Goal: Task Accomplishment & Management: Complete application form

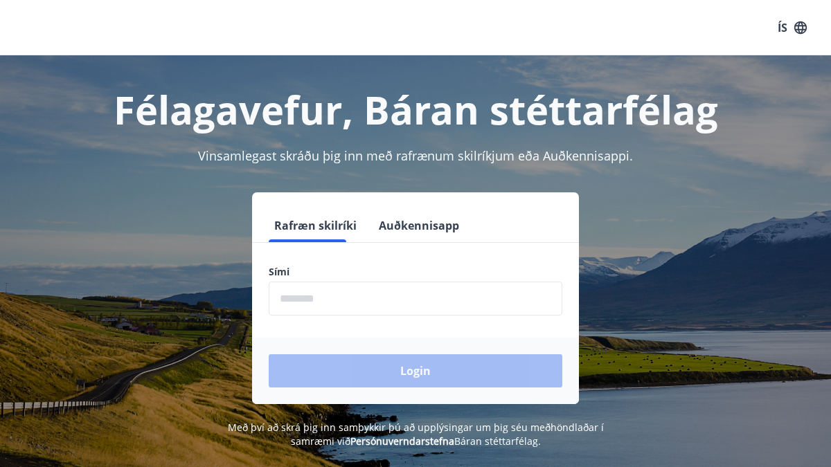
click at [316, 298] on input "phone" at bounding box center [415, 299] width 293 height 34
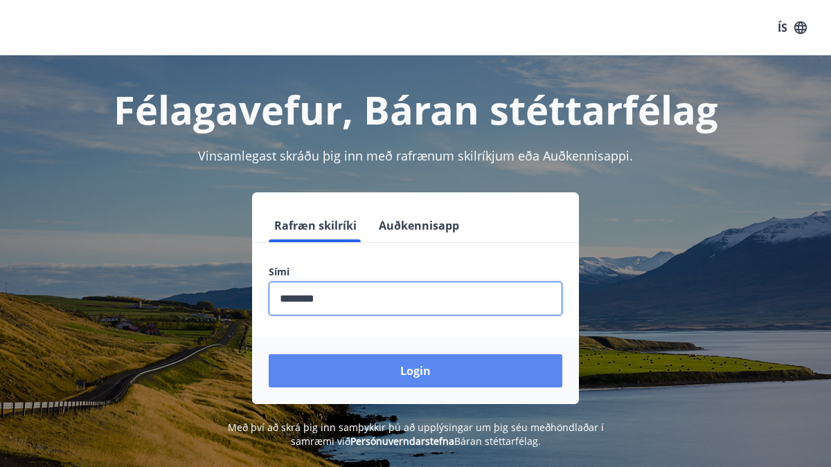
type input "********"
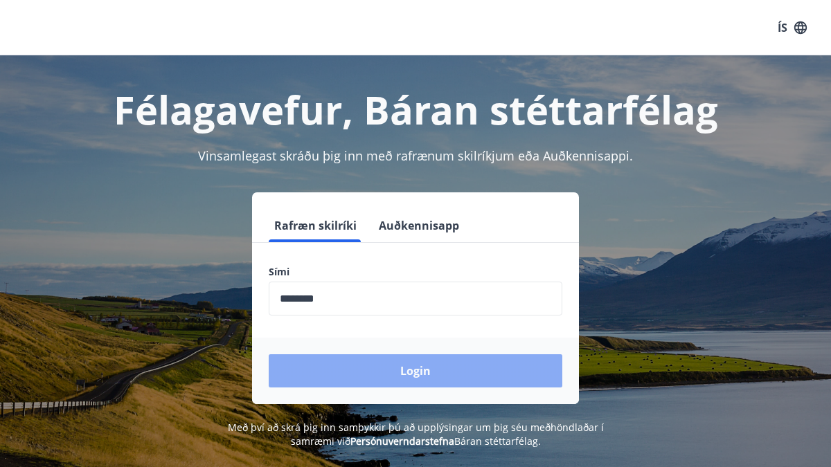
click at [390, 371] on button "Login" at bounding box center [415, 370] width 293 height 33
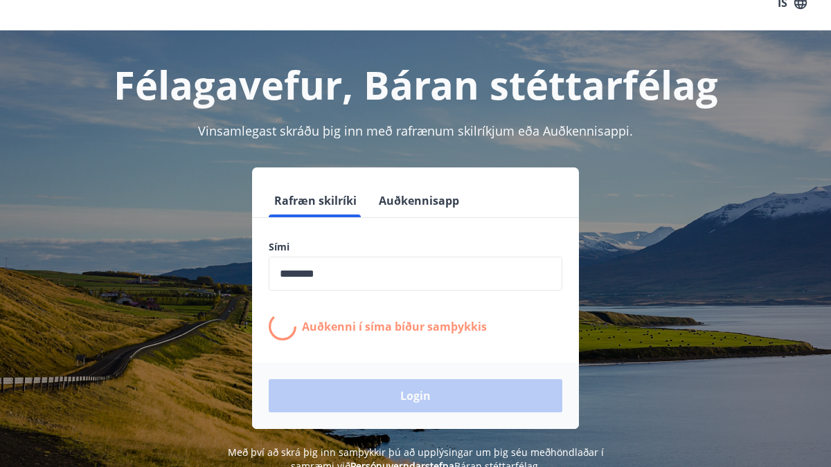
scroll to position [35, 0]
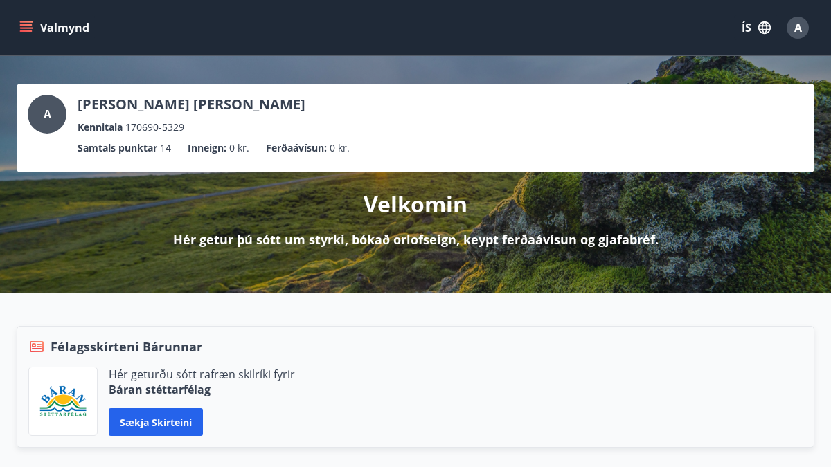
click at [22, 34] on icon "menu" at bounding box center [26, 28] width 14 height 14
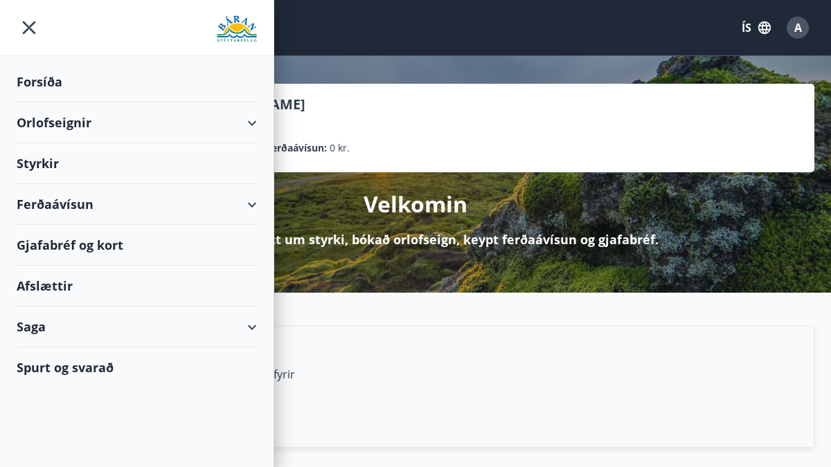
click at [745, 26] on button "ÍS" at bounding box center [756, 27] width 44 height 25
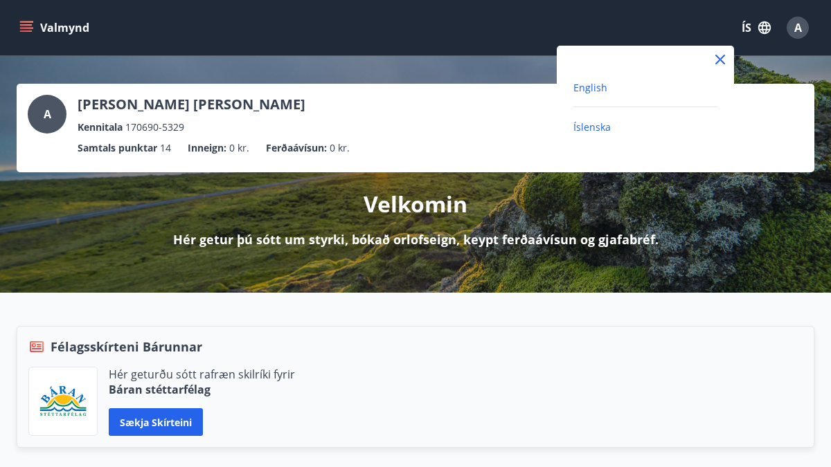
click at [587, 84] on span "English" at bounding box center [590, 87] width 34 height 13
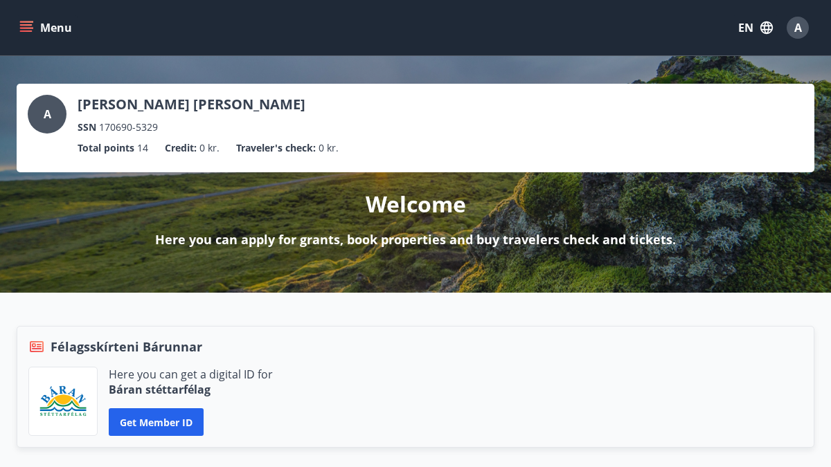
click at [26, 20] on button "Menu" at bounding box center [47, 27] width 61 height 25
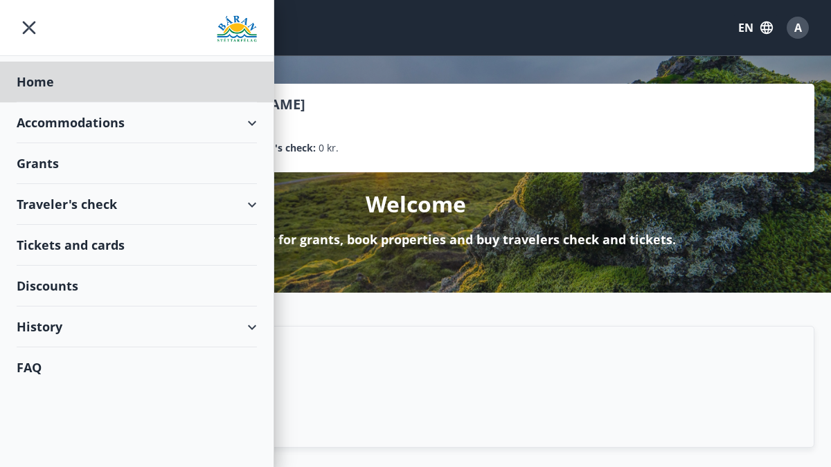
click at [51, 157] on div "Grants" at bounding box center [137, 163] width 240 height 41
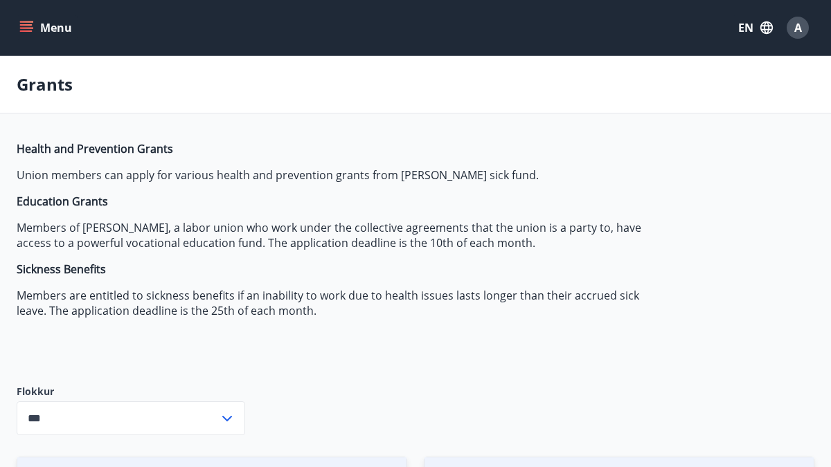
type input "***"
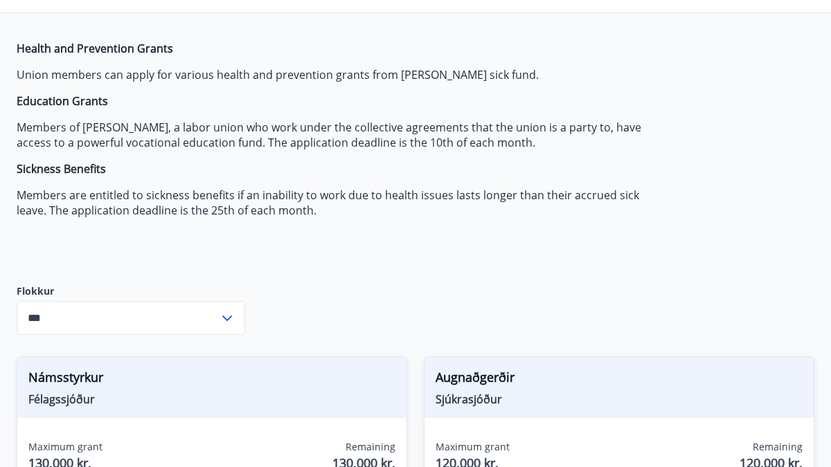
scroll to position [107, 0]
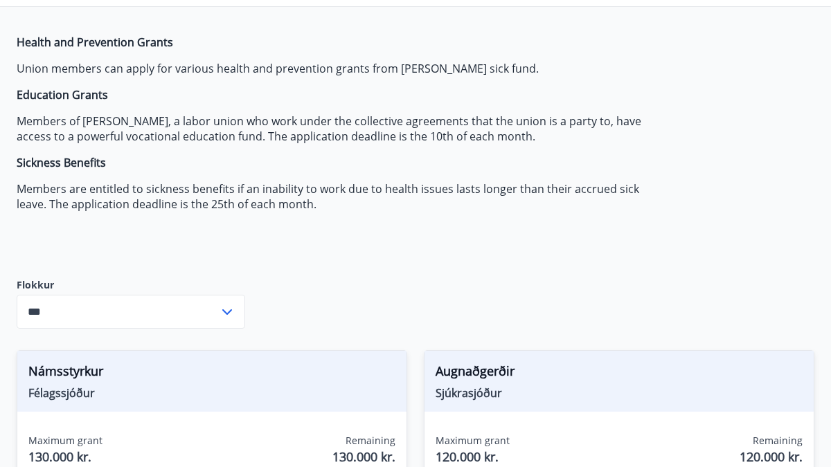
click at [186, 314] on input "***" at bounding box center [118, 312] width 202 height 34
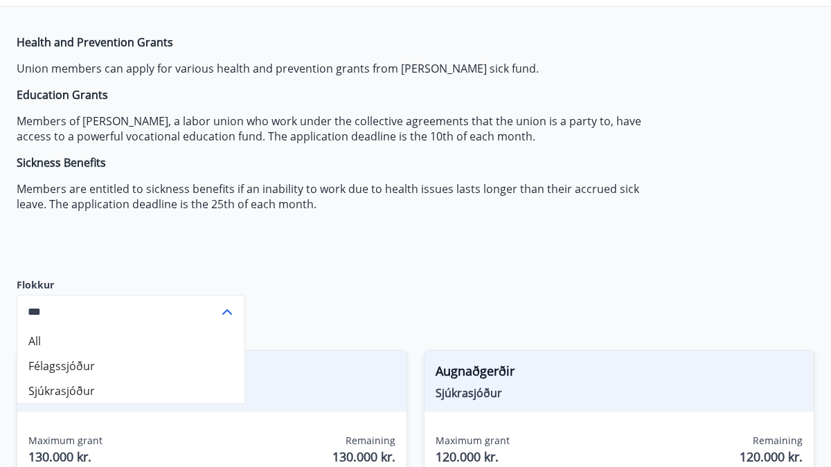
click at [328, 168] on p "Sickness Benefits" at bounding box center [343, 162] width 653 height 15
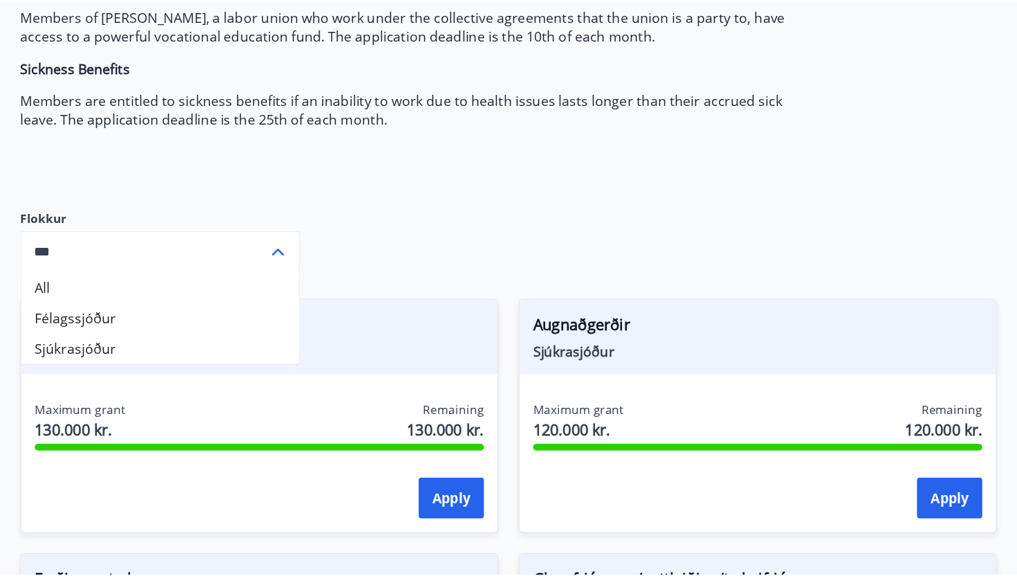
scroll to position [219, 0]
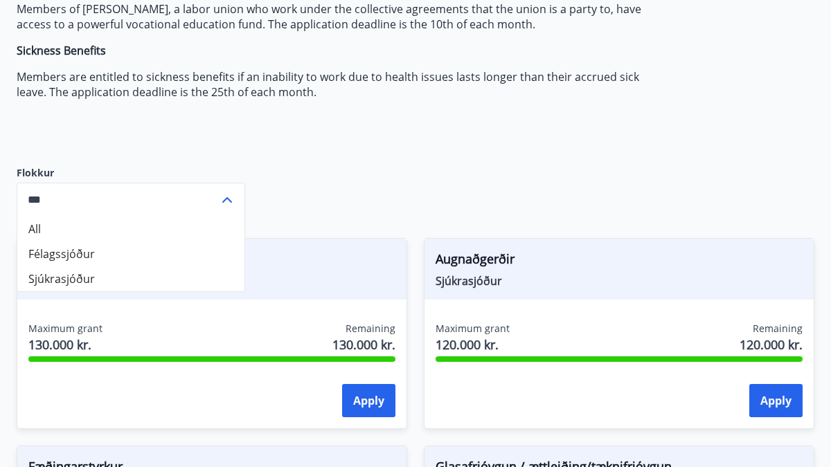
click at [382, 78] on p "Members are entitled to sickness benefits if an inability to work due to health…" at bounding box center [343, 84] width 653 height 30
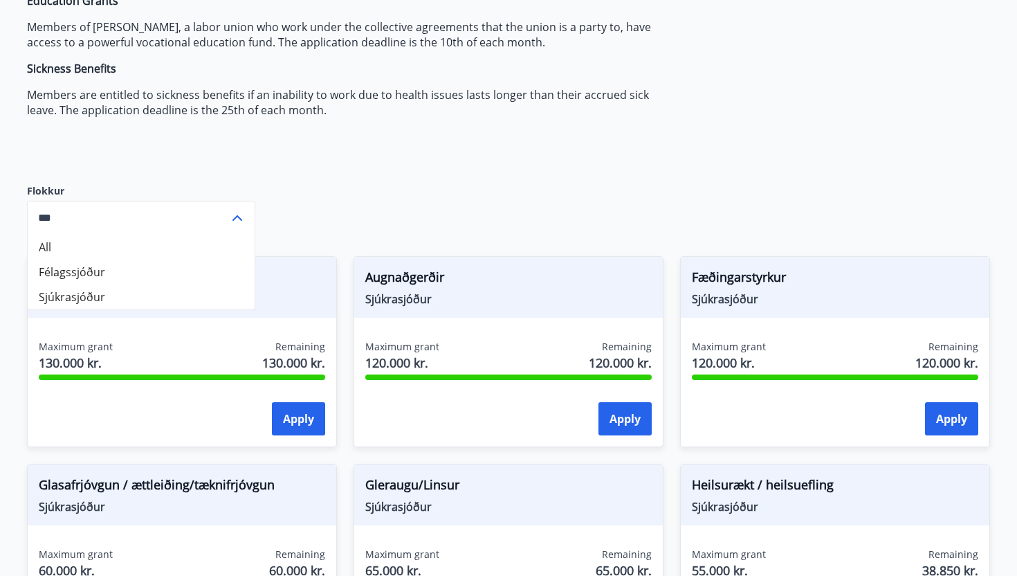
click at [394, 128] on div "Health and Prevention Grants Union members can apply for various health and pre…" at bounding box center [353, 50] width 653 height 221
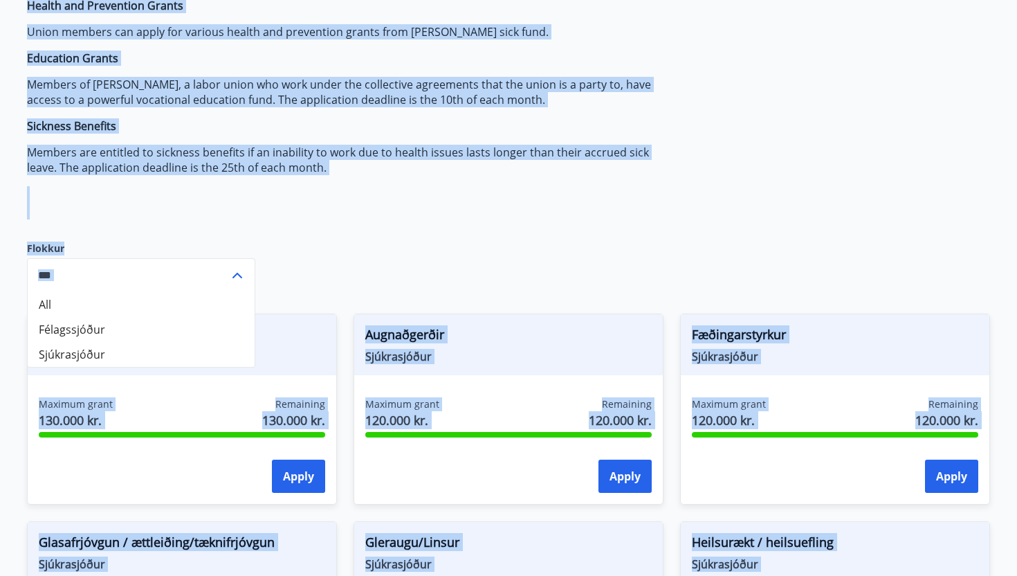
scroll to position [0, 0]
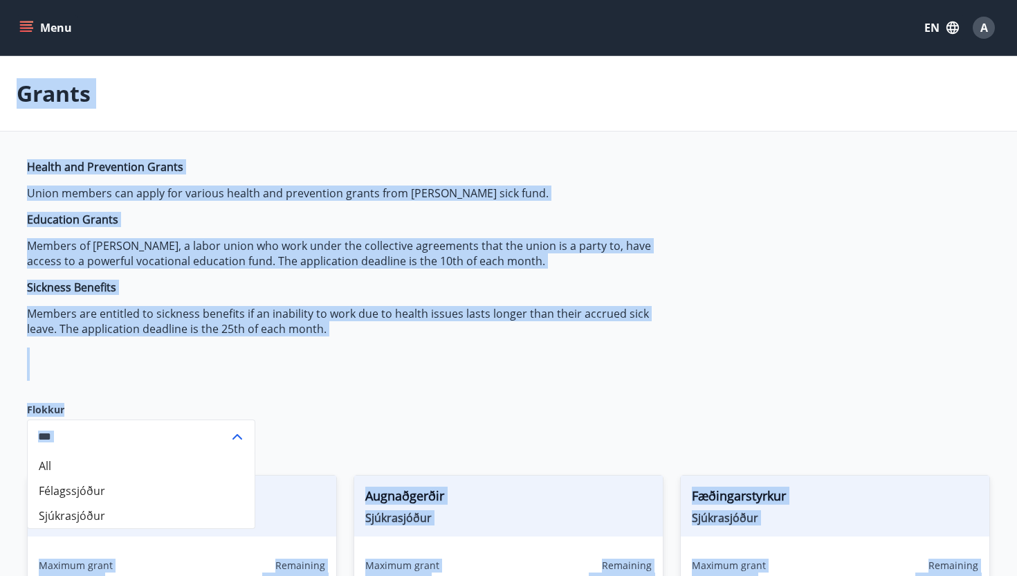
drag, startPoint x: 730, startPoint y: 378, endPoint x: 520, endPoint y: -17, distance: 446.8
click at [284, 186] on p "Union members can apply for various health and prevention grants from Báran's s…" at bounding box center [353, 192] width 653 height 15
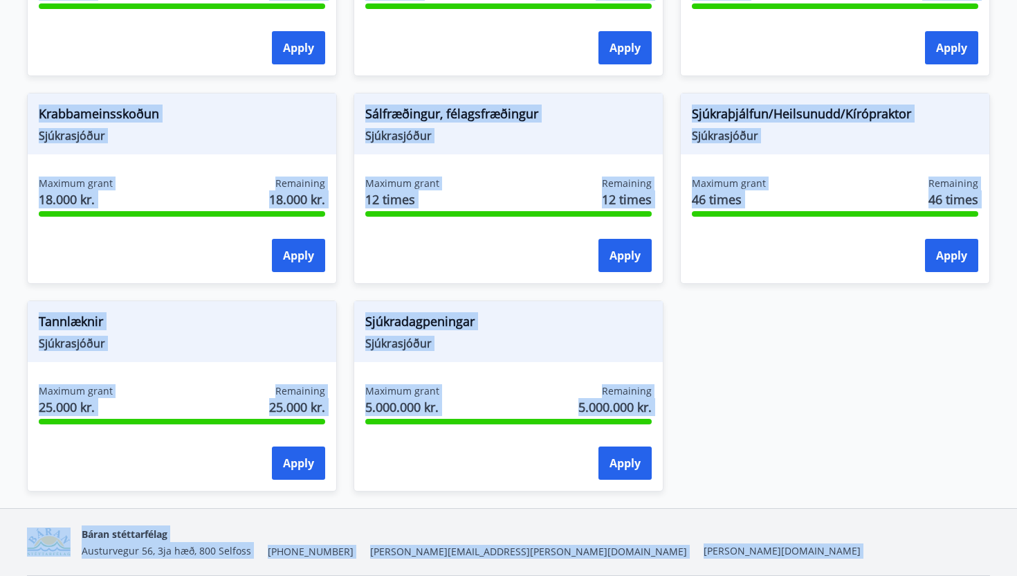
scroll to position [1053, 0]
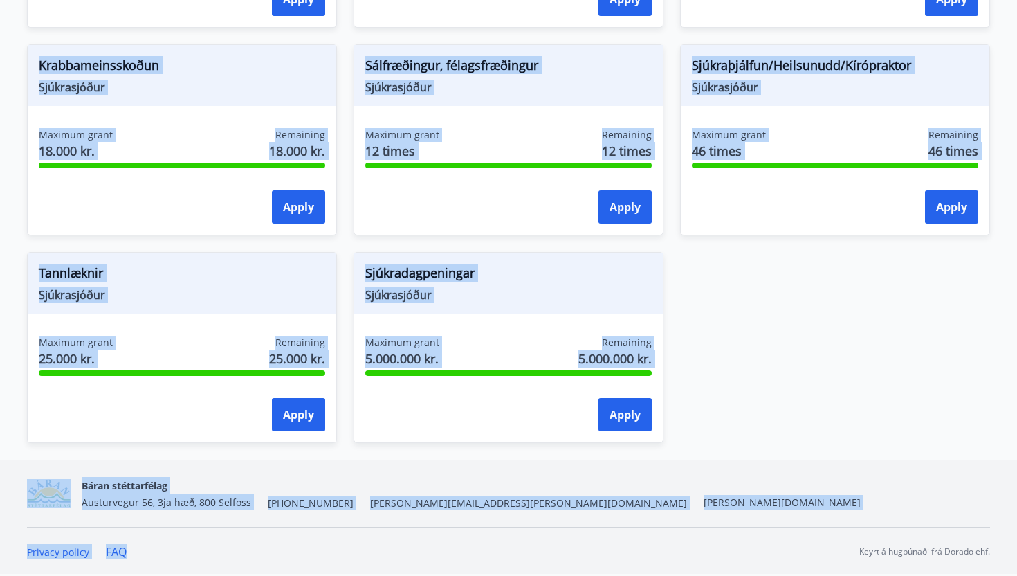
drag, startPoint x: 15, startPoint y: 88, endPoint x: 442, endPoint y: 575, distance: 647.5
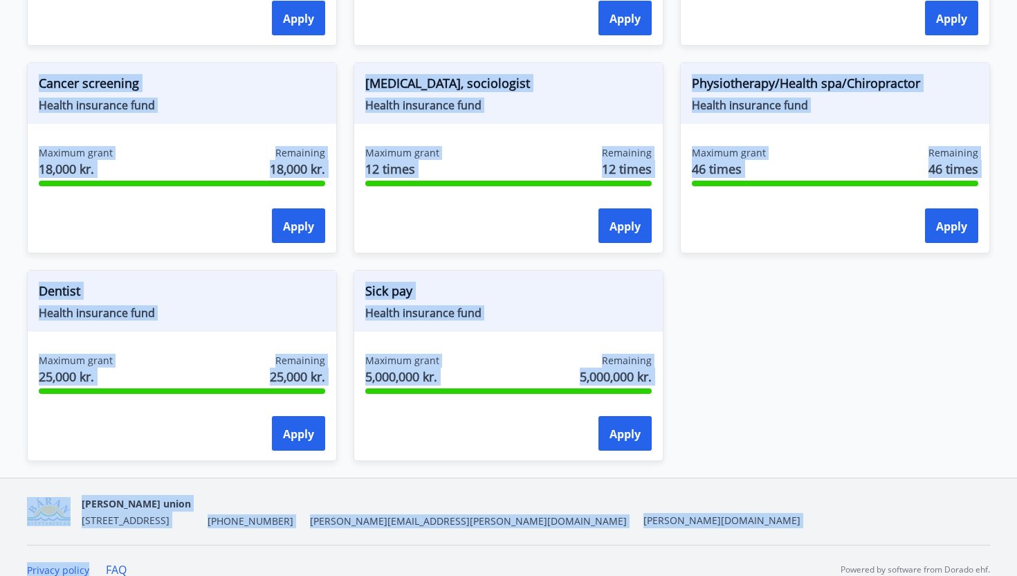
scroll to position [1071, 0]
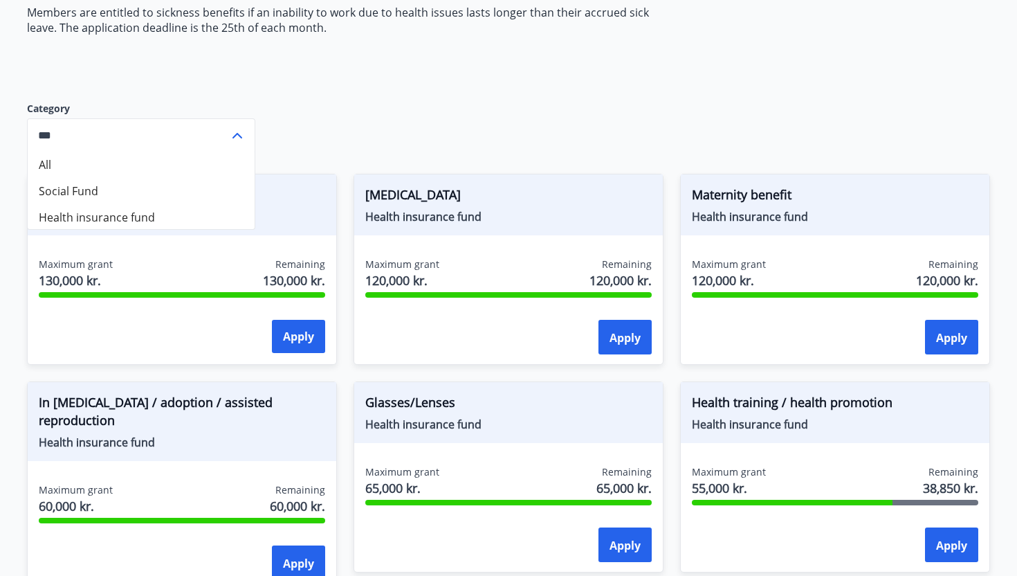
scroll to position [287, 0]
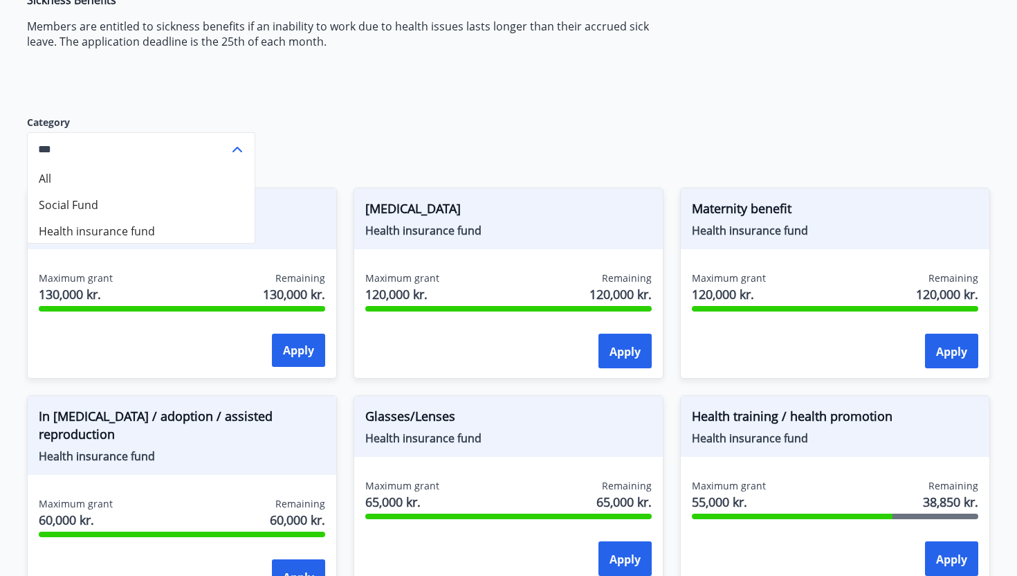
click at [239, 145] on icon at bounding box center [237, 149] width 17 height 17
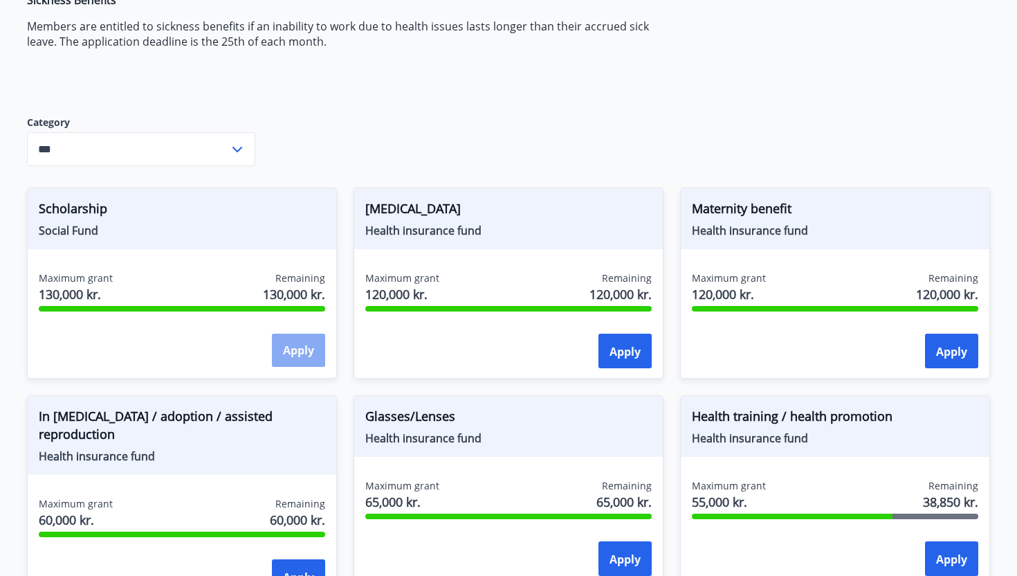
click at [304, 345] on button "Apply" at bounding box center [298, 350] width 53 height 33
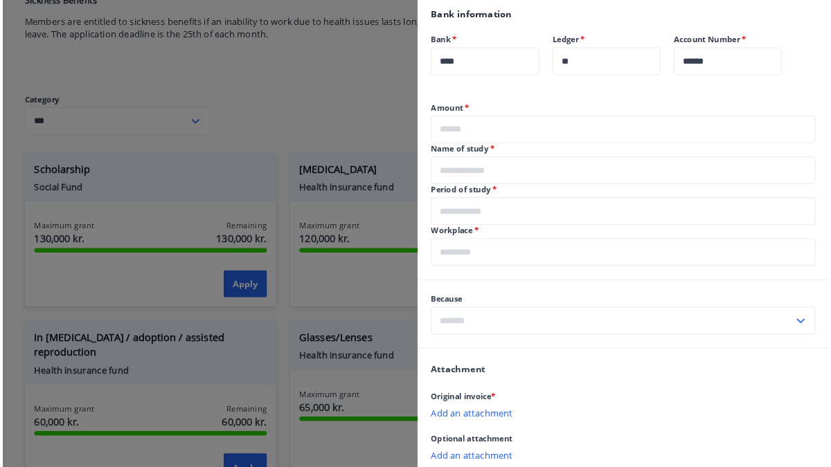
scroll to position [361, 0]
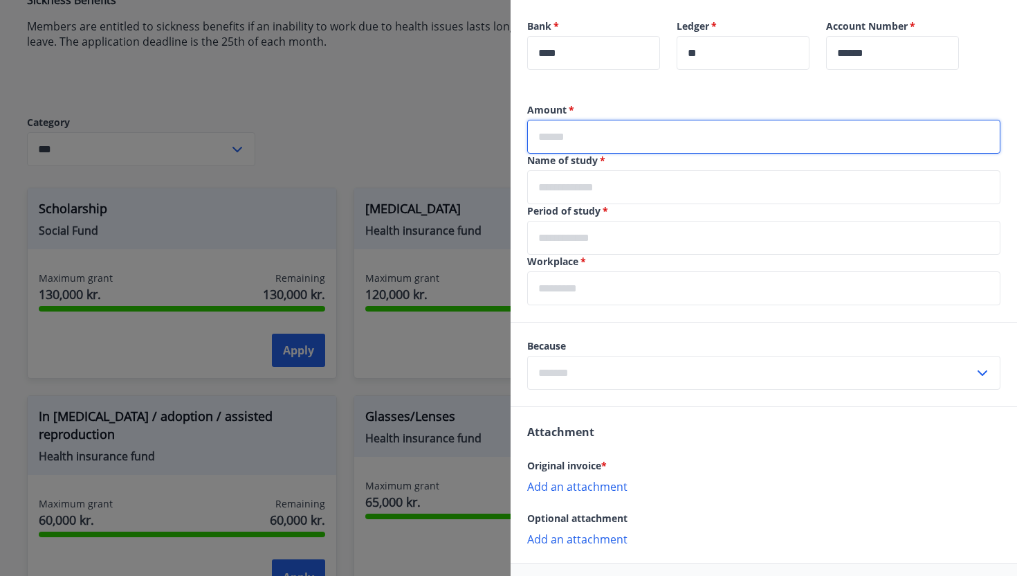
click at [541, 141] on input "text" at bounding box center [763, 137] width 473 height 34
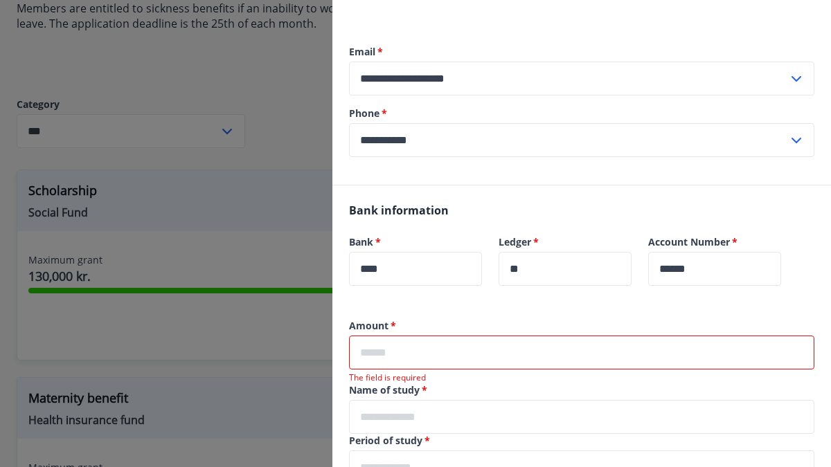
scroll to position [237, 0]
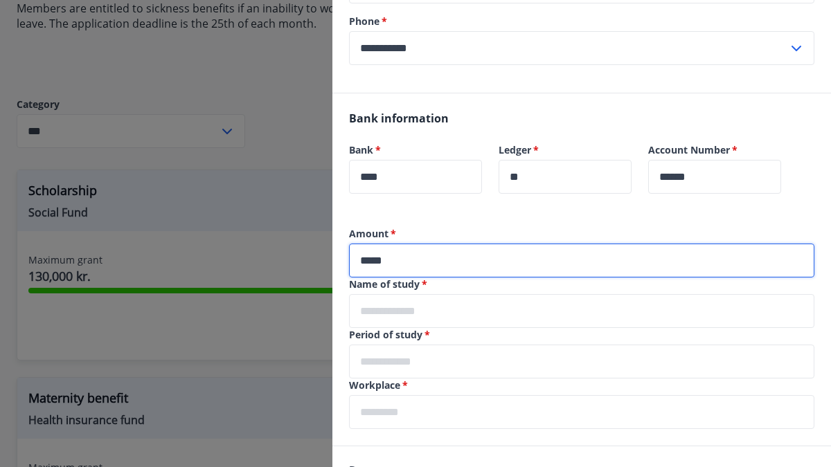
type input "*****"
click at [496, 321] on input "text" at bounding box center [581, 311] width 465 height 34
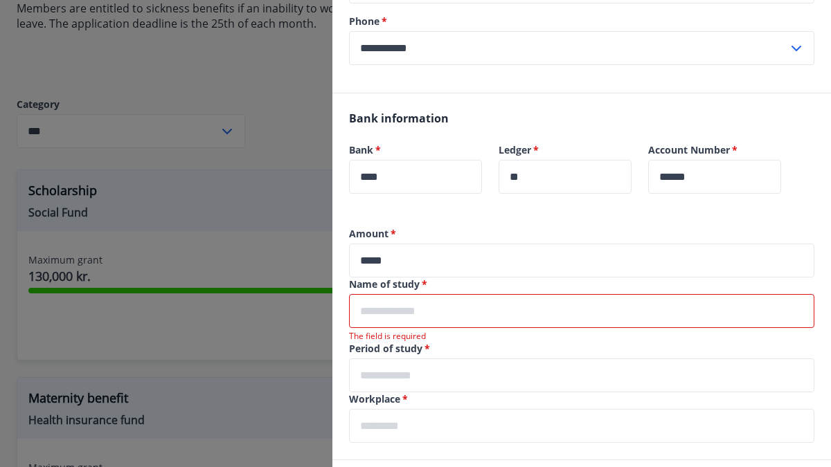
paste input "**********"
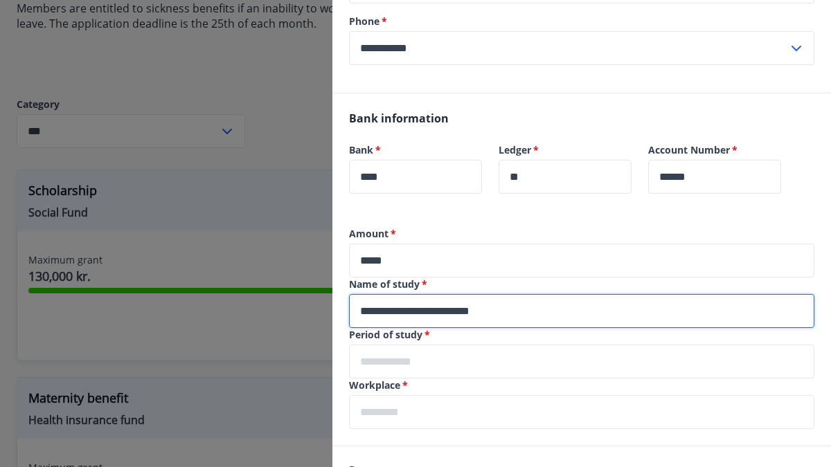
type input "**********"
click at [434, 368] on input "text" at bounding box center [581, 362] width 465 height 34
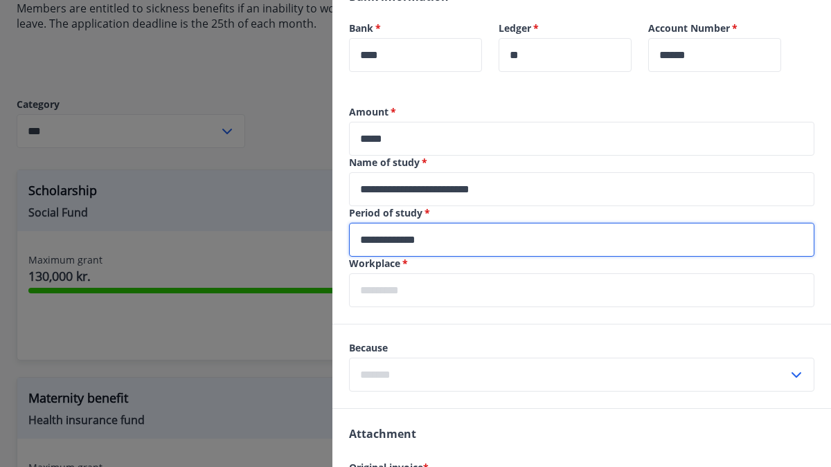
scroll to position [375, 0]
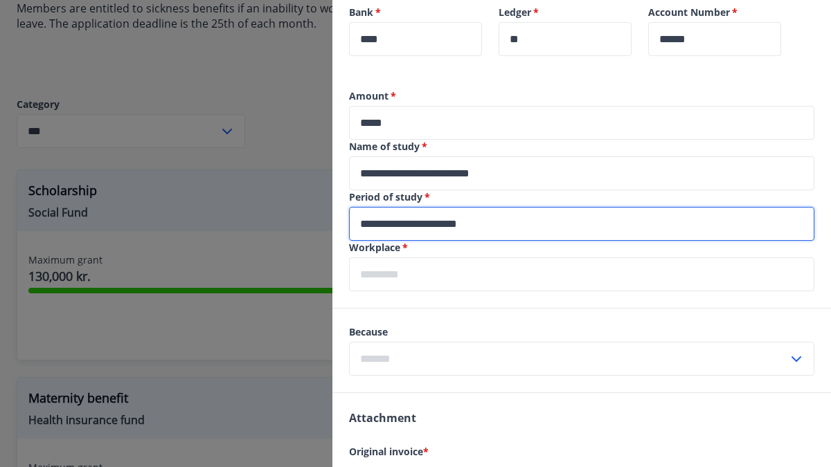
type input "**********"
click at [509, 269] on input "text" at bounding box center [581, 274] width 465 height 34
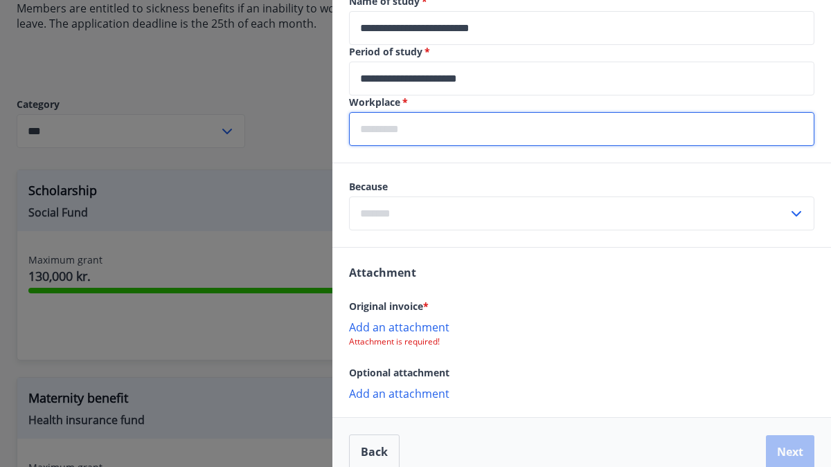
scroll to position [522, 0]
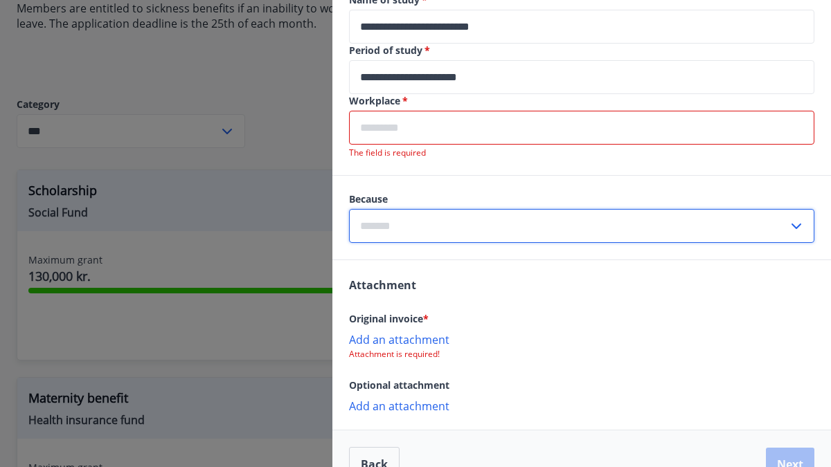
click at [498, 210] on input "text" at bounding box center [568, 226] width 439 height 34
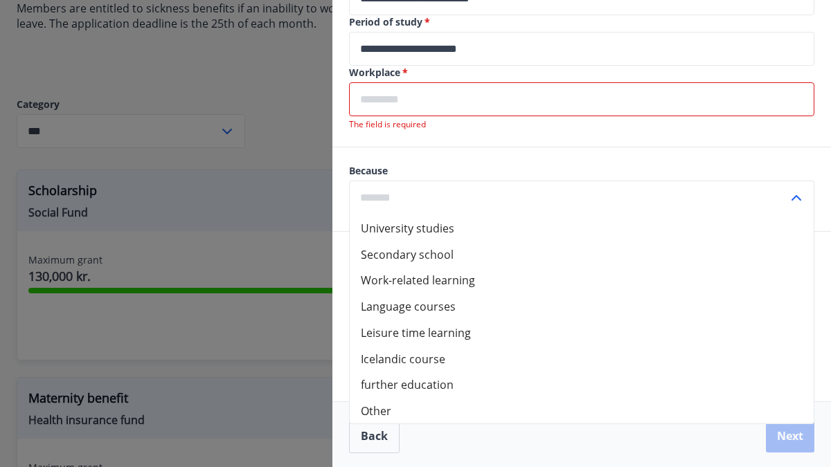
scroll to position [553, 0]
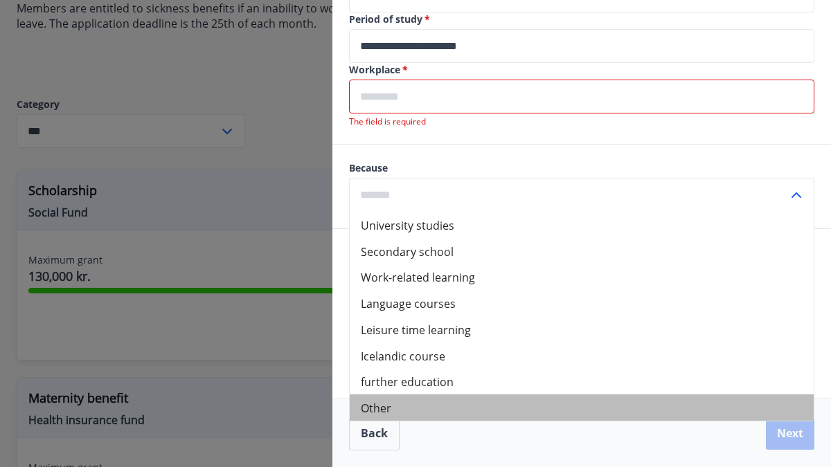
click at [427, 404] on li "Other" at bounding box center [582, 408] width 464 height 26
type input "*****"
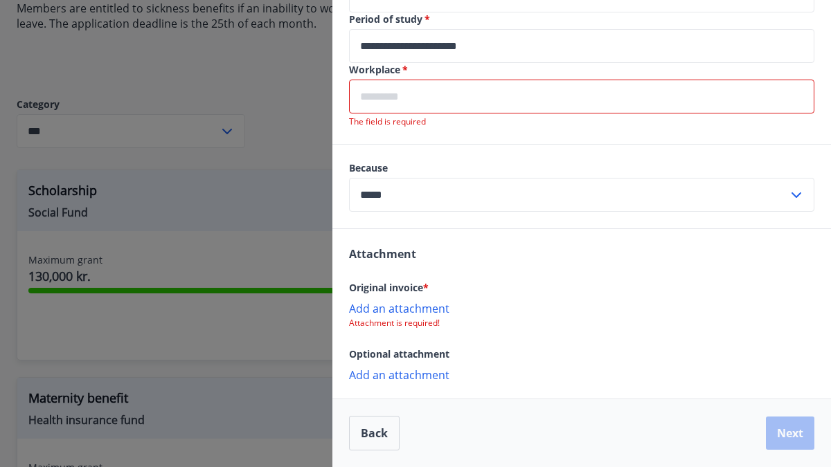
click at [426, 102] on input "text" at bounding box center [581, 97] width 465 height 34
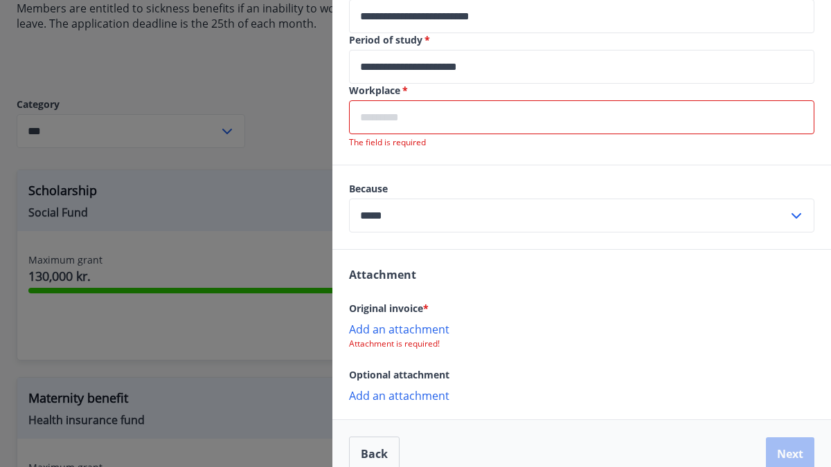
scroll to position [518, 0]
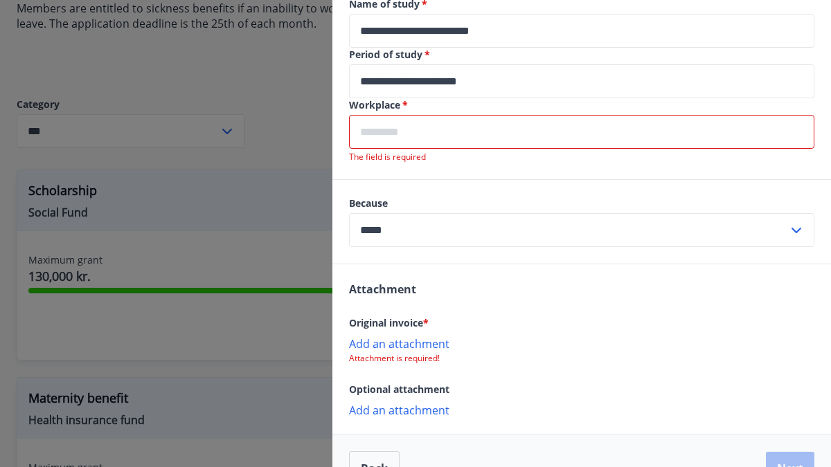
click at [493, 101] on label "Workplace   *" at bounding box center [581, 105] width 465 height 14
click at [478, 157] on p "The field is required" at bounding box center [581, 157] width 465 height 11
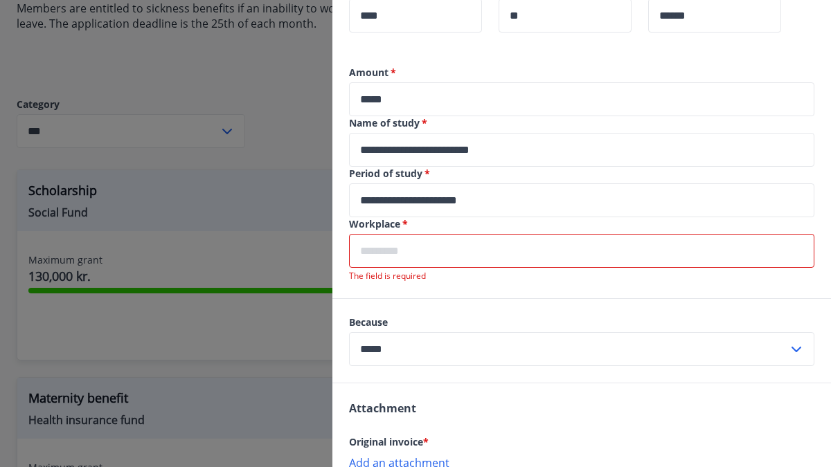
scroll to position [388, 0]
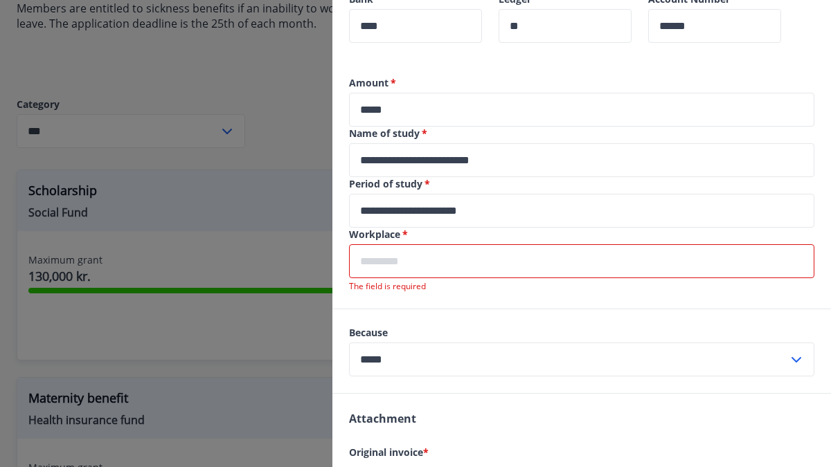
click at [457, 66] on div "Bank information Bank   * **** ​ Ledger   * ** ​ Account Number   * ****** ​" at bounding box center [581, 10] width 498 height 134
click at [400, 261] on input "text" at bounding box center [581, 261] width 465 height 34
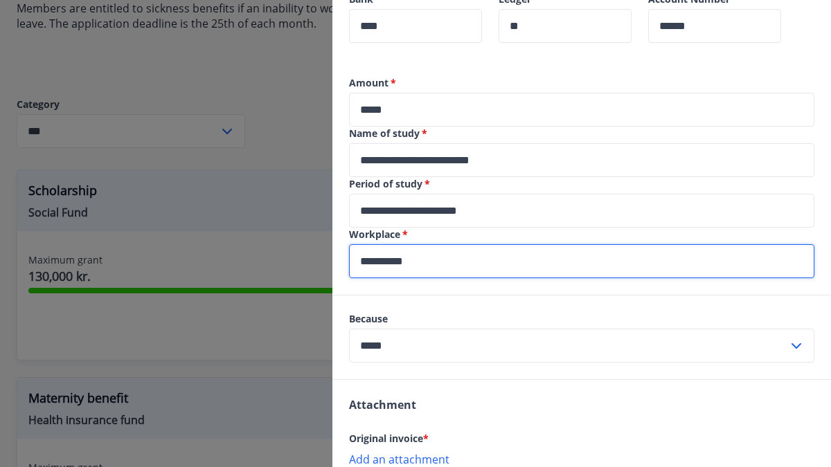
type input "**********"
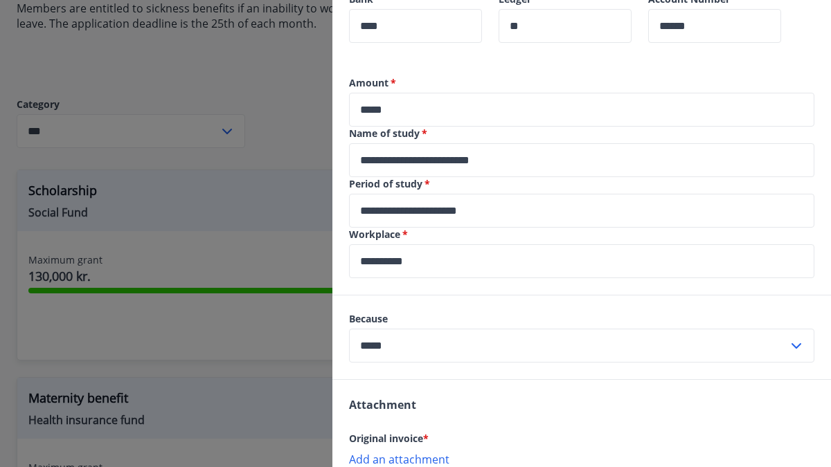
click at [439, 289] on div "**********" at bounding box center [581, 185] width 498 height 219
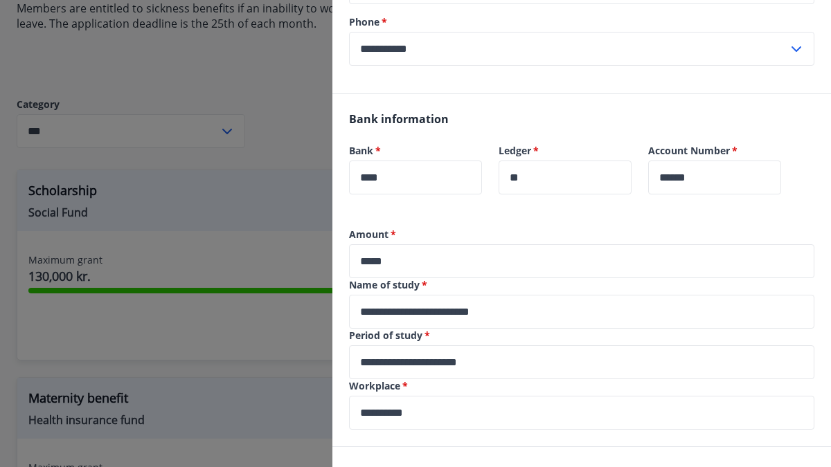
scroll to position [233, 0]
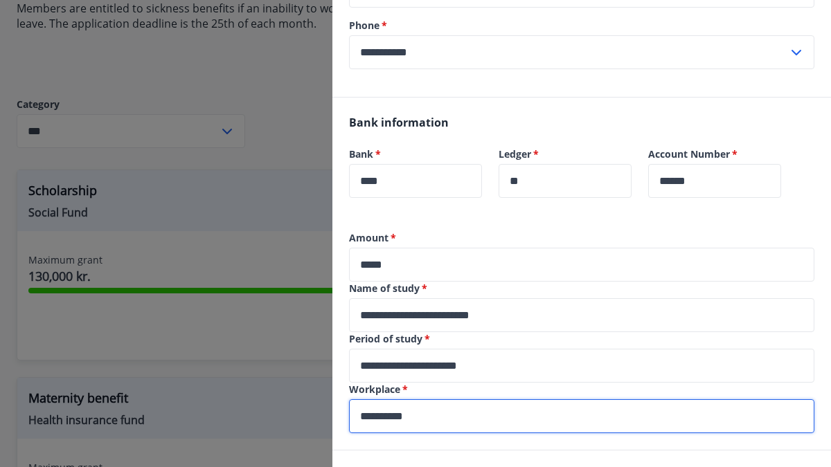
click at [401, 419] on input "**********" at bounding box center [581, 416] width 465 height 34
type input "*********"
click at [553, 226] on div "Bank information Bank   * **** ​ Ledger   * ** ​ Account Number   * ****** ​" at bounding box center [581, 165] width 498 height 134
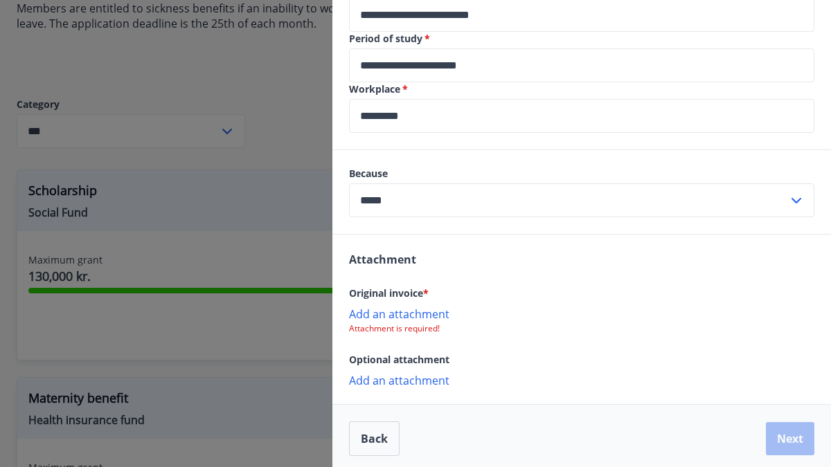
scroll to position [539, 0]
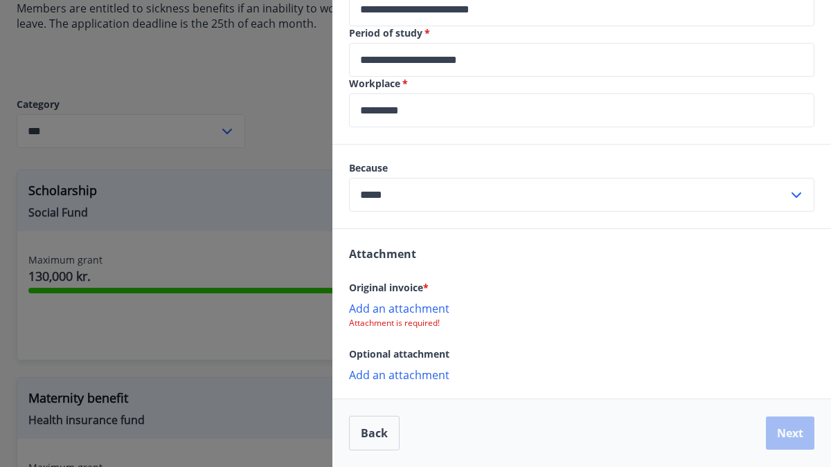
click at [412, 314] on p "Add an attachment" at bounding box center [581, 308] width 465 height 14
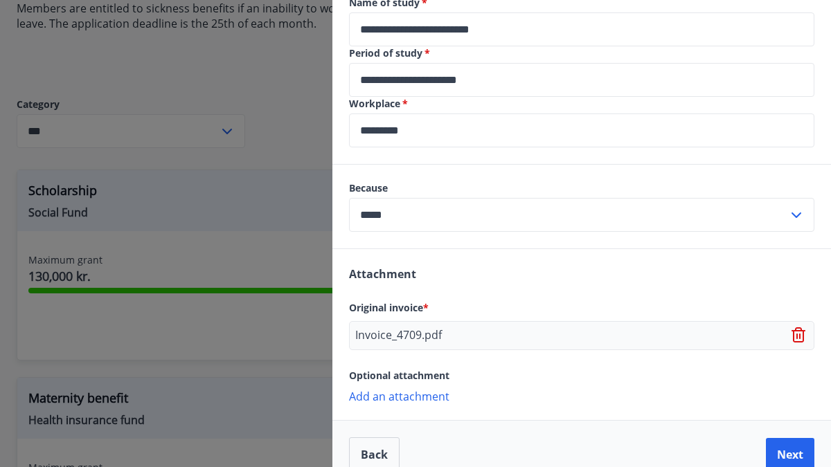
scroll to position [541, 0]
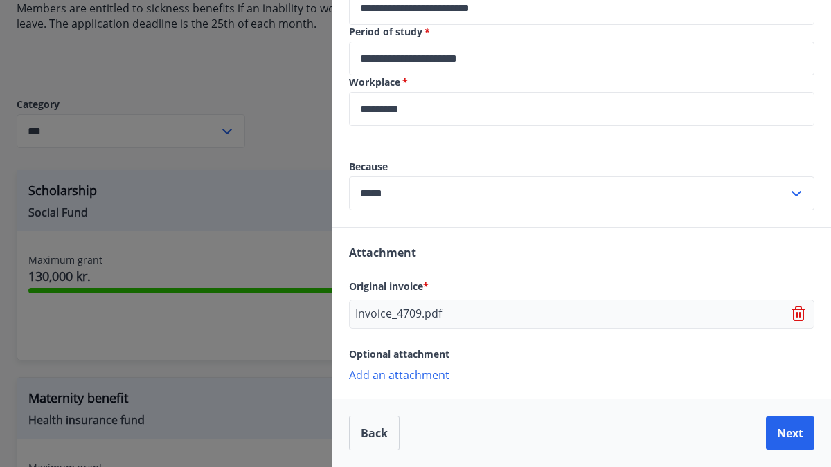
click at [413, 372] on font "Add an attachment" at bounding box center [399, 375] width 100 height 15
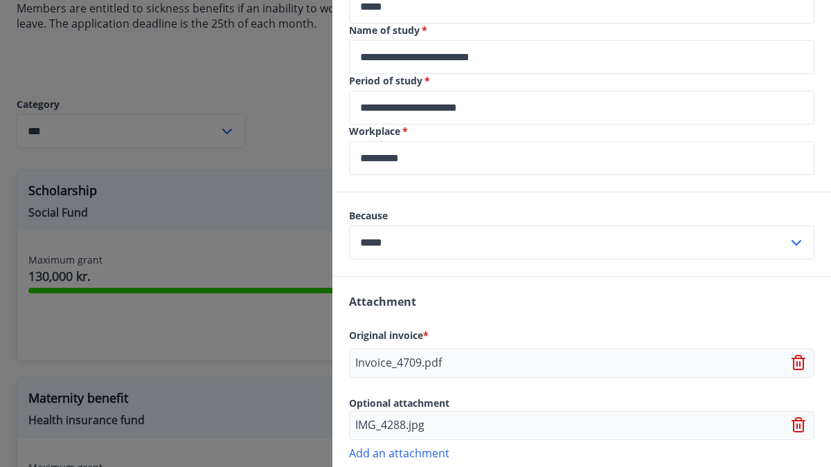
scroll to position [570, 0]
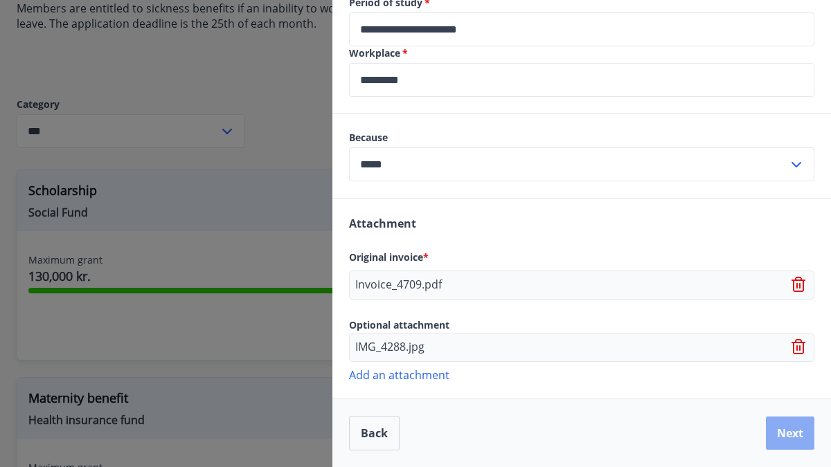
click at [793, 436] on button "Next" at bounding box center [789, 433] width 48 height 33
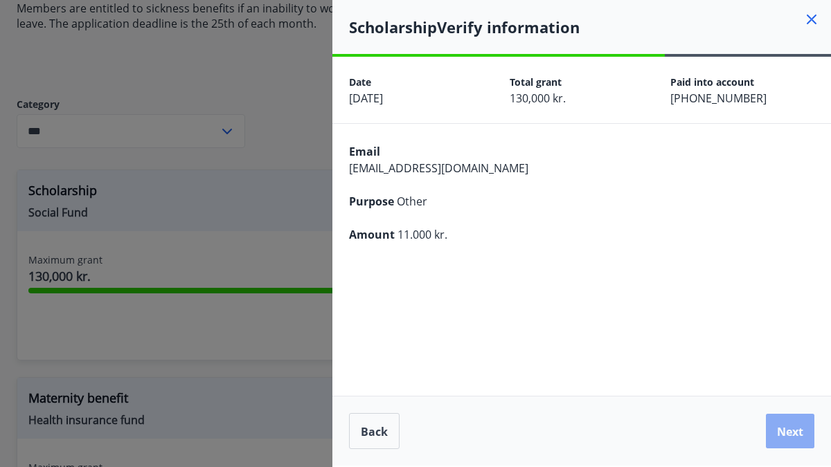
click at [790, 434] on font "Next" at bounding box center [790, 431] width 26 height 15
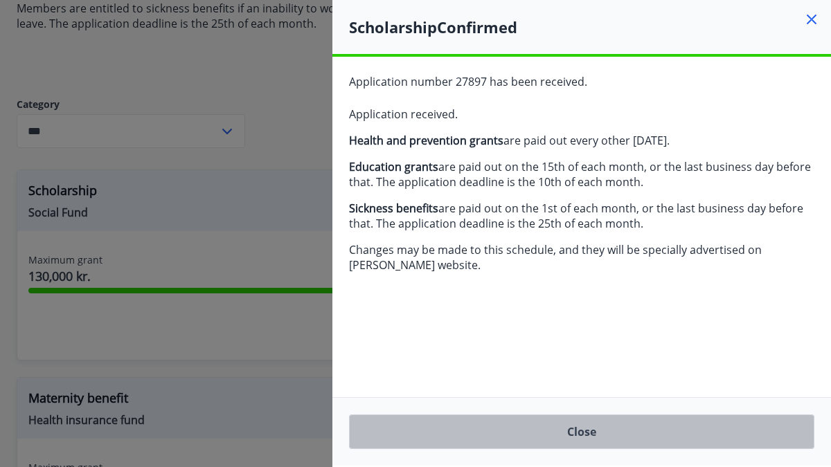
click at [573, 419] on button "Close" at bounding box center [581, 432] width 465 height 35
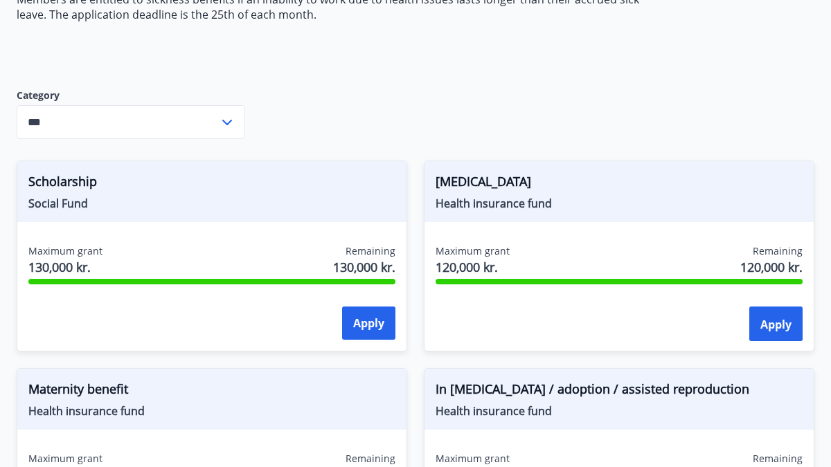
scroll to position [294, 0]
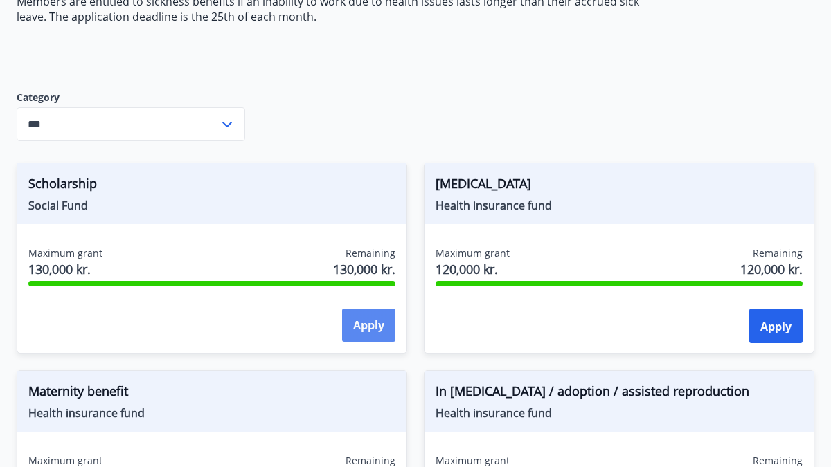
click at [378, 329] on button "Apply" at bounding box center [368, 325] width 53 height 33
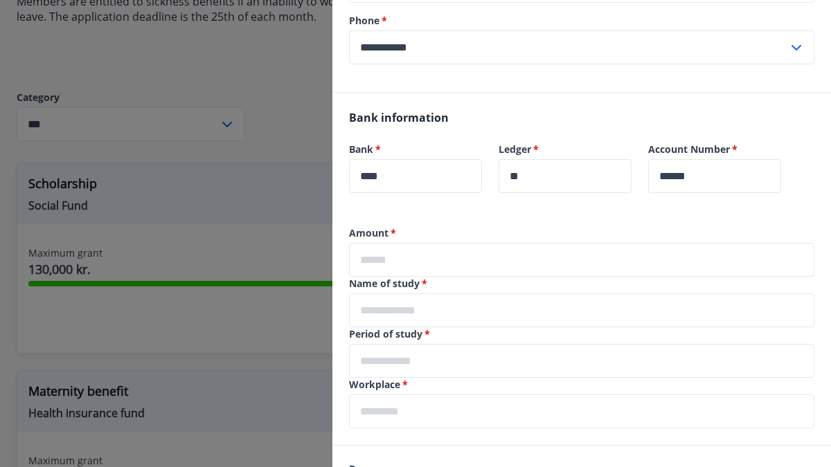
scroll to position [241, 0]
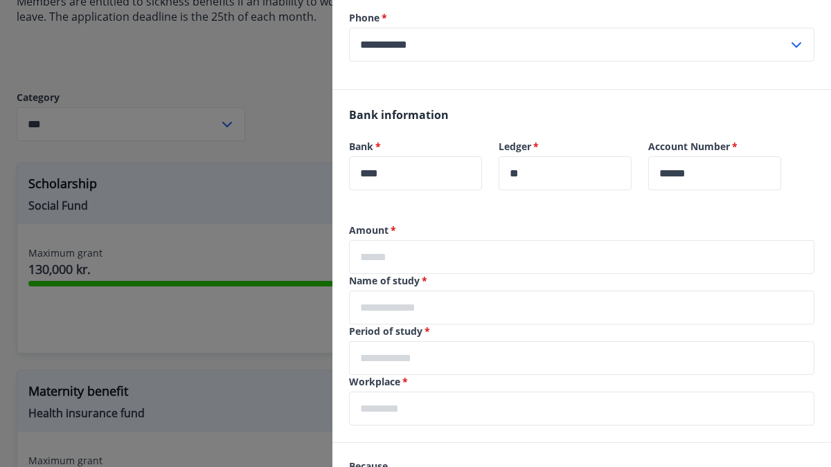
click at [409, 261] on input "text" at bounding box center [581, 257] width 465 height 34
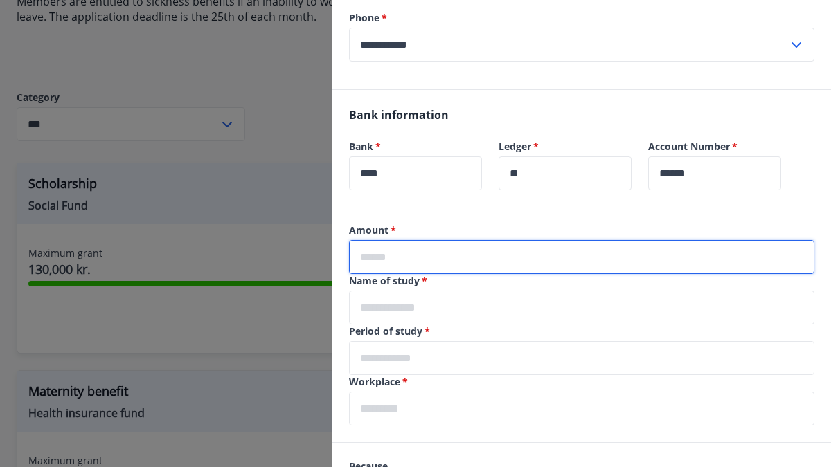
type input "*****"
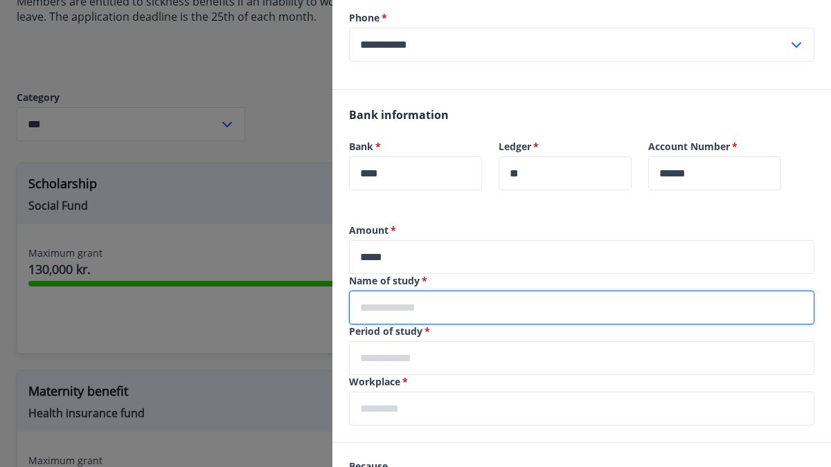
click at [431, 311] on input "text" at bounding box center [581, 308] width 465 height 34
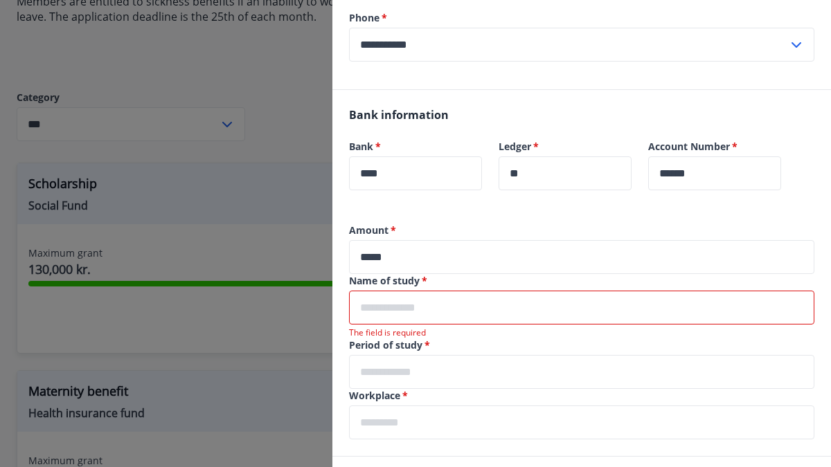
click at [401, 311] on input "text" at bounding box center [581, 308] width 465 height 34
paste input "**********"
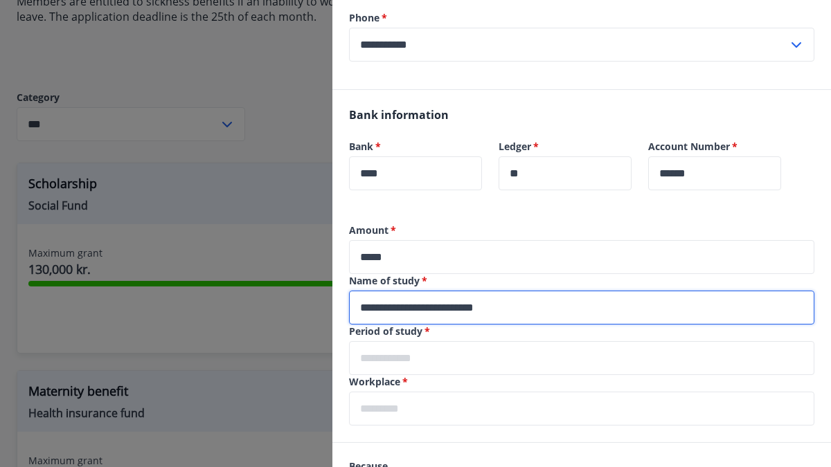
type input "**********"
click at [405, 357] on input "text" at bounding box center [581, 358] width 465 height 34
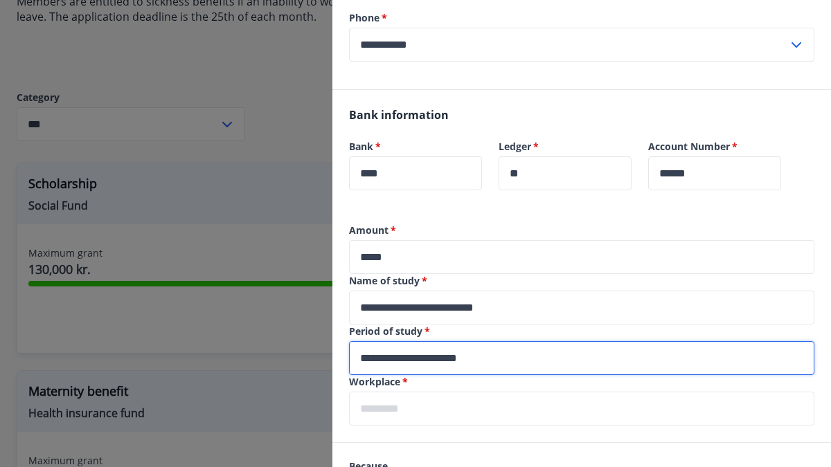
type input "**********"
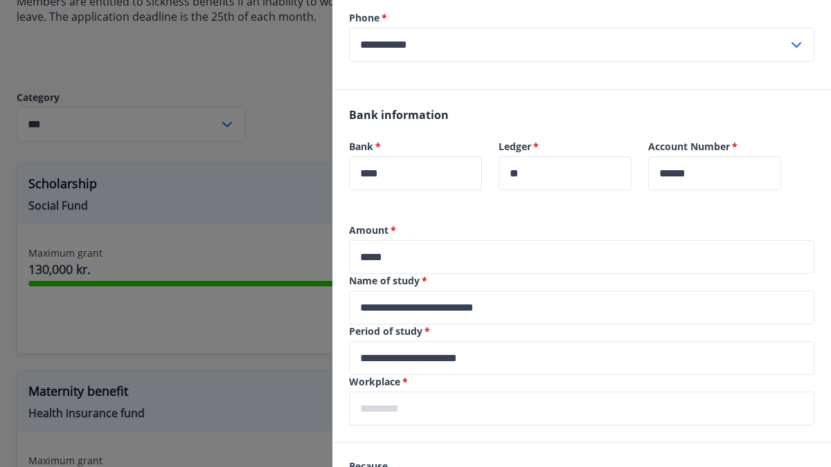
click at [593, 228] on label "Amount   *" at bounding box center [581, 231] width 465 height 14
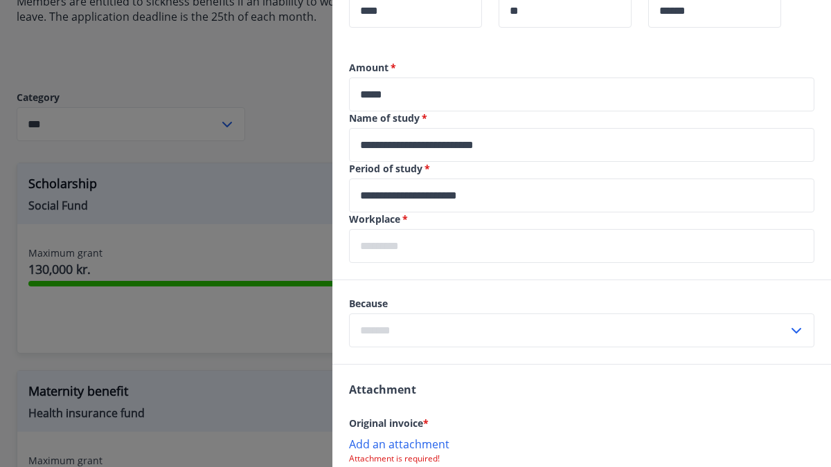
scroll to position [411, 0]
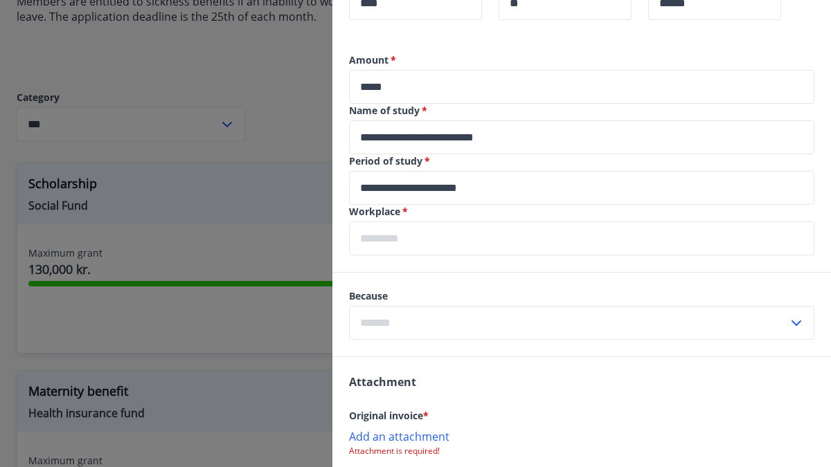
click at [570, 232] on input "text" at bounding box center [581, 238] width 465 height 34
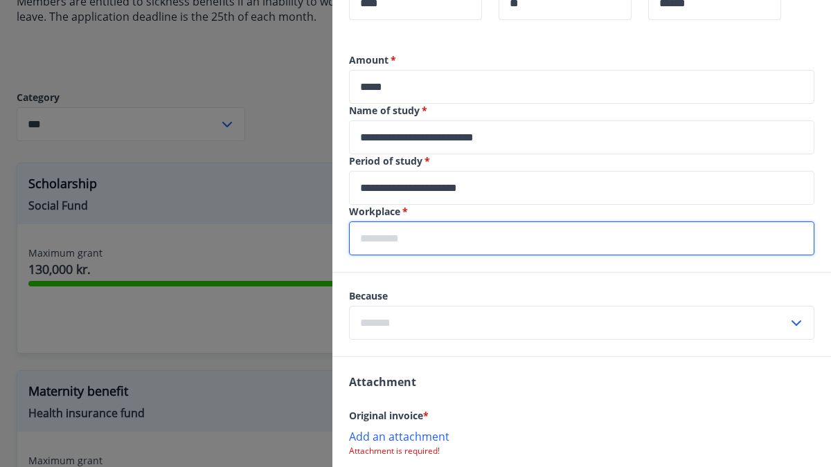
click at [478, 239] on input "text" at bounding box center [581, 238] width 465 height 34
click at [466, 241] on input "*****" at bounding box center [581, 238] width 465 height 34
type input "*"
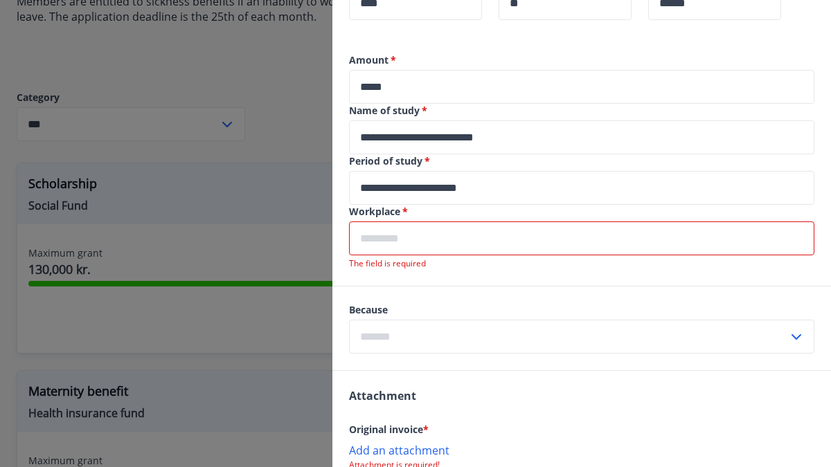
click at [486, 287] on div "Because ​" at bounding box center [581, 329] width 498 height 84
click at [479, 236] on input "text" at bounding box center [581, 238] width 465 height 34
type input "*"
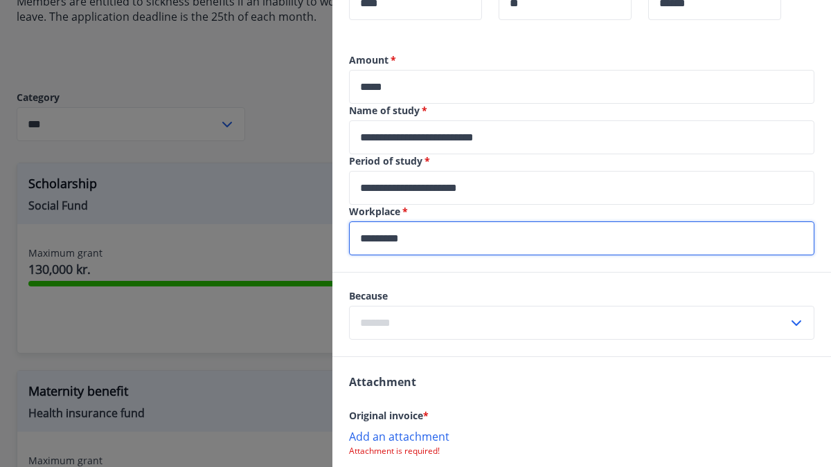
type input "*********"
click at [469, 321] on input "text" at bounding box center [568, 323] width 439 height 34
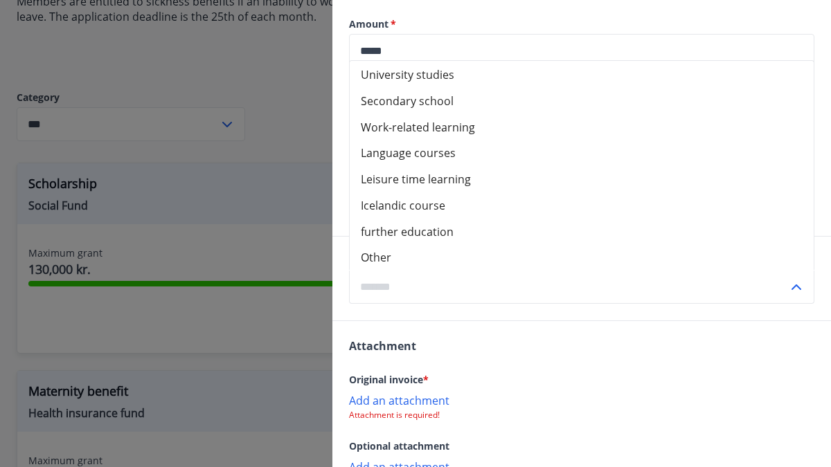
scroll to position [448, 0]
click at [433, 262] on li "Other" at bounding box center [582, 255] width 464 height 26
type input "*****"
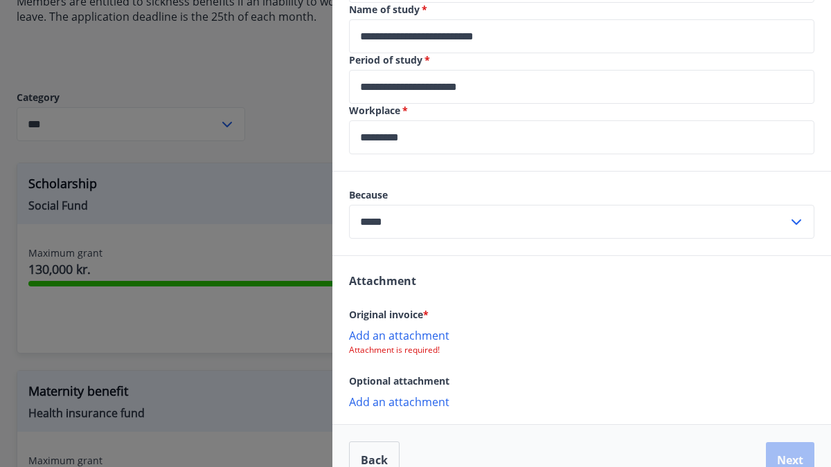
scroll to position [539, 0]
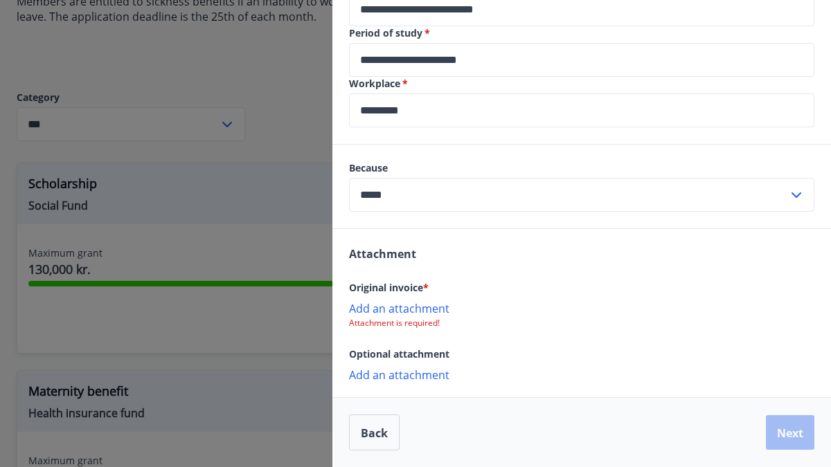
click at [408, 311] on font "Add an attachment" at bounding box center [399, 308] width 100 height 15
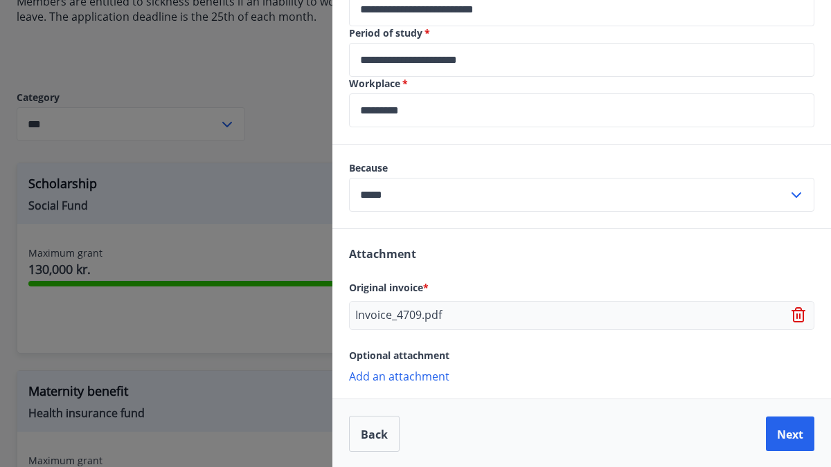
click at [480, 315] on div "Invoice_4709.pdf" at bounding box center [581, 315] width 465 height 29
click at [801, 323] on icon at bounding box center [799, 315] width 17 height 17
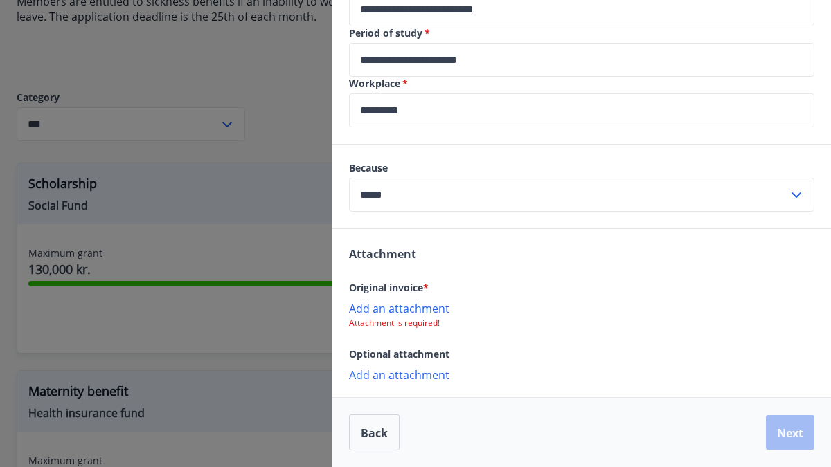
click at [401, 308] on font "Add an attachment" at bounding box center [399, 308] width 100 height 15
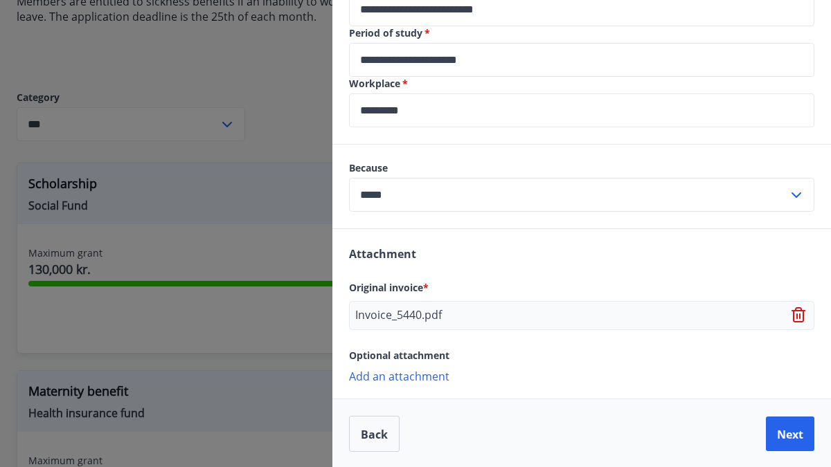
click at [417, 372] on font "Add an attachment" at bounding box center [399, 376] width 100 height 15
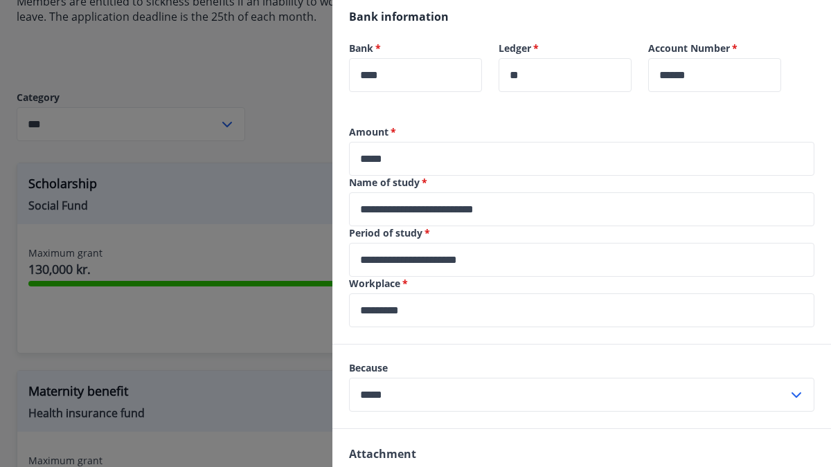
scroll to position [570, 0]
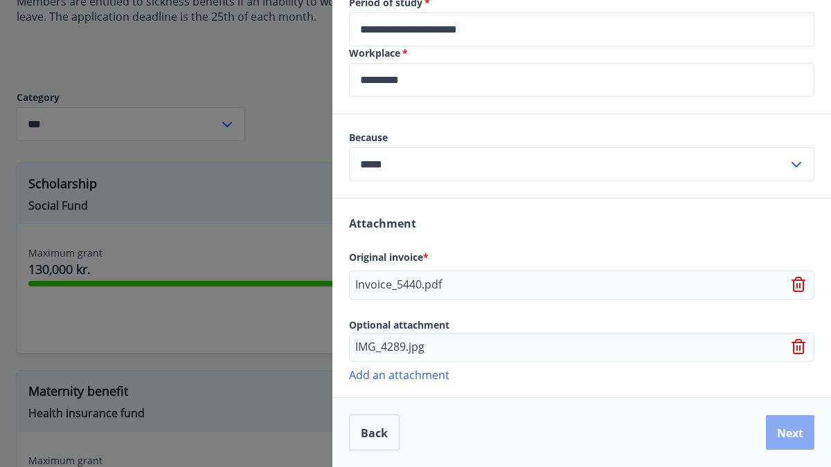
click at [775, 426] on button "Next" at bounding box center [789, 432] width 48 height 35
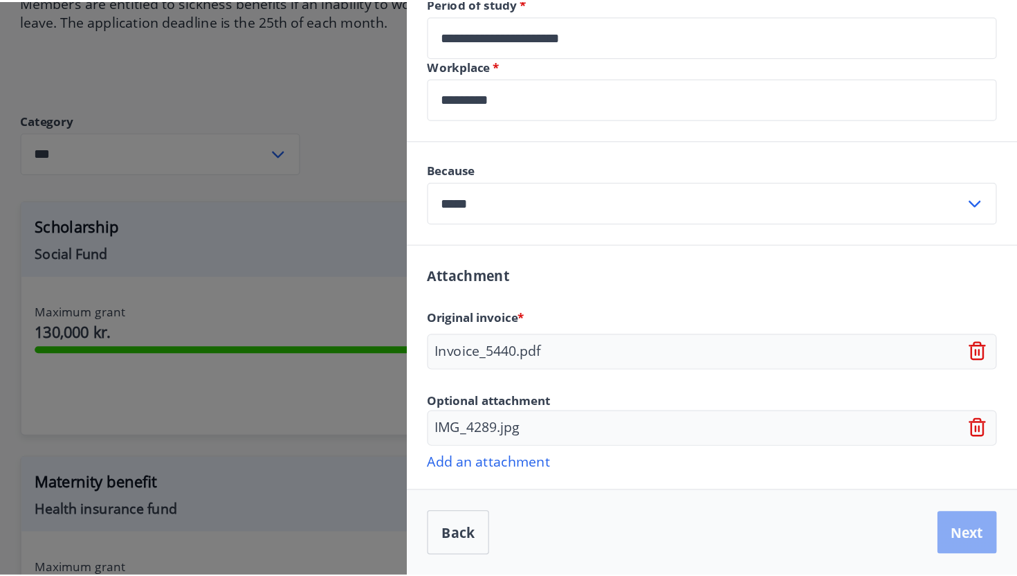
scroll to position [0, 0]
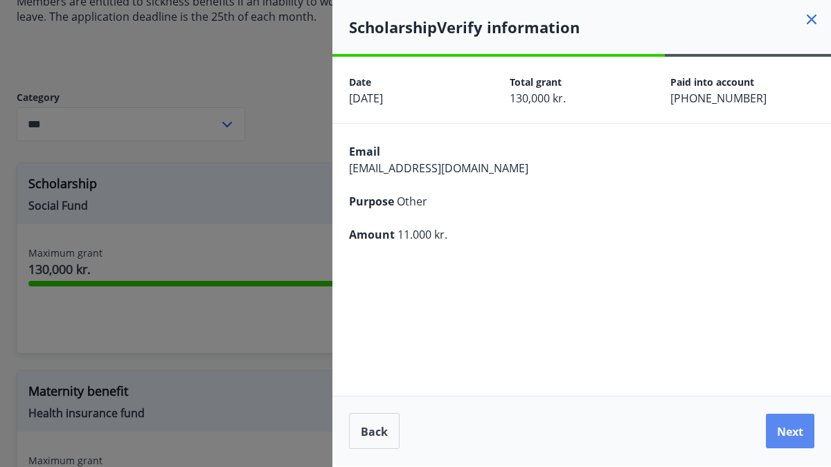
click at [797, 419] on button "Next" at bounding box center [789, 431] width 48 height 35
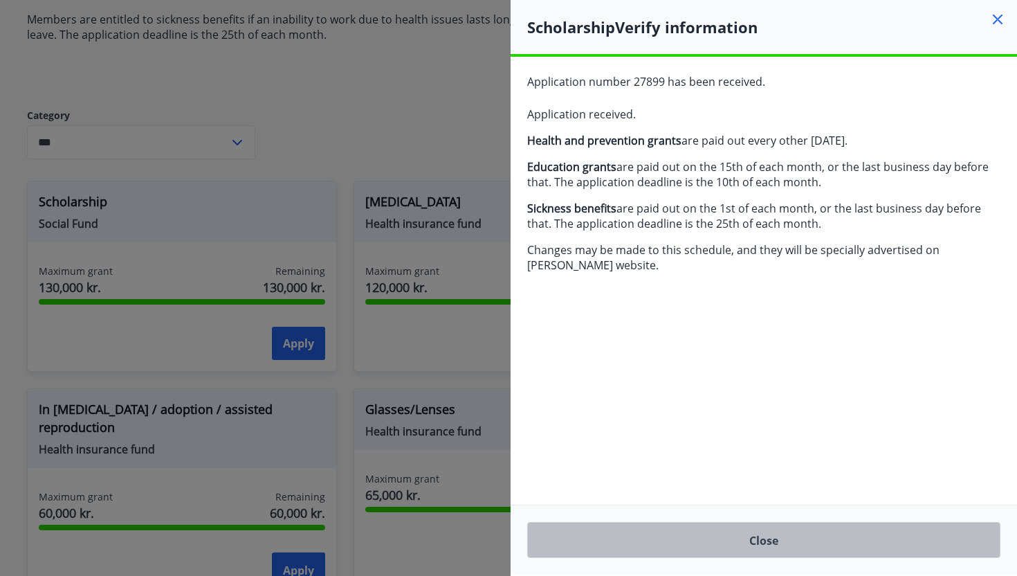
click at [788, 466] on button "Close" at bounding box center [763, 540] width 473 height 36
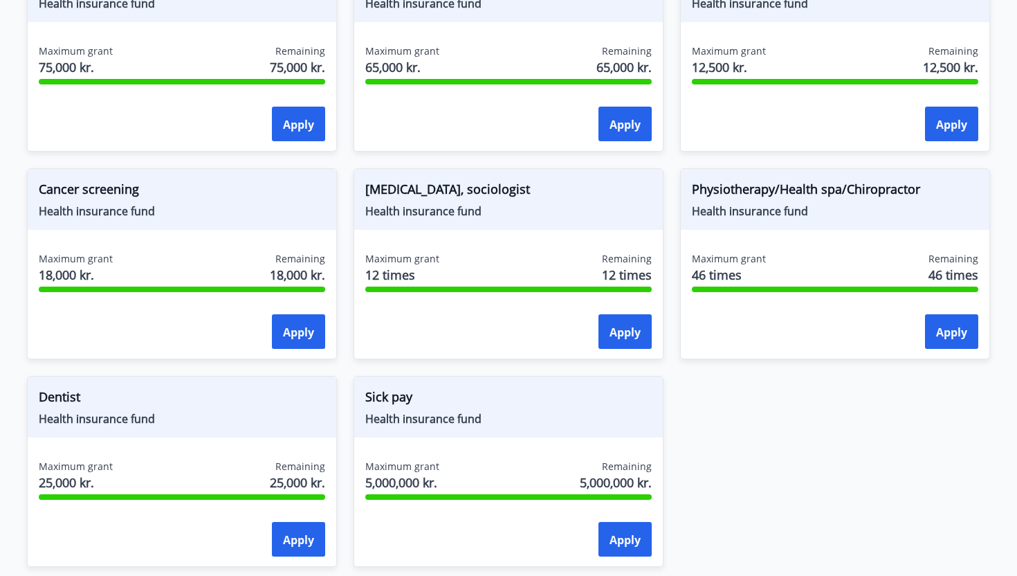
scroll to position [1071, 0]
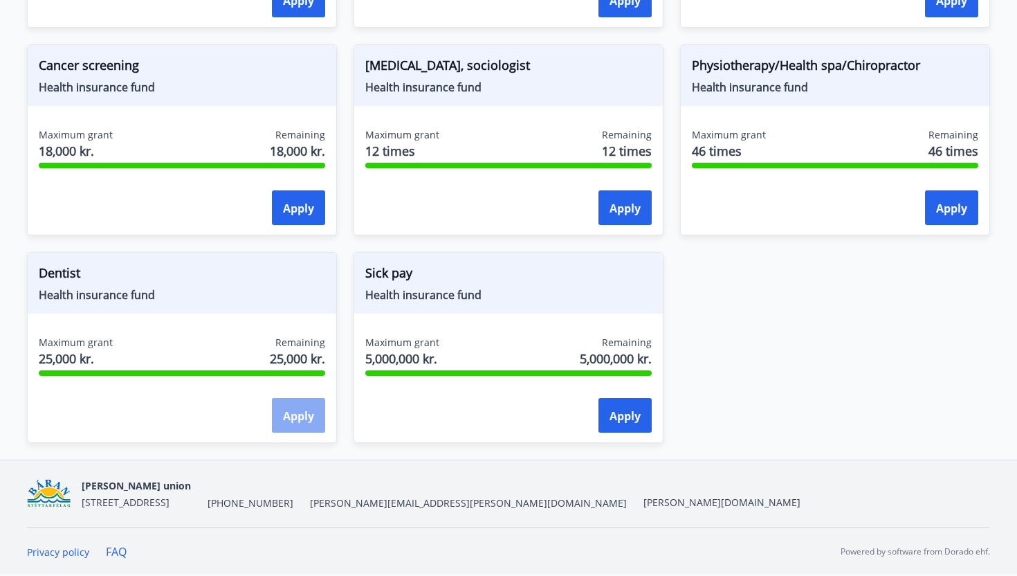
click at [304, 420] on font "Apply" at bounding box center [298, 415] width 31 height 15
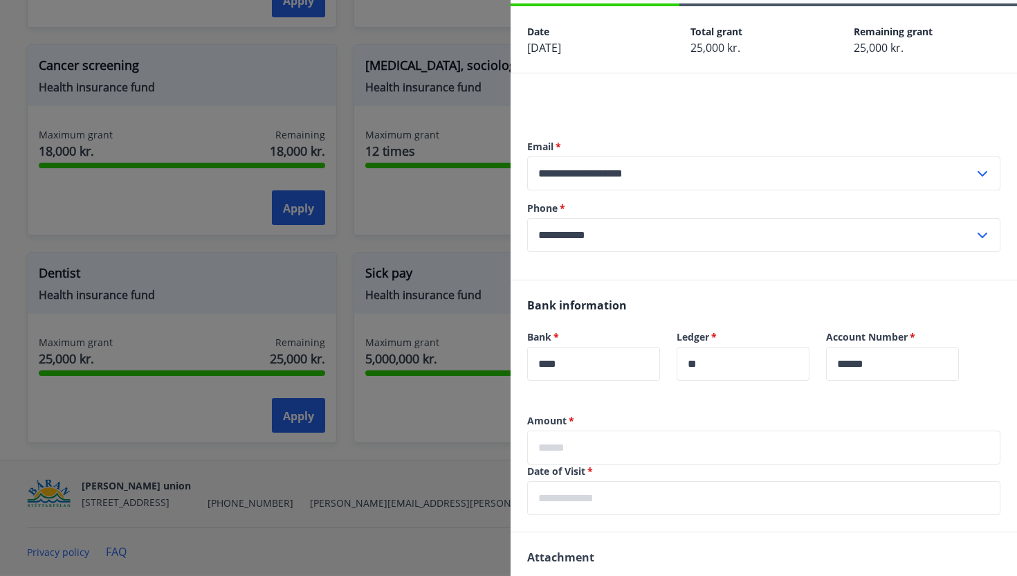
scroll to position [52, 0]
click at [698, 447] on input "text" at bounding box center [763, 446] width 473 height 34
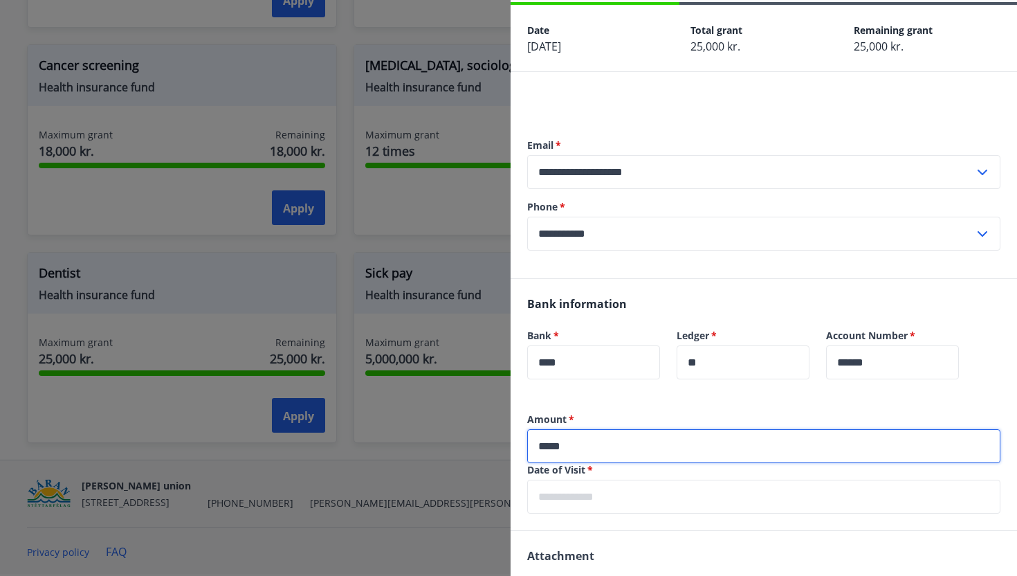
type input "*****"
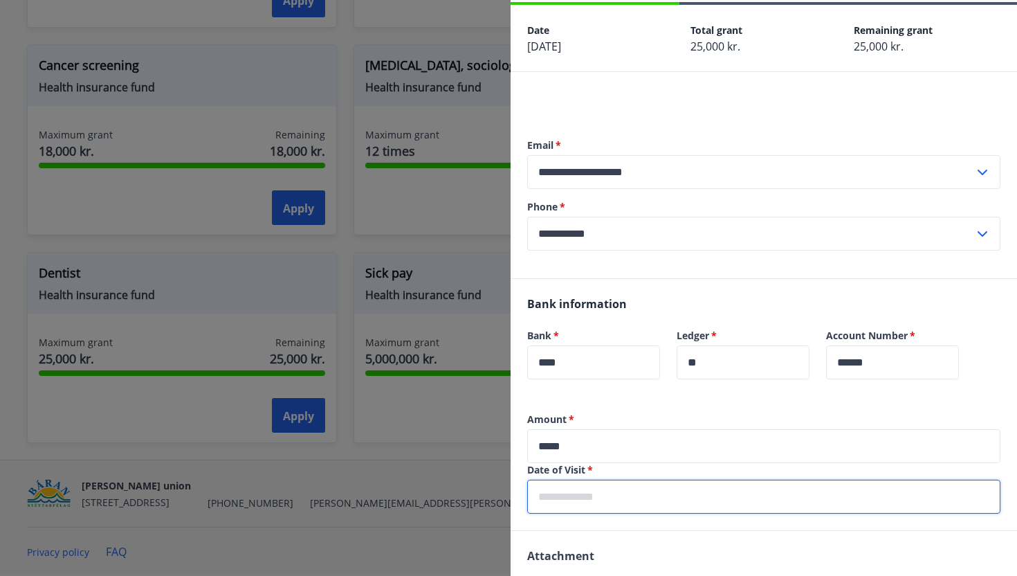
click at [702, 466] on input "text" at bounding box center [763, 497] width 473 height 34
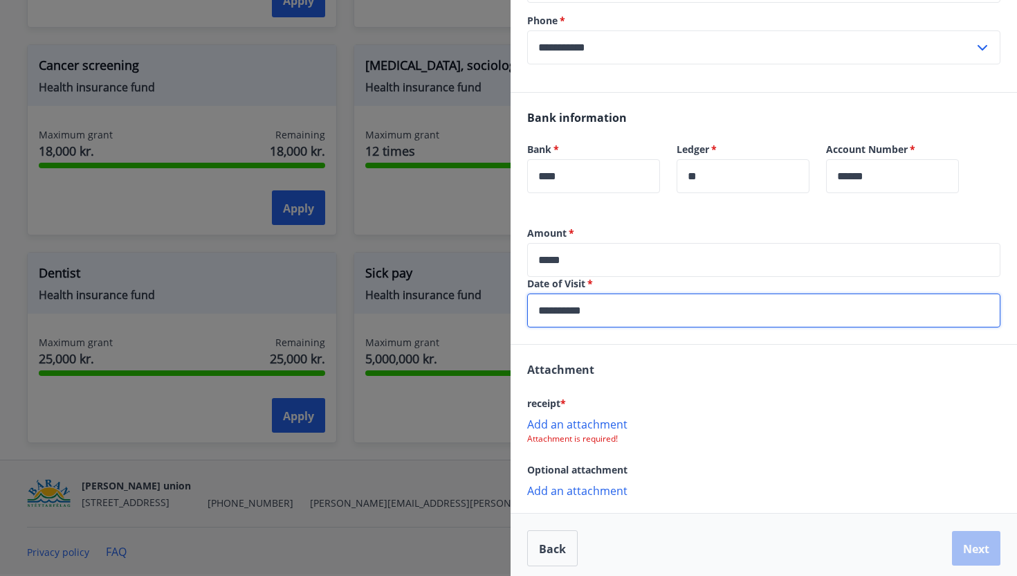
scroll to position [245, 0]
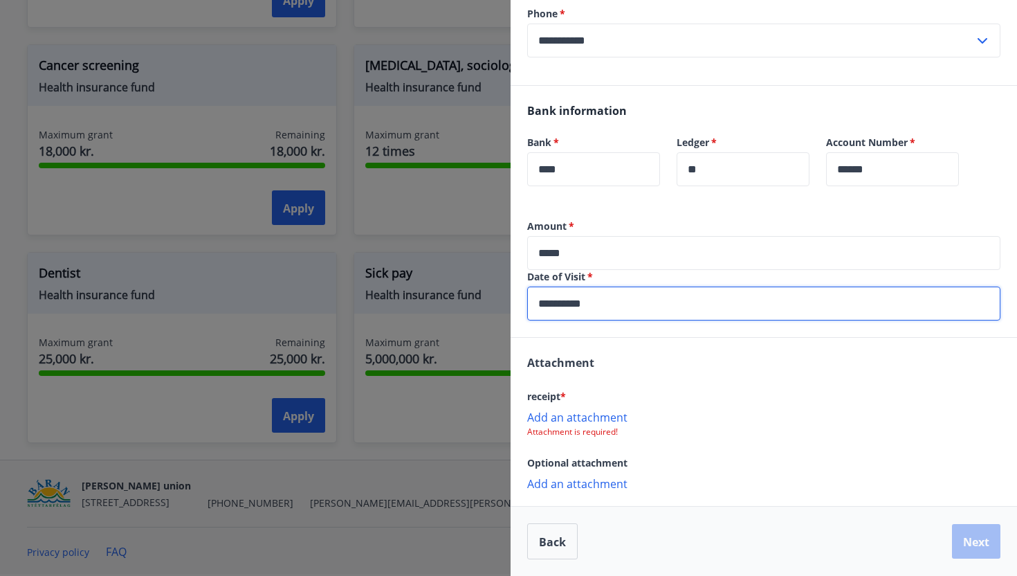
type input "**********"
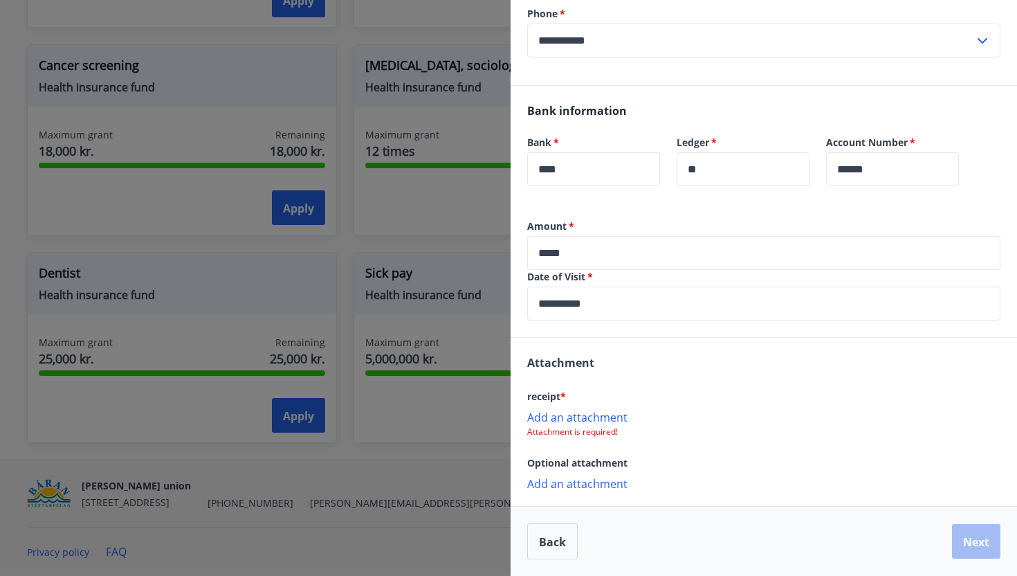
click at [812, 436] on p "Attachment is required!" at bounding box center [763, 431] width 473 height 11
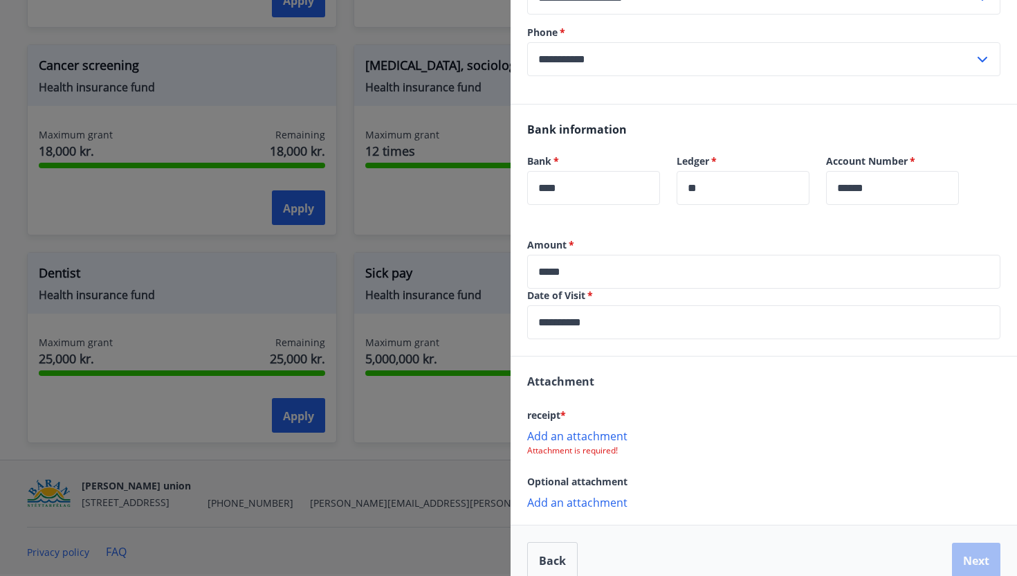
scroll to position [227, 0]
click at [592, 436] on font "Add an attachment" at bounding box center [577, 435] width 100 height 15
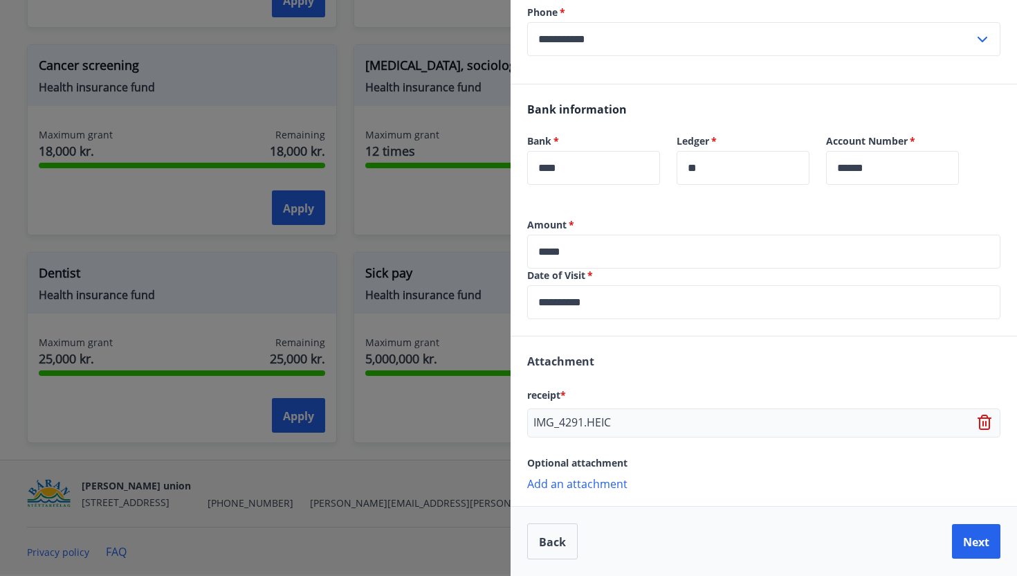
click at [593, 466] on font "Add an attachment" at bounding box center [577, 483] width 100 height 15
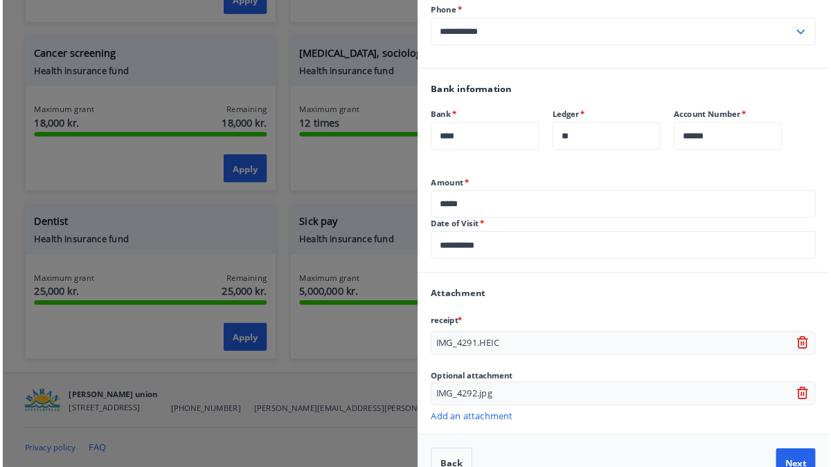
scroll to position [275, 0]
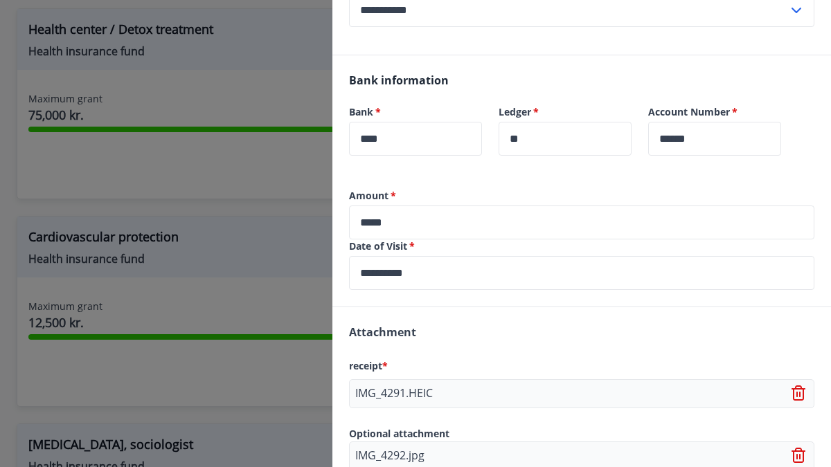
click at [799, 394] on icon at bounding box center [799, 395] width 1 height 6
click at [431, 387] on font "Add an attachment" at bounding box center [399, 386] width 100 height 15
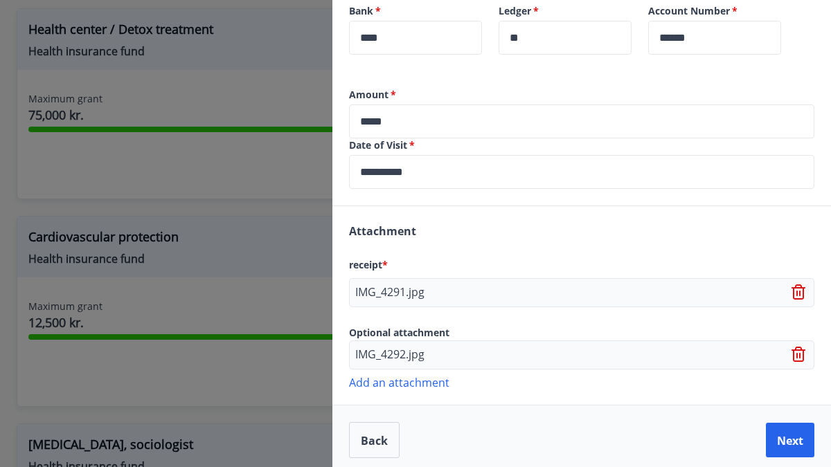
scroll to position [384, 0]
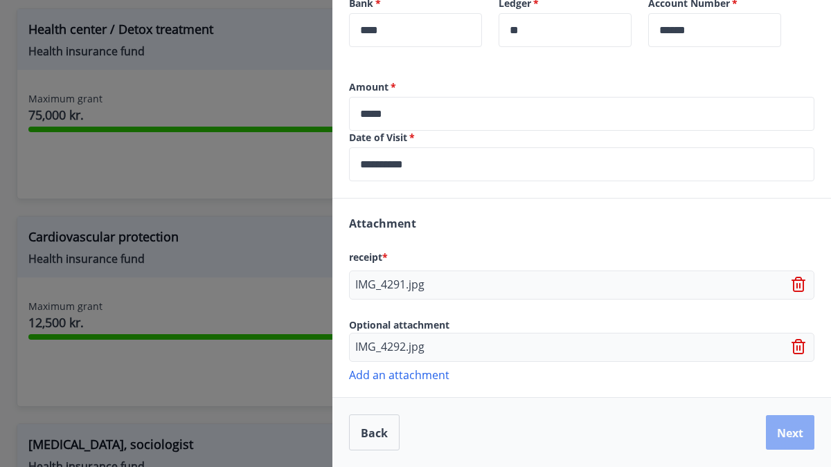
click at [790, 424] on font "Next" at bounding box center [790, 432] width 26 height 17
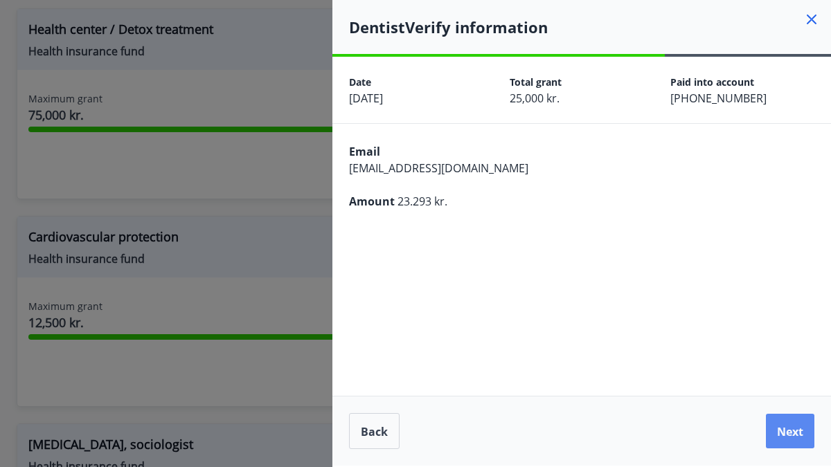
click at [806, 424] on button "Next" at bounding box center [789, 431] width 48 height 35
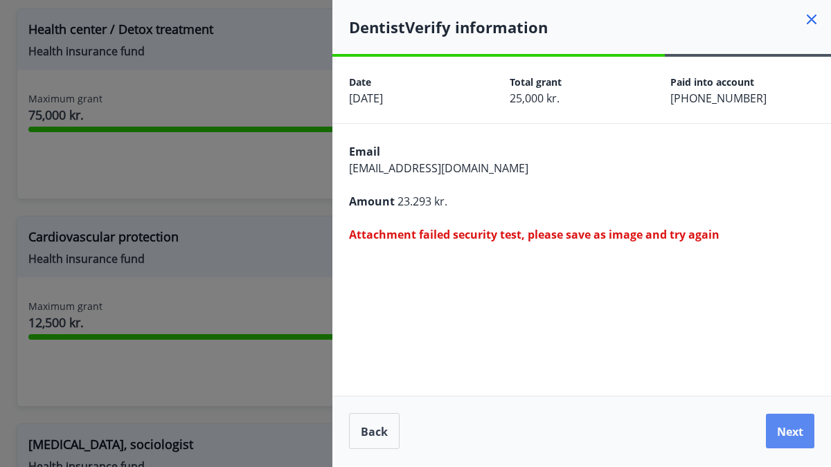
click at [791, 419] on button "Next" at bounding box center [789, 431] width 48 height 35
click at [383, 424] on font "Back" at bounding box center [374, 431] width 27 height 17
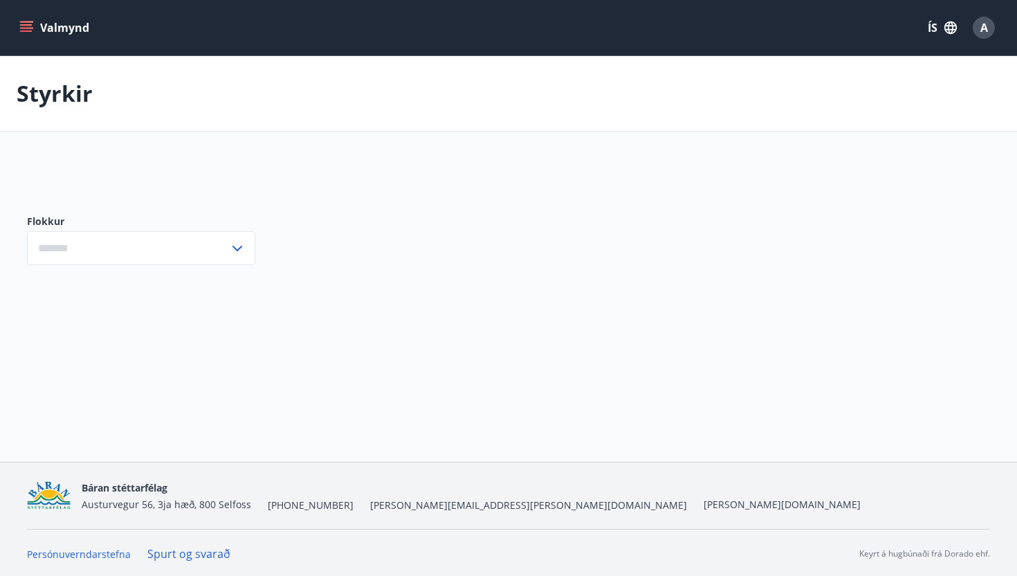
type input "***"
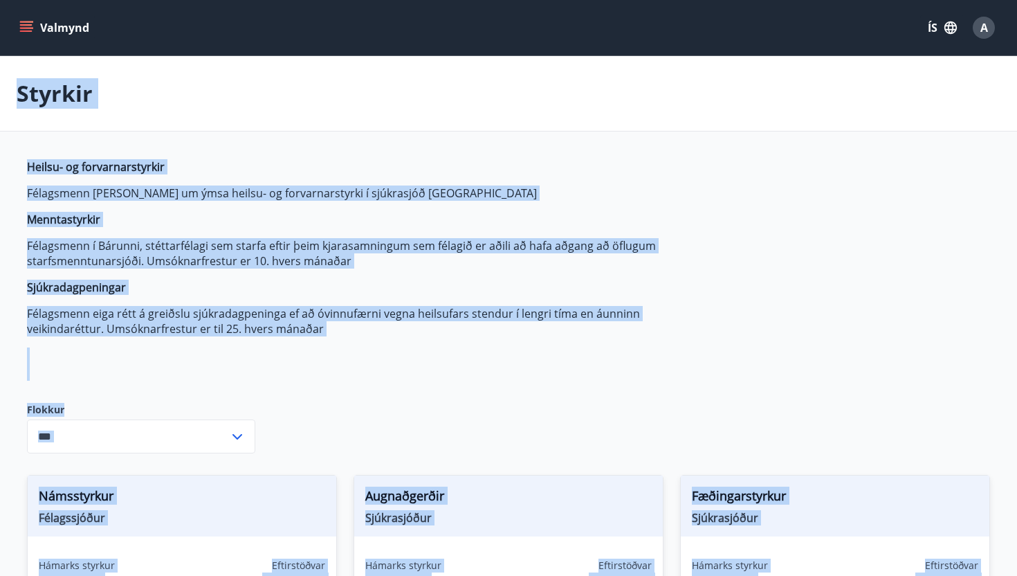
drag, startPoint x: 774, startPoint y: 511, endPoint x: 69, endPoint y: -15, distance: 880.3
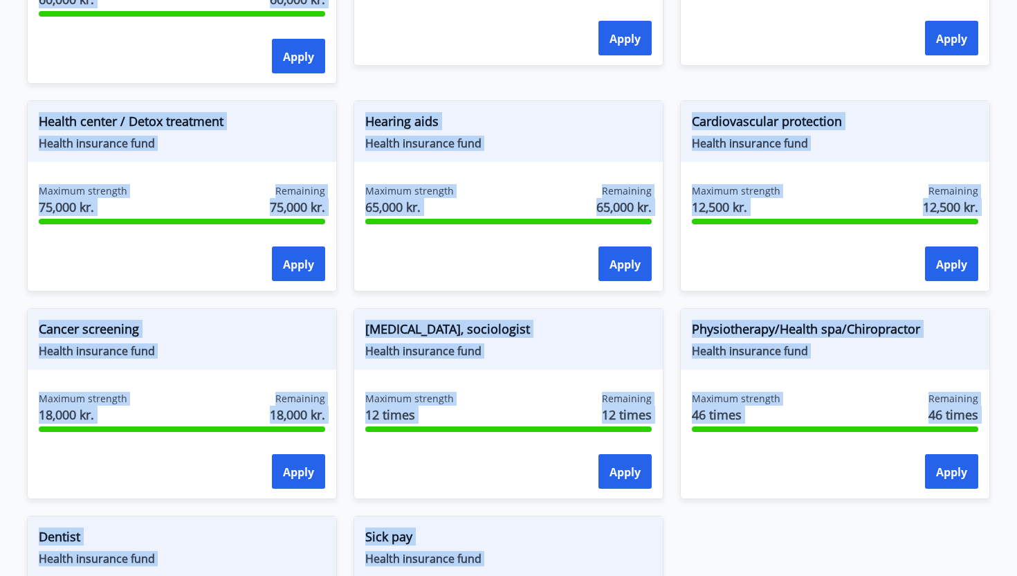
scroll to position [1071, 0]
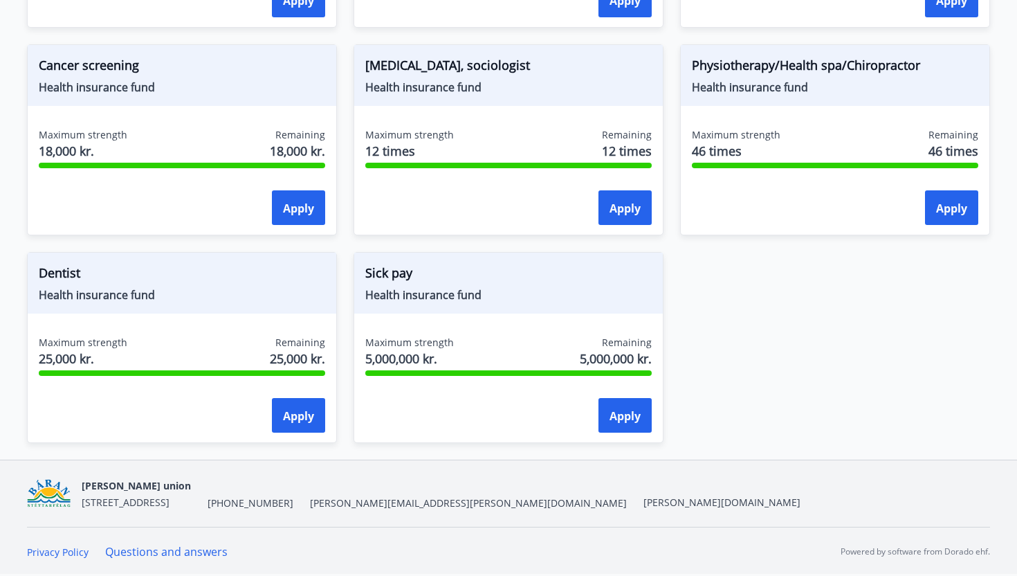
click at [251, 474] on div "Baran union Austurvegur 56, 3rd floor, 800 Selfoss +354 480-5000 baran@baran.is…" at bounding box center [508, 493] width 963 height 66
click at [294, 416] on font "Apply" at bounding box center [298, 415] width 31 height 15
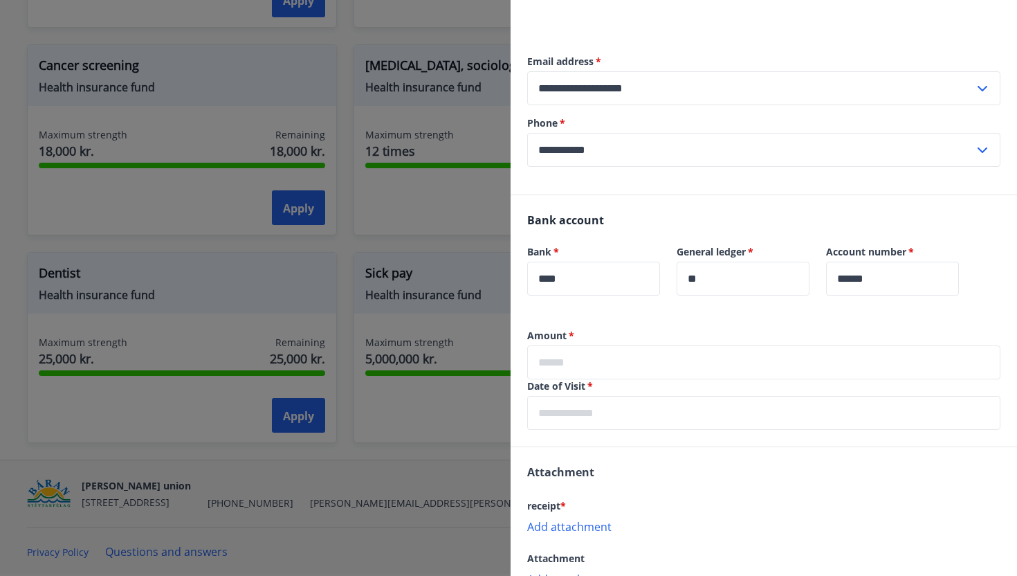
scroll to position [138, 0]
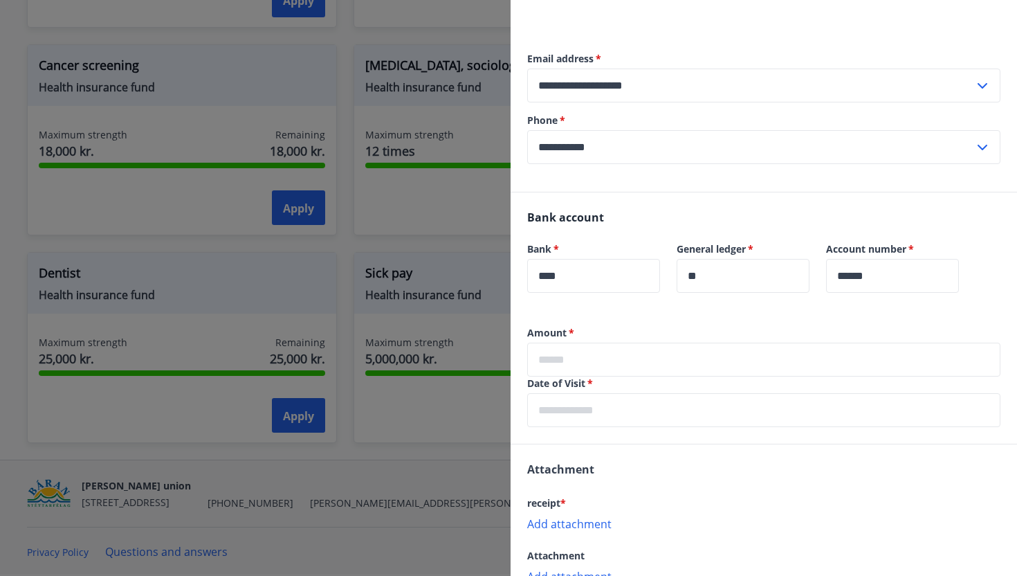
click at [588, 358] on input "text" at bounding box center [763, 360] width 473 height 34
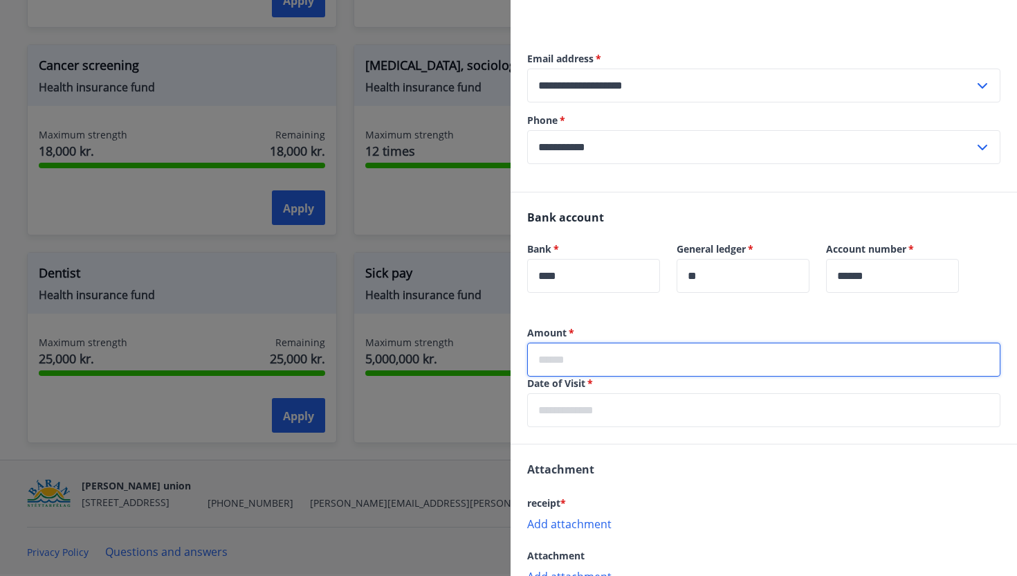
type input "*****"
click at [614, 413] on input "text" at bounding box center [763, 410] width 473 height 34
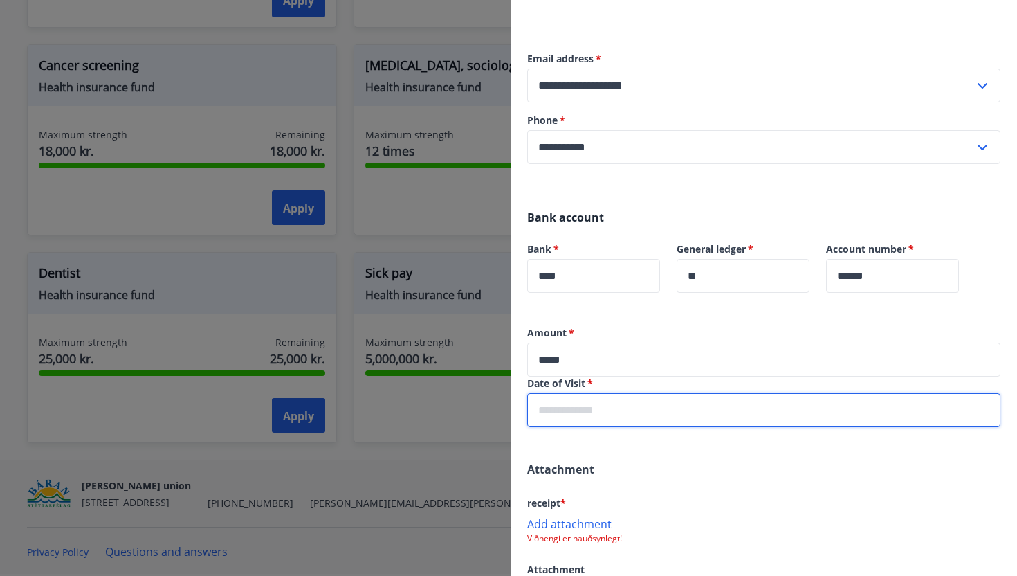
type input "**********"
click at [660, 466] on div "Attachment receipt * Add attachment Viðhengi er nauðsynlegt! Attachment Add att…" at bounding box center [764, 528] width 507 height 169
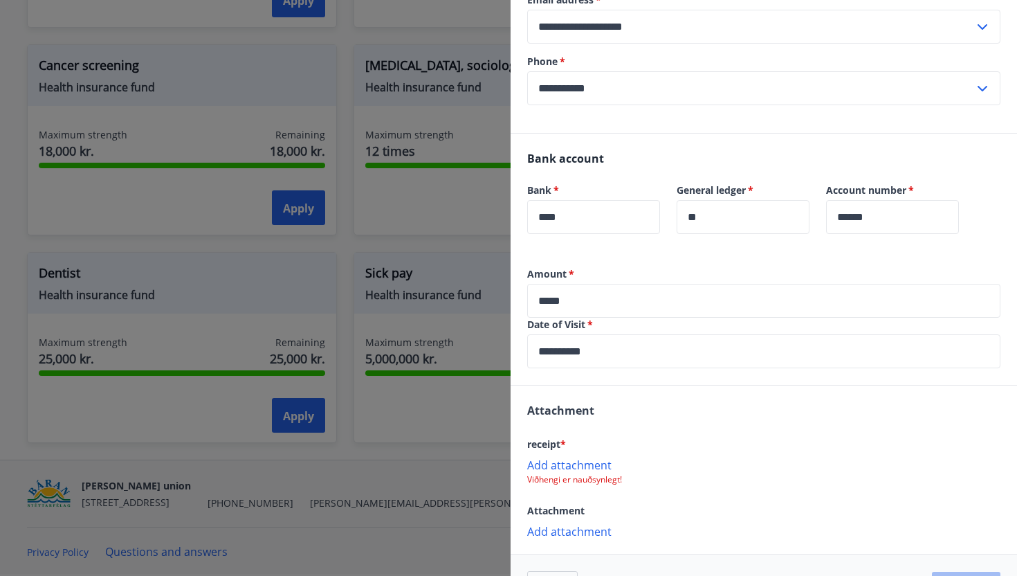
scroll to position [198, 0]
click at [582, 466] on font "Add attachment" at bounding box center [569, 464] width 84 height 15
click at [570, 460] on font "Add attachment" at bounding box center [569, 464] width 84 height 15
click at [576, 534] on font "Add attachment" at bounding box center [569, 532] width 84 height 15
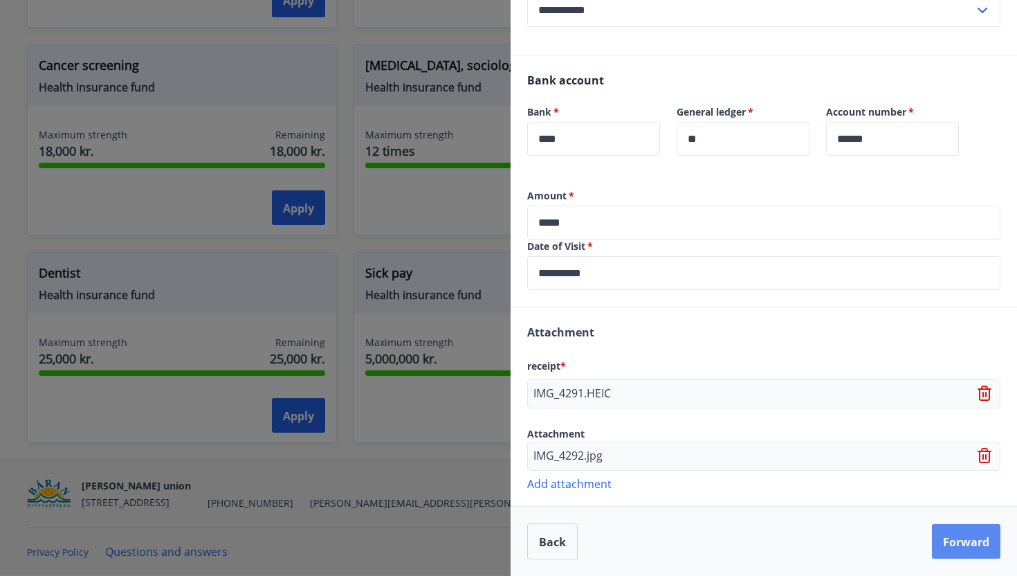
click at [950, 544] on font "Forward" at bounding box center [966, 541] width 46 height 15
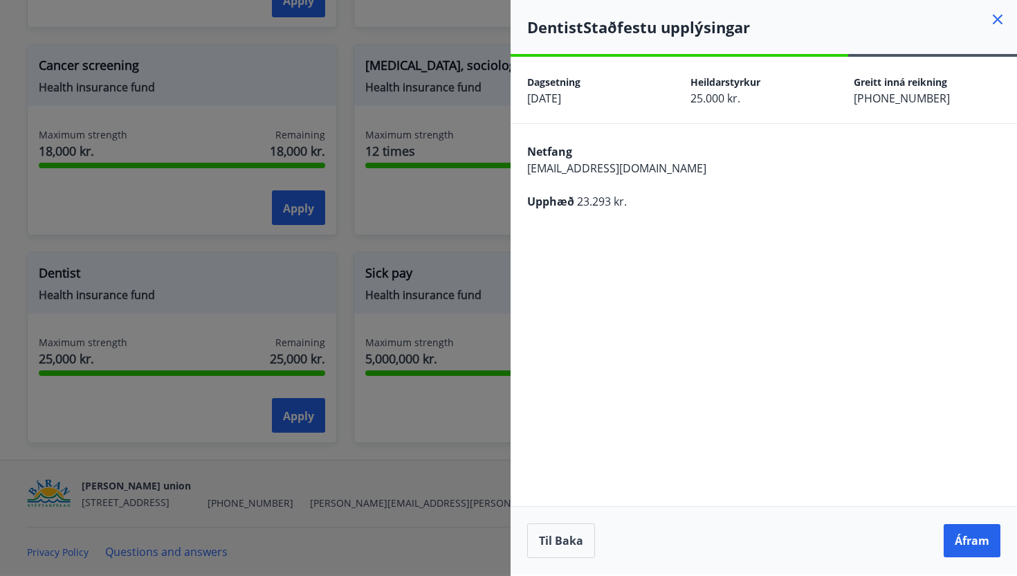
scroll to position [0, 0]
click at [972, 536] on font "Forward" at bounding box center [966, 540] width 46 height 15
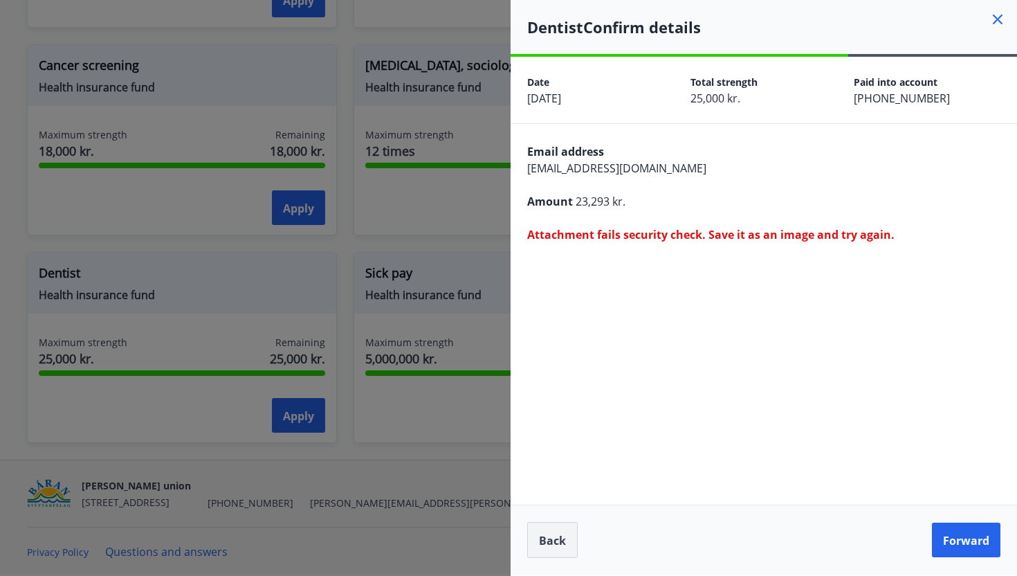
click at [550, 540] on font "Back" at bounding box center [552, 540] width 27 height 15
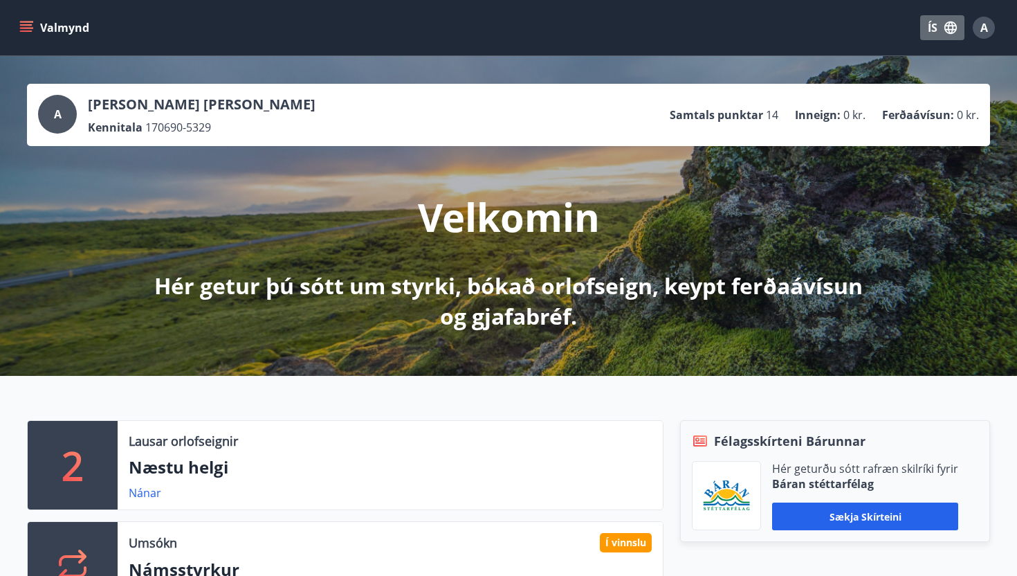
click at [949, 19] on button "ÍS" at bounding box center [943, 27] width 44 height 25
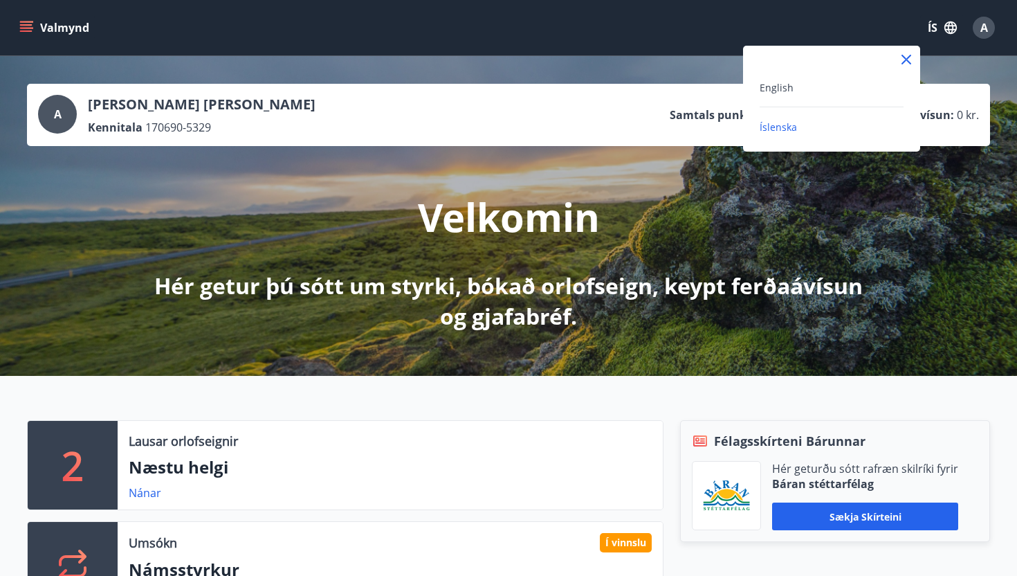
click at [794, 84] on div "English" at bounding box center [832, 87] width 144 height 17
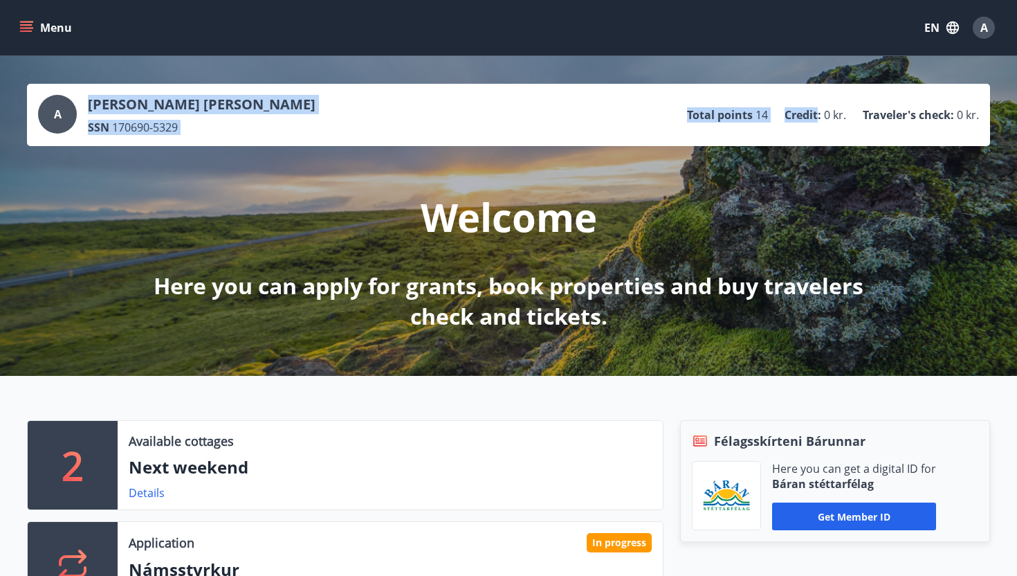
drag, startPoint x: 794, startPoint y: 84, endPoint x: 100, endPoint y: 33, distance: 696.1
click at [22, 28] on icon "menu" at bounding box center [27, 27] width 15 height 1
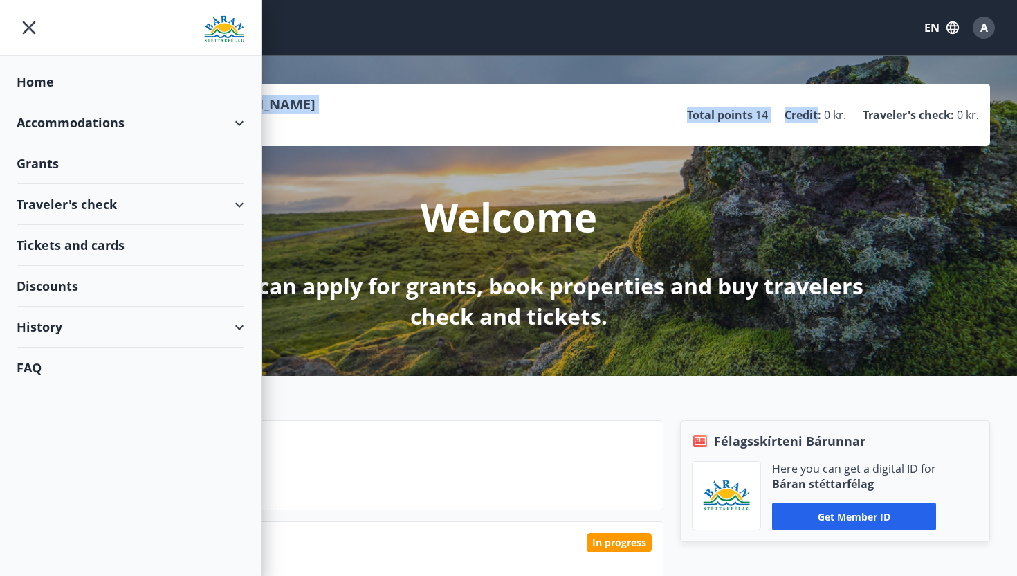
click at [57, 174] on div "Grants" at bounding box center [131, 163] width 228 height 41
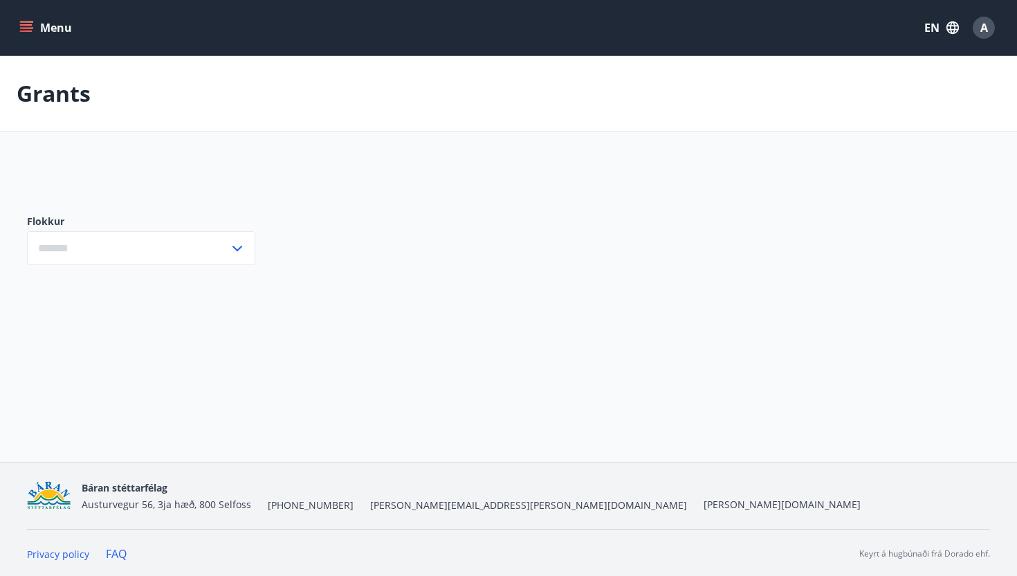
type input "***"
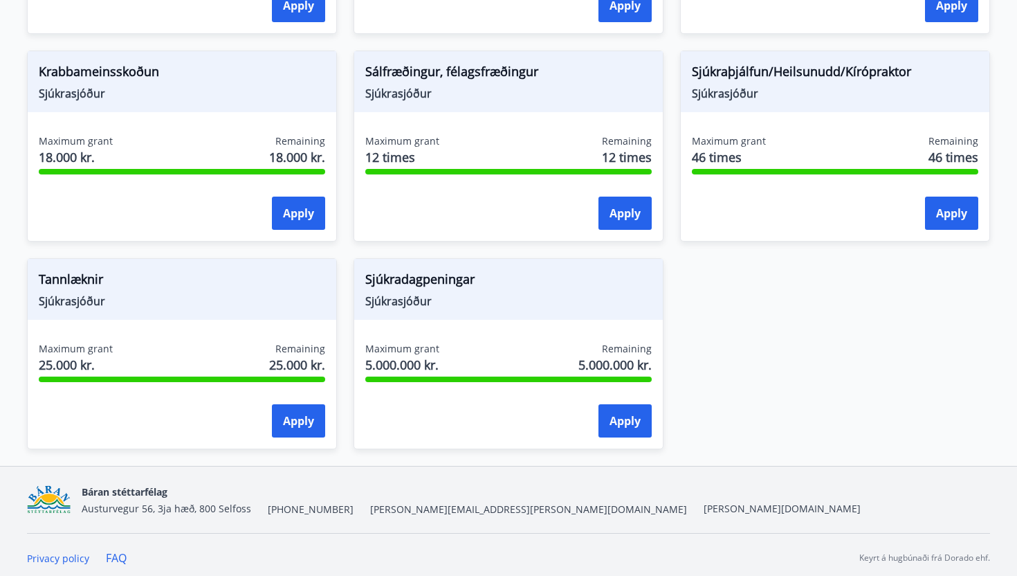
scroll to position [1053, 0]
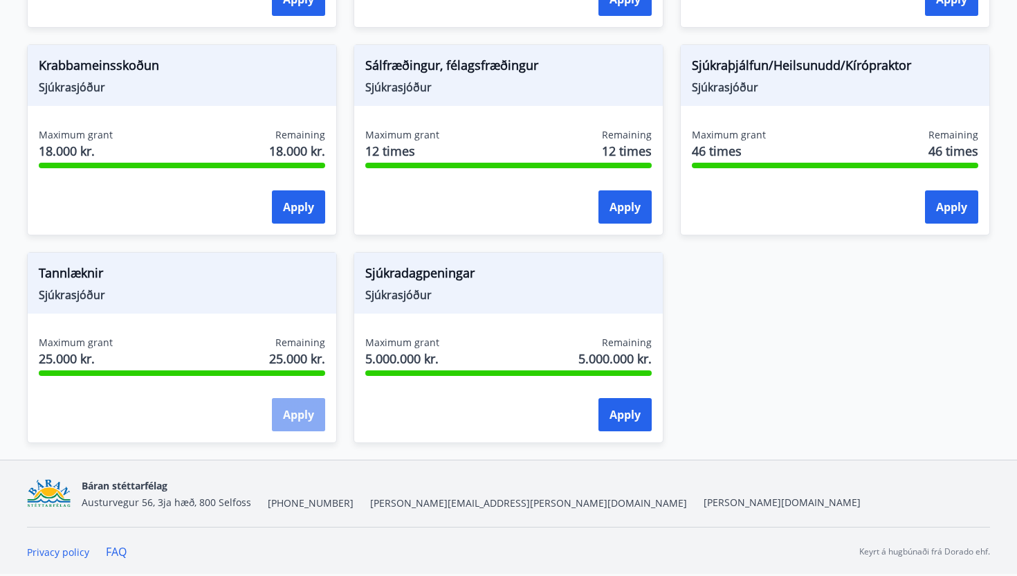
click at [281, 408] on button "Apply" at bounding box center [298, 414] width 53 height 33
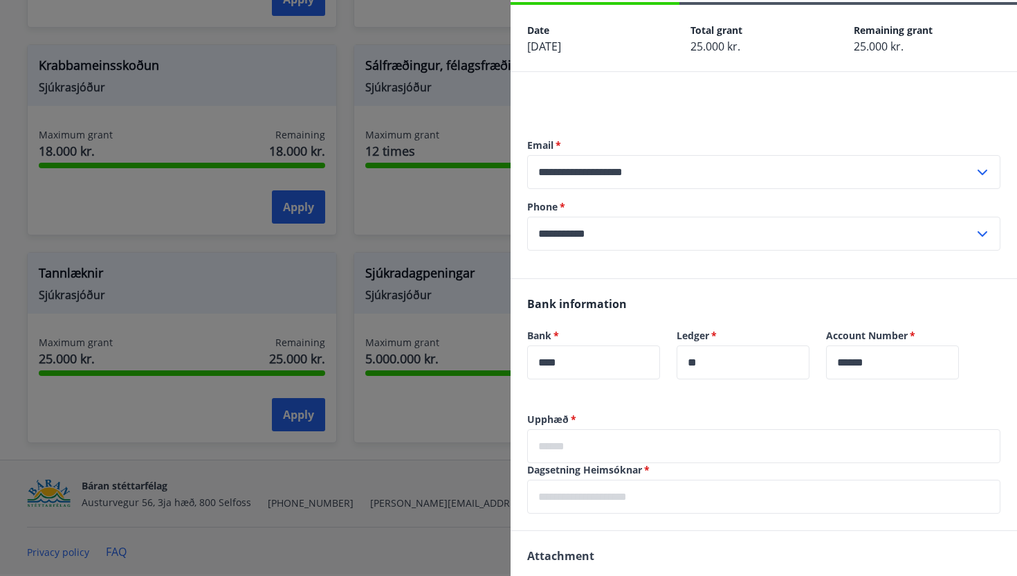
scroll to position [55, 0]
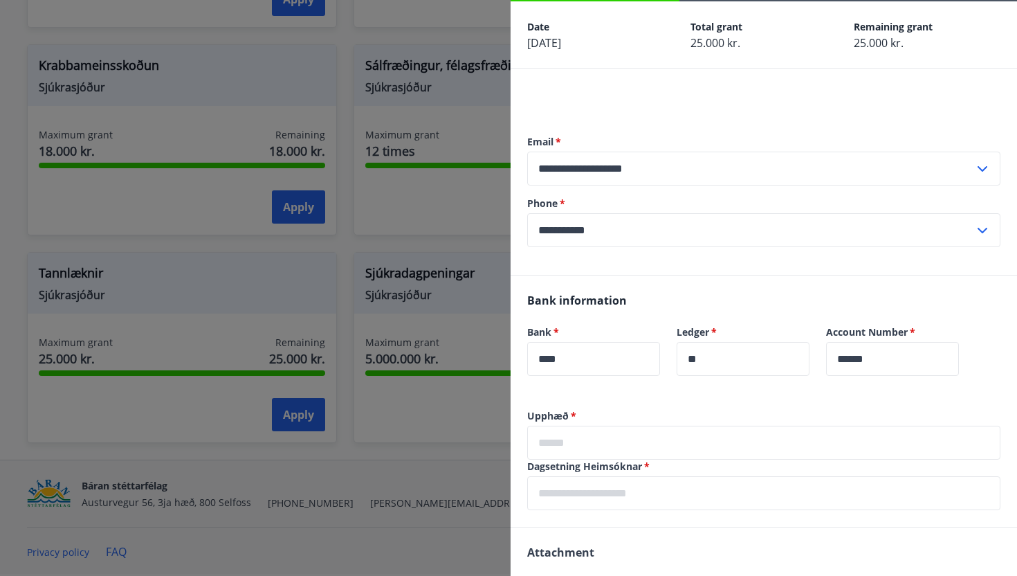
click at [665, 444] on input "text" at bounding box center [763, 443] width 473 height 34
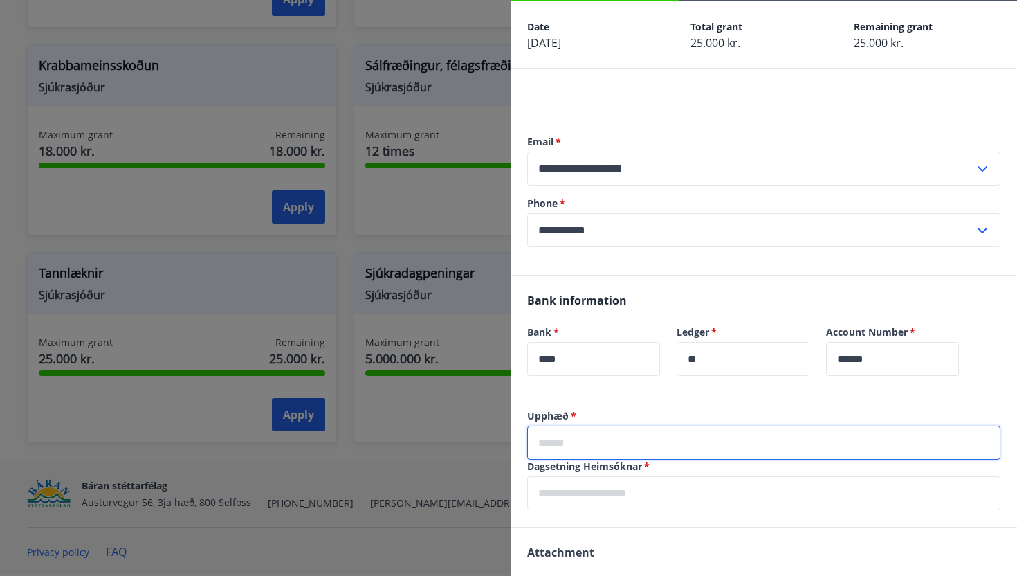
type input "*****"
click at [641, 503] on input "text" at bounding box center [763, 493] width 473 height 34
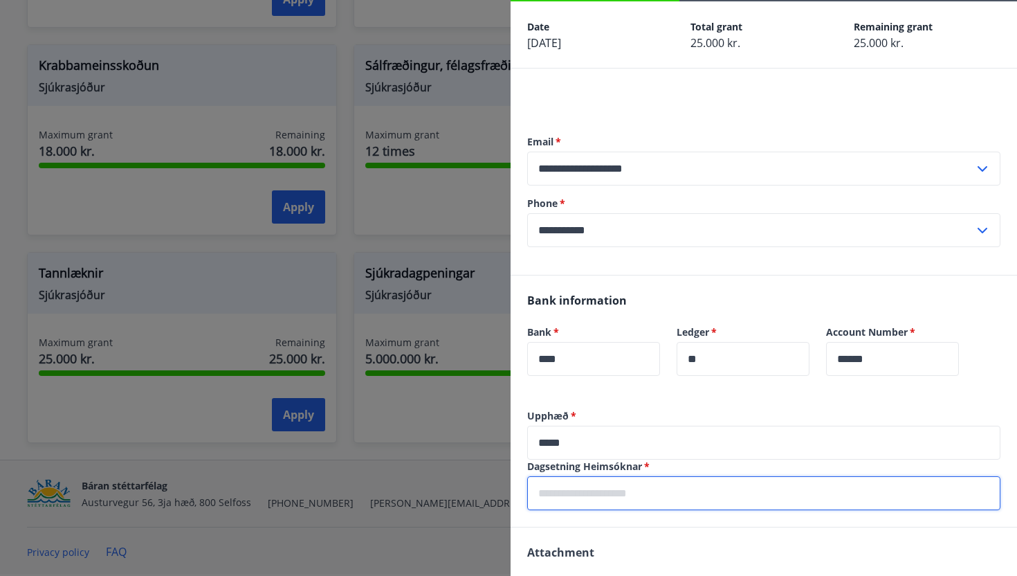
type input "**********"
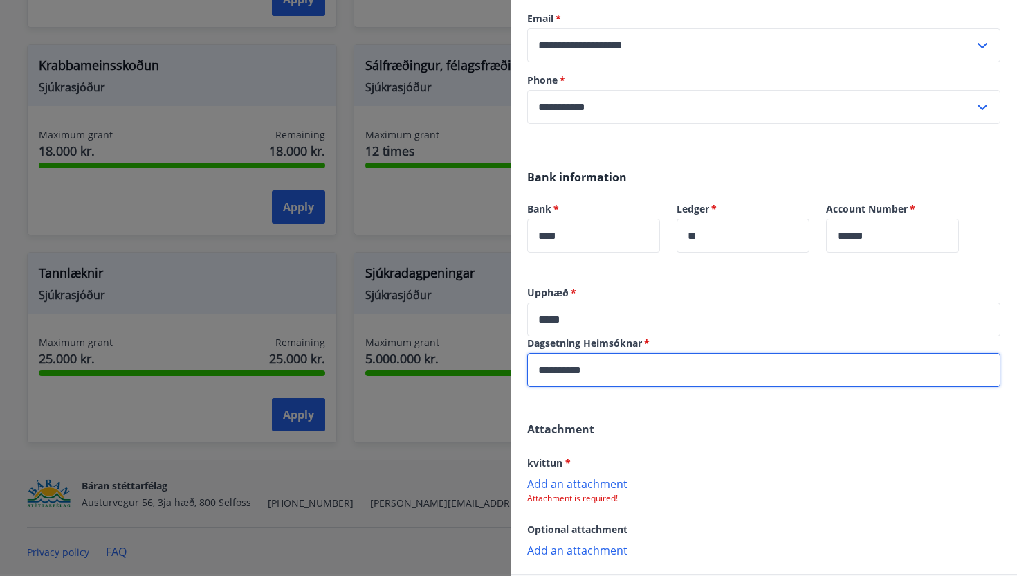
scroll to position [245, 0]
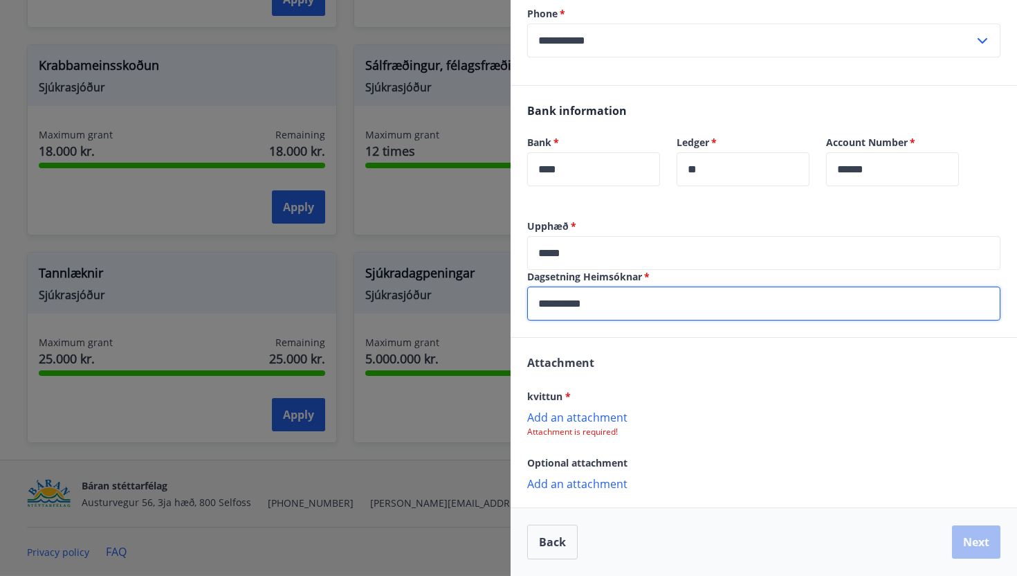
click at [594, 422] on p "Add an attachment" at bounding box center [763, 417] width 473 height 14
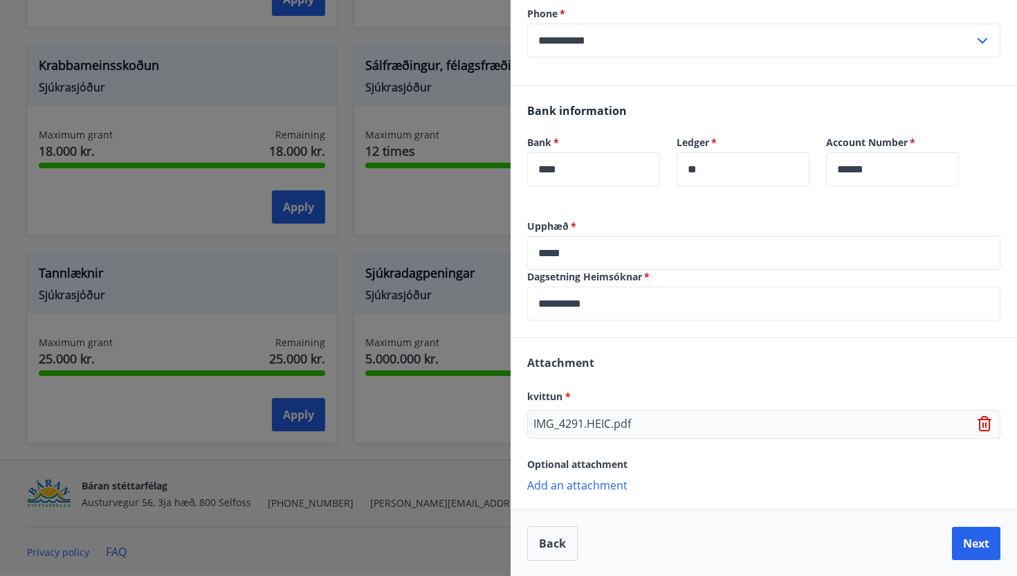
scroll to position [246, 0]
click at [597, 481] on p "Add an attachment" at bounding box center [763, 483] width 473 height 14
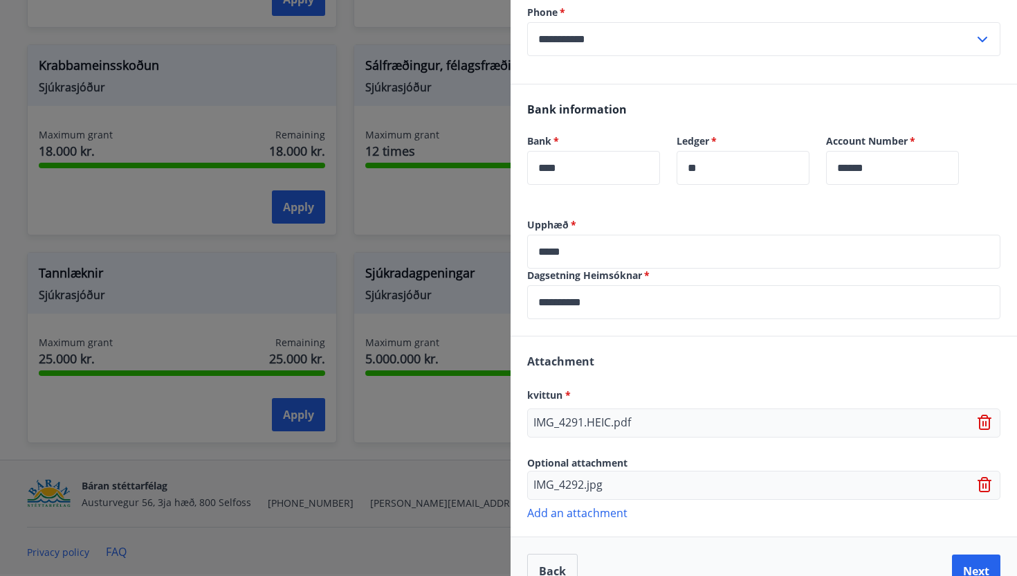
scroll to position [275, 0]
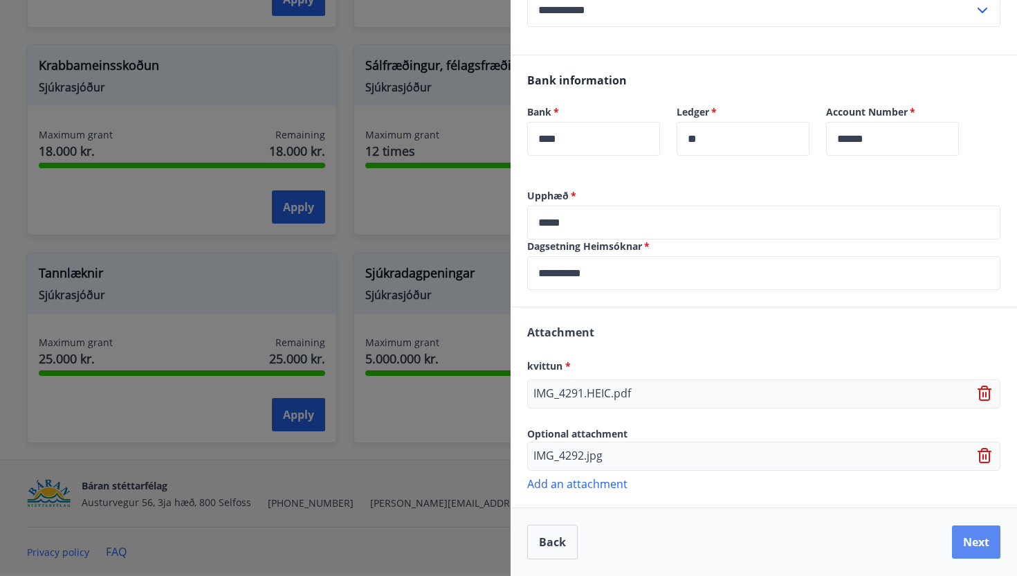
click at [971, 544] on button "Next" at bounding box center [976, 541] width 48 height 33
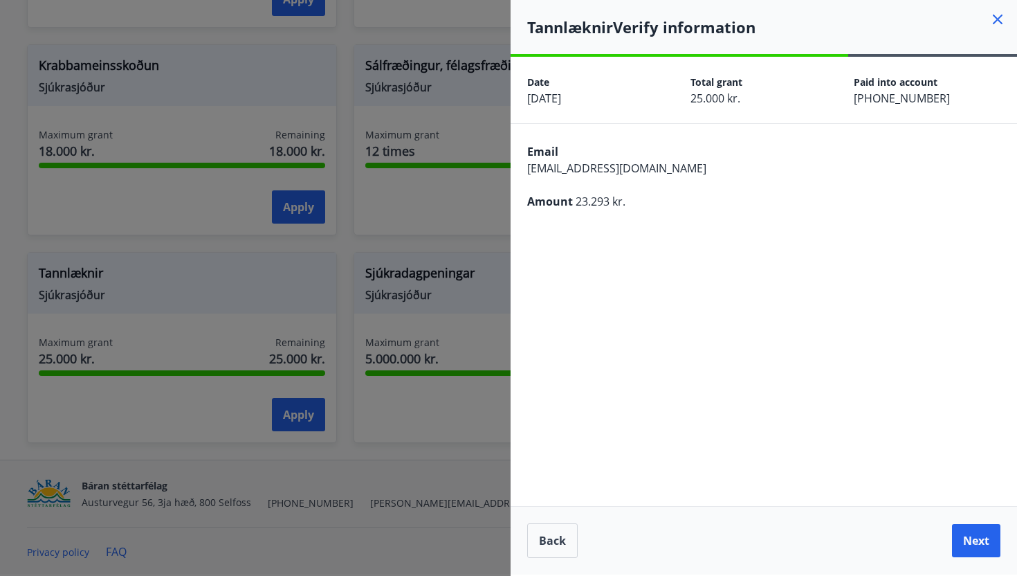
scroll to position [0, 0]
click at [971, 544] on button "Next" at bounding box center [976, 540] width 48 height 33
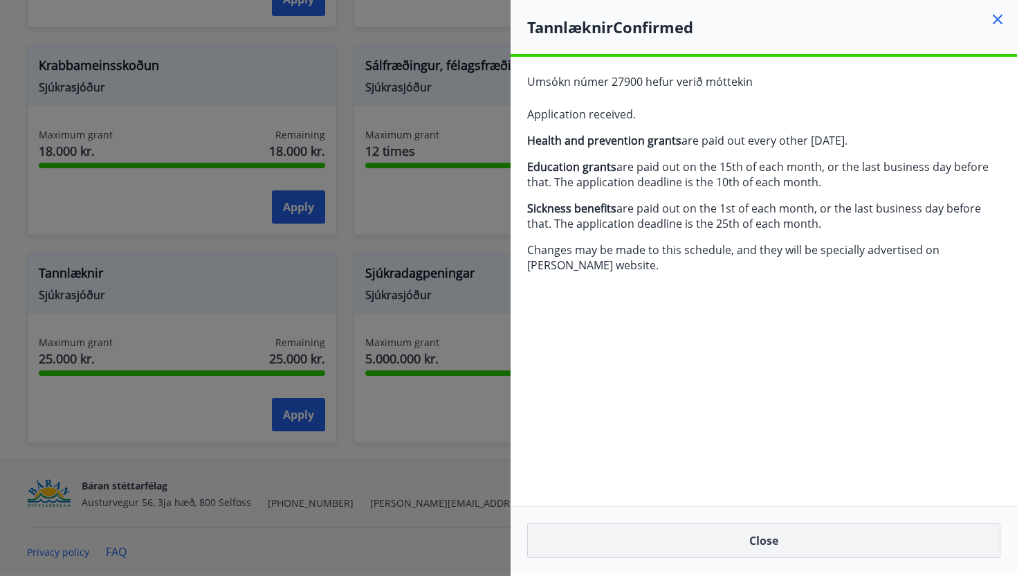
click at [797, 537] on button "Close" at bounding box center [763, 540] width 473 height 35
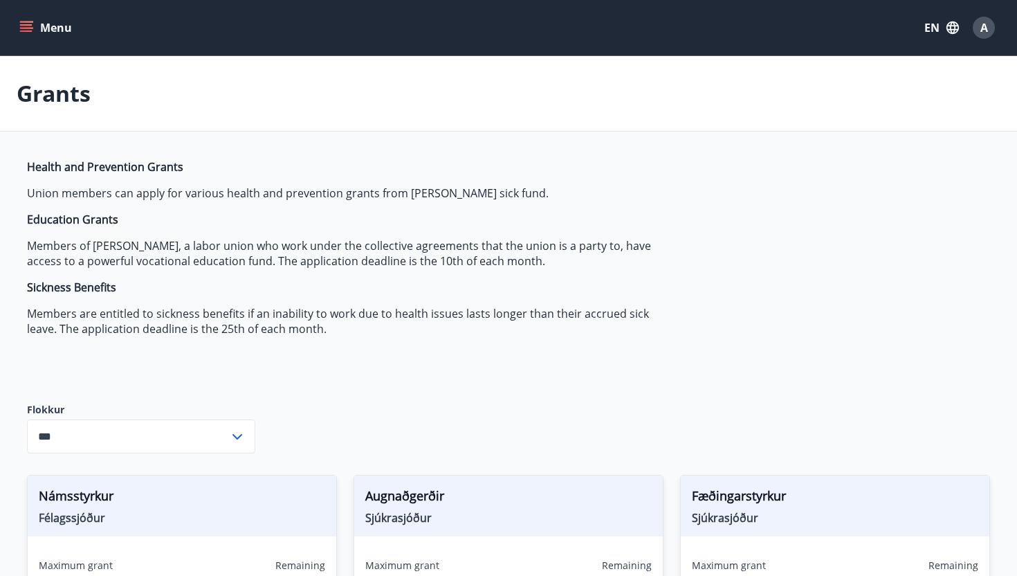
click at [35, 24] on button "Menu" at bounding box center [47, 27] width 61 height 25
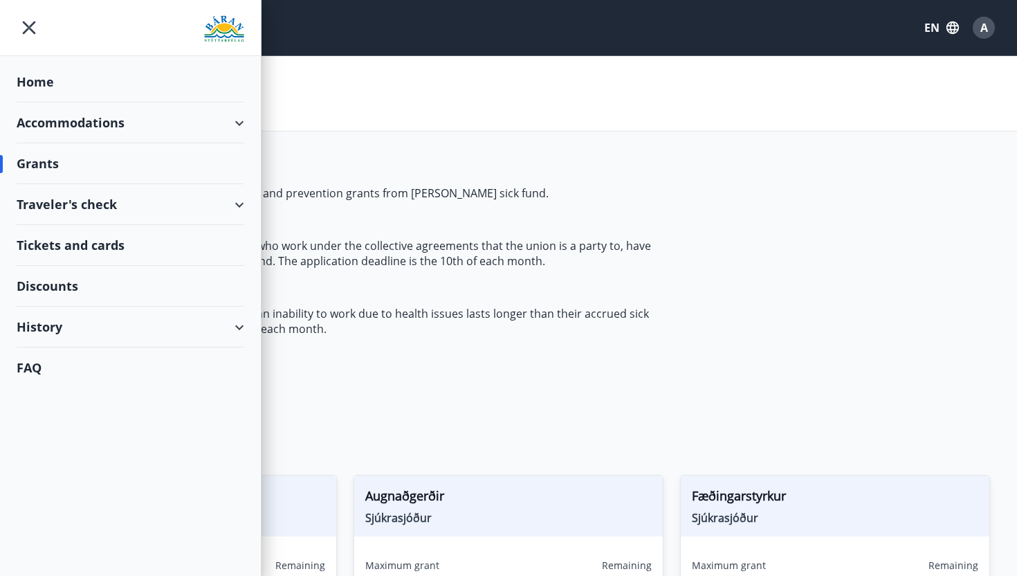
click at [42, 91] on div "Home" at bounding box center [131, 82] width 228 height 41
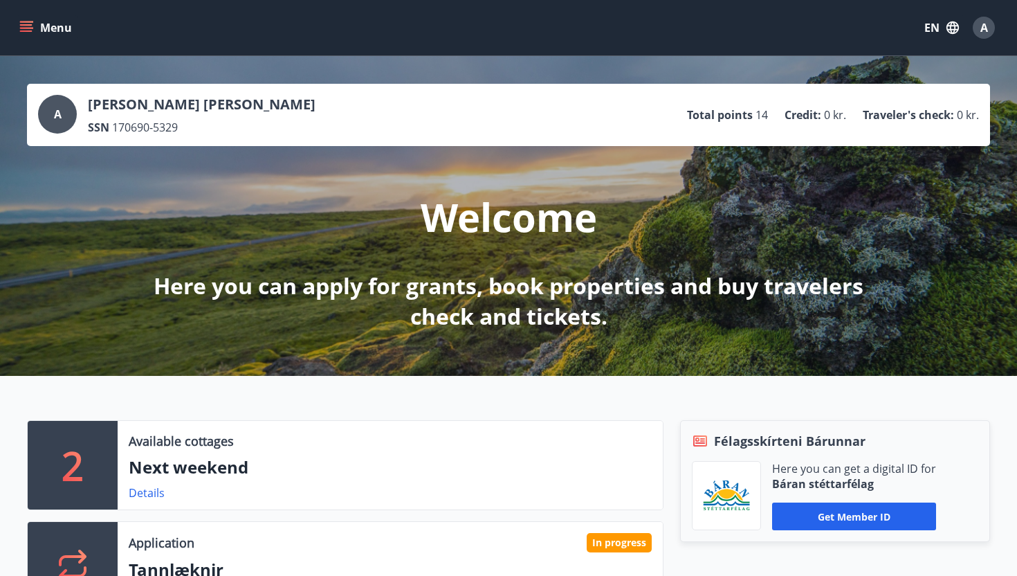
click at [31, 15] on button "Menu" at bounding box center [47, 27] width 61 height 25
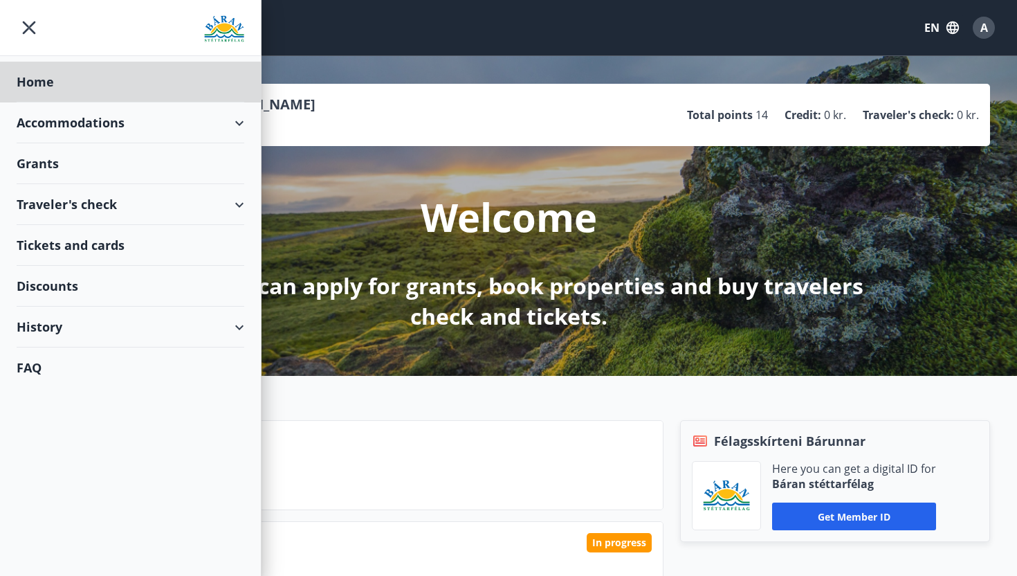
click at [62, 164] on div "Grants" at bounding box center [131, 163] width 228 height 41
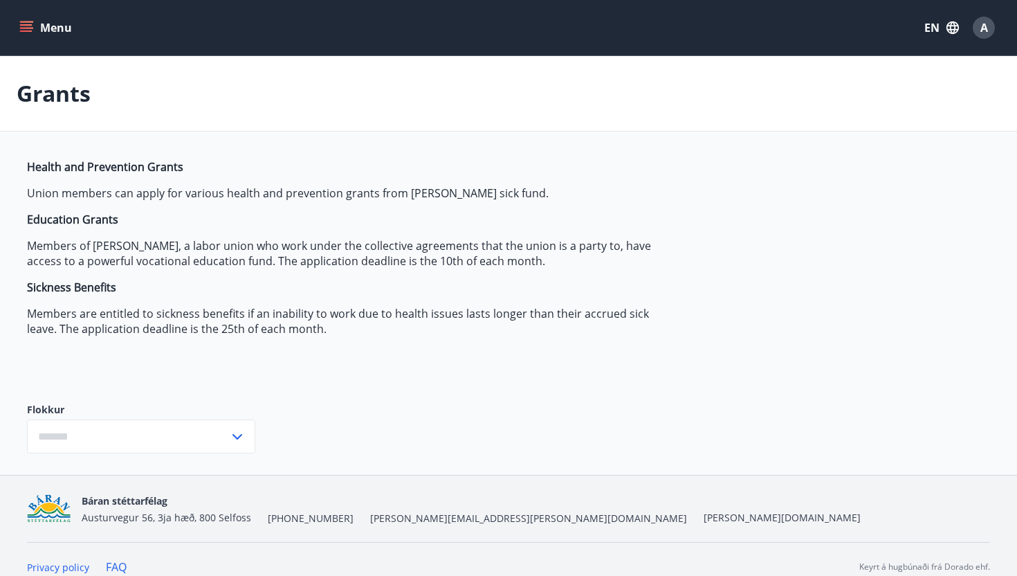
type input "***"
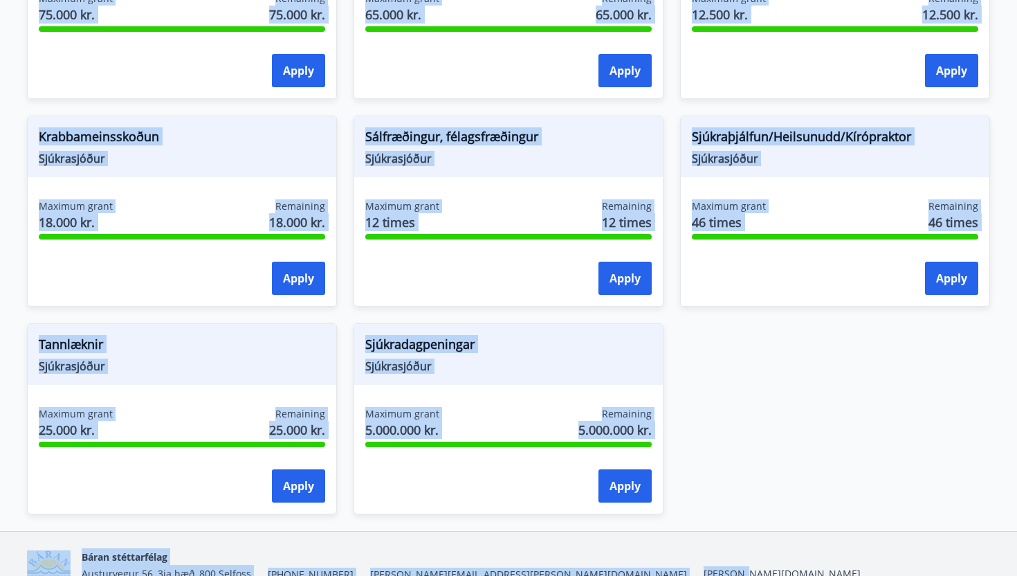
scroll to position [1053, 0]
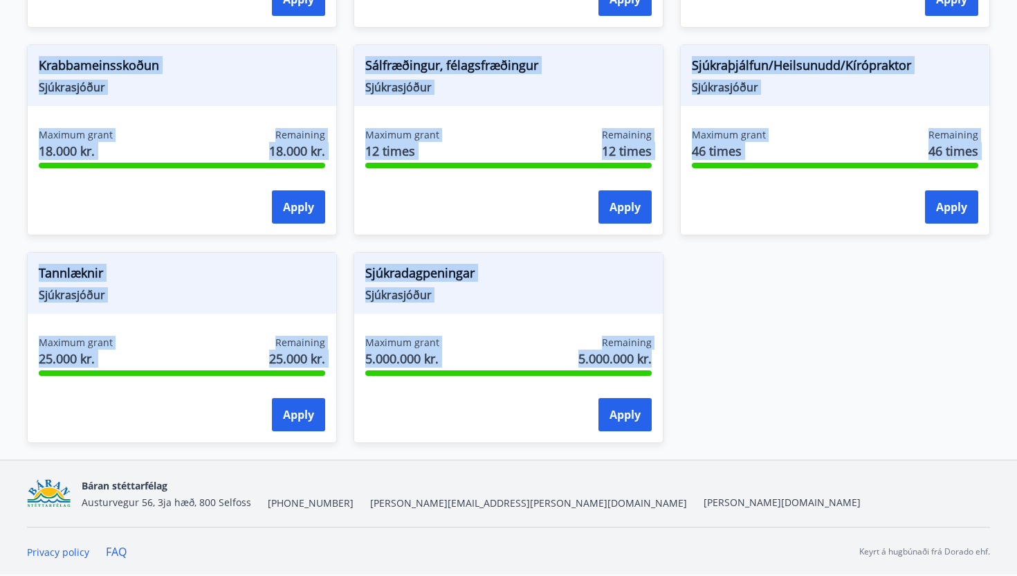
drag, startPoint x: 40, startPoint y: 321, endPoint x: 568, endPoint y: 452, distance: 543.4
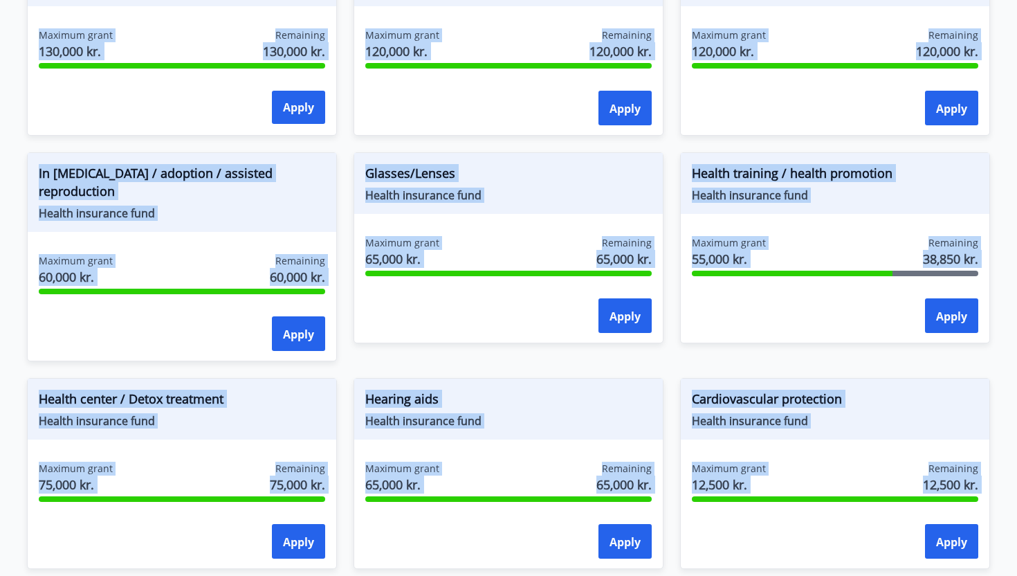
scroll to position [520, 0]
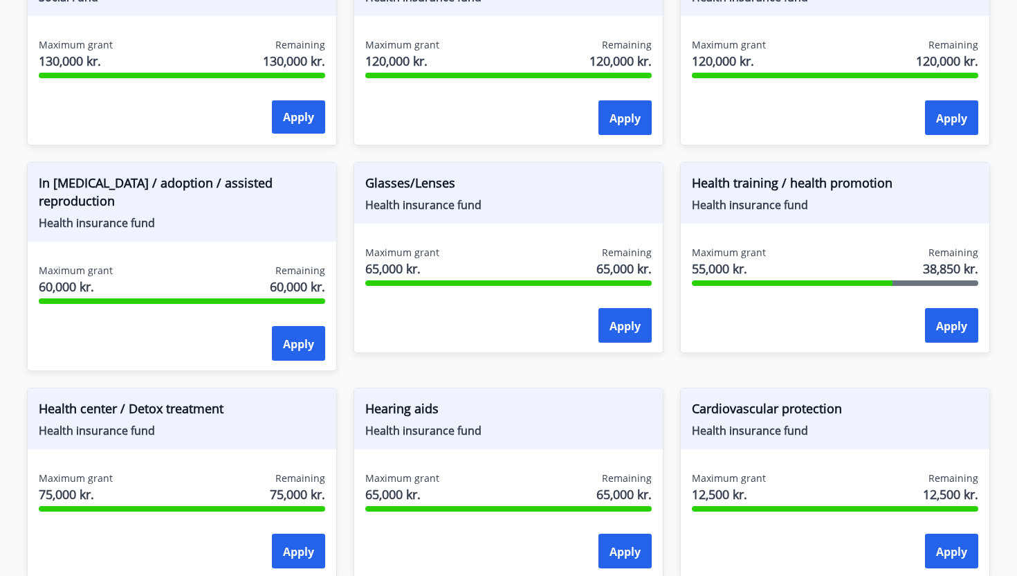
click at [760, 345] on div "Maximum grant 55,000 kr. Remaining 38,850 kr. Apply" at bounding box center [835, 296] width 309 height 101
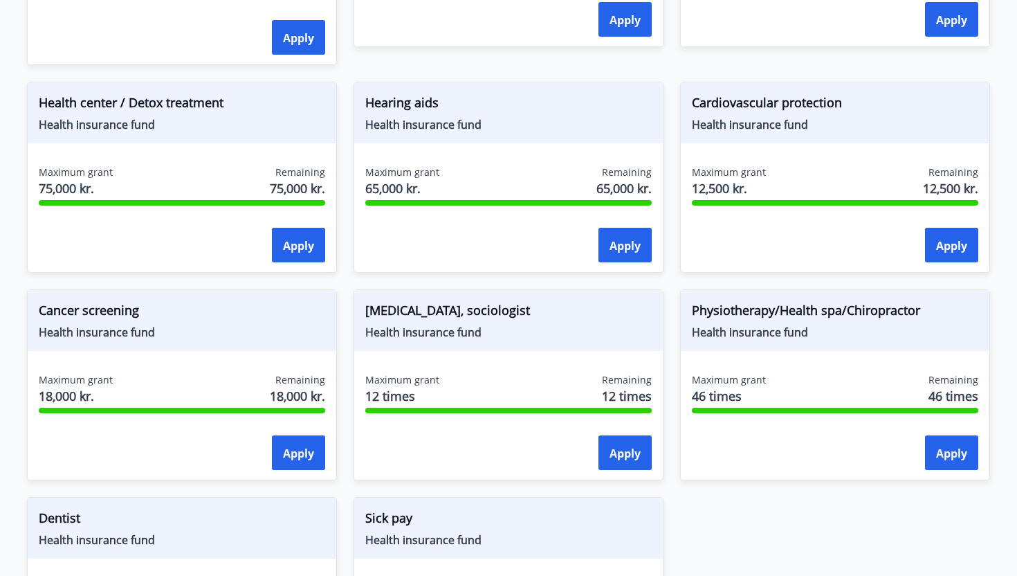
scroll to position [835, 0]
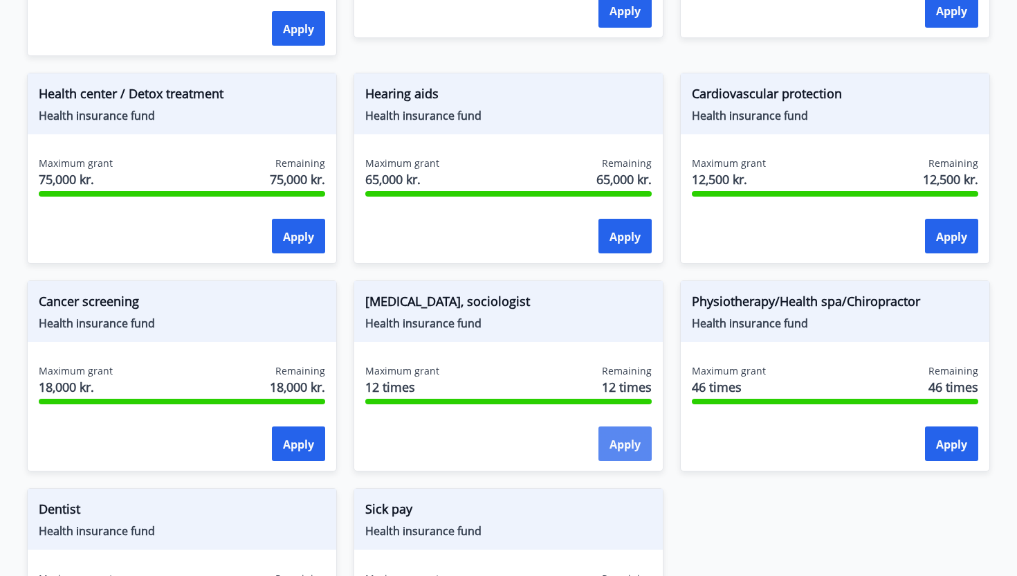
click at [619, 445] on font "Apply" at bounding box center [625, 444] width 31 height 15
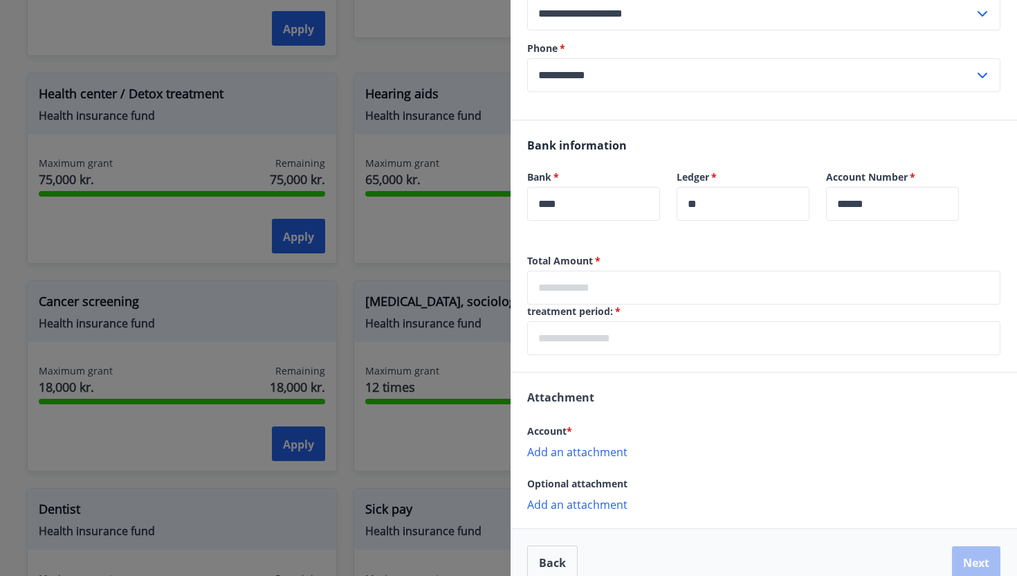
scroll to position [298, 0]
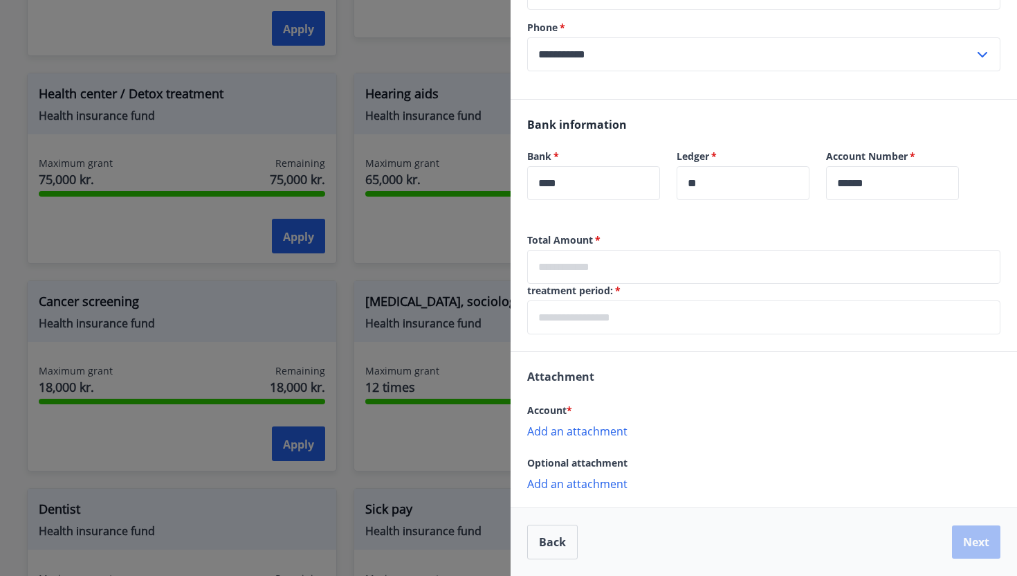
click at [427, 540] on div at bounding box center [508, 288] width 1017 height 576
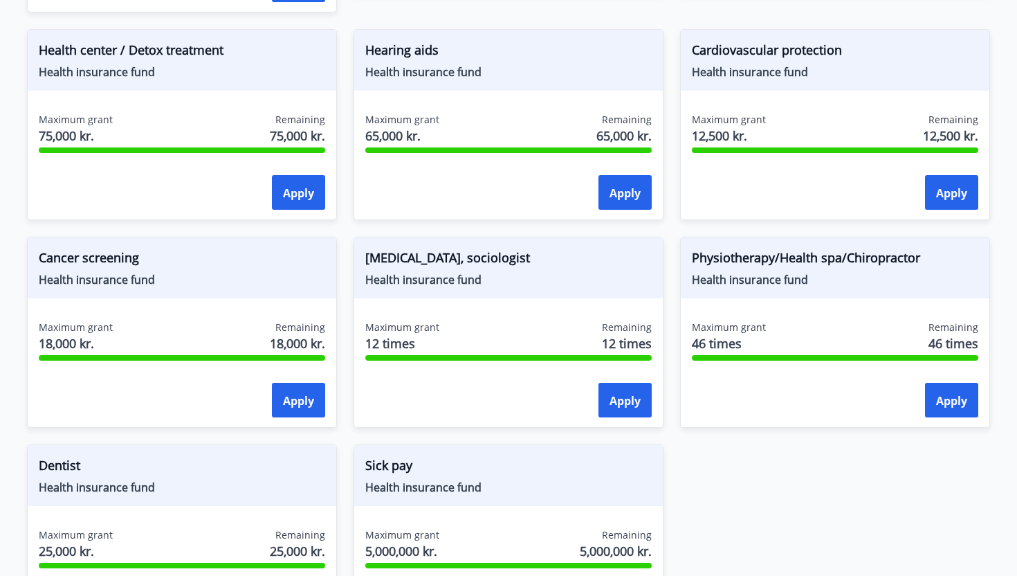
scroll to position [926, 0]
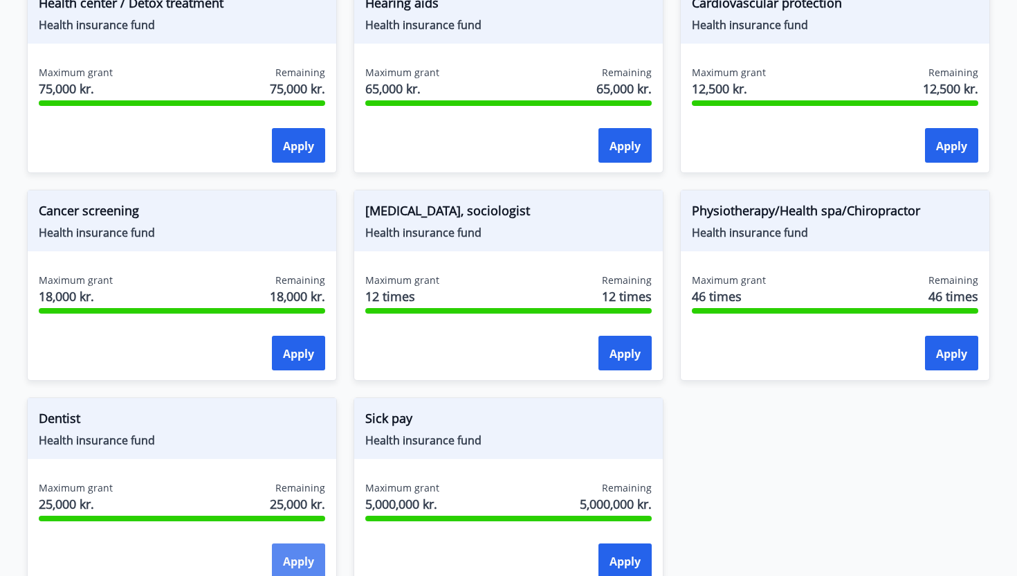
click at [305, 552] on font "Apply" at bounding box center [298, 560] width 31 height 17
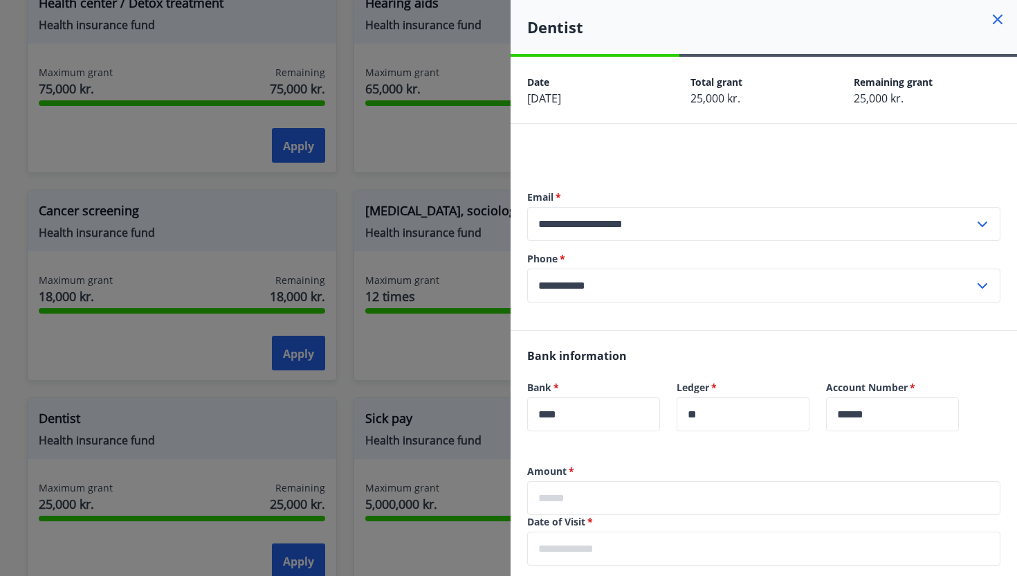
click at [998, 18] on icon at bounding box center [998, 20] width 10 height 10
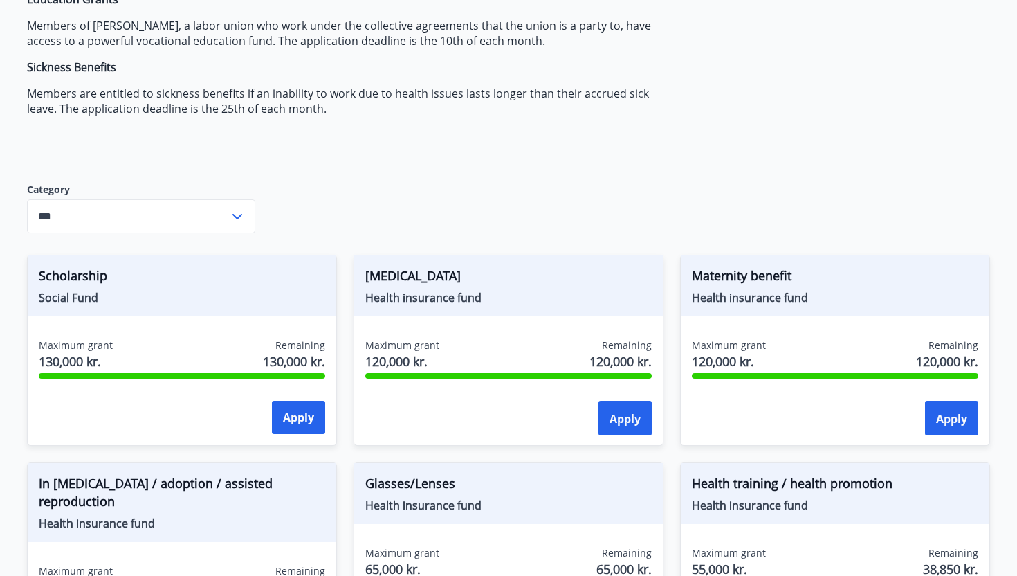
scroll to position [215, 0]
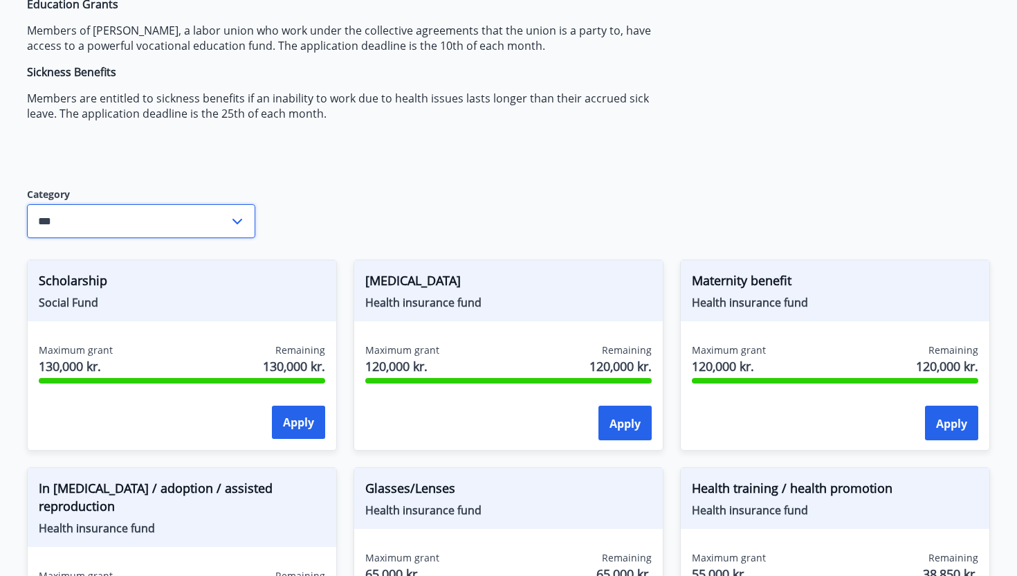
click at [190, 226] on input "***" at bounding box center [128, 221] width 202 height 34
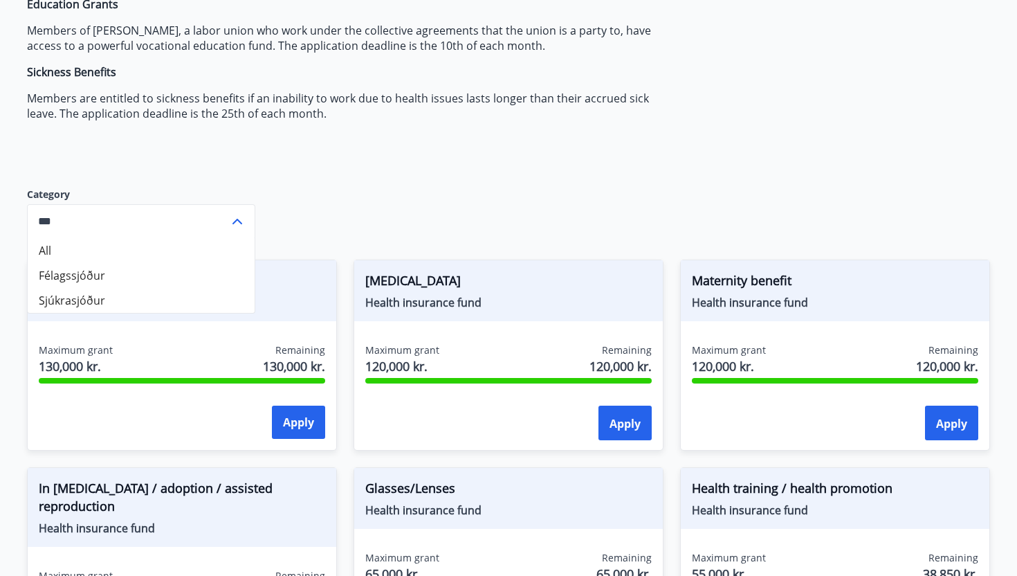
click at [190, 226] on input "***" at bounding box center [128, 221] width 202 height 34
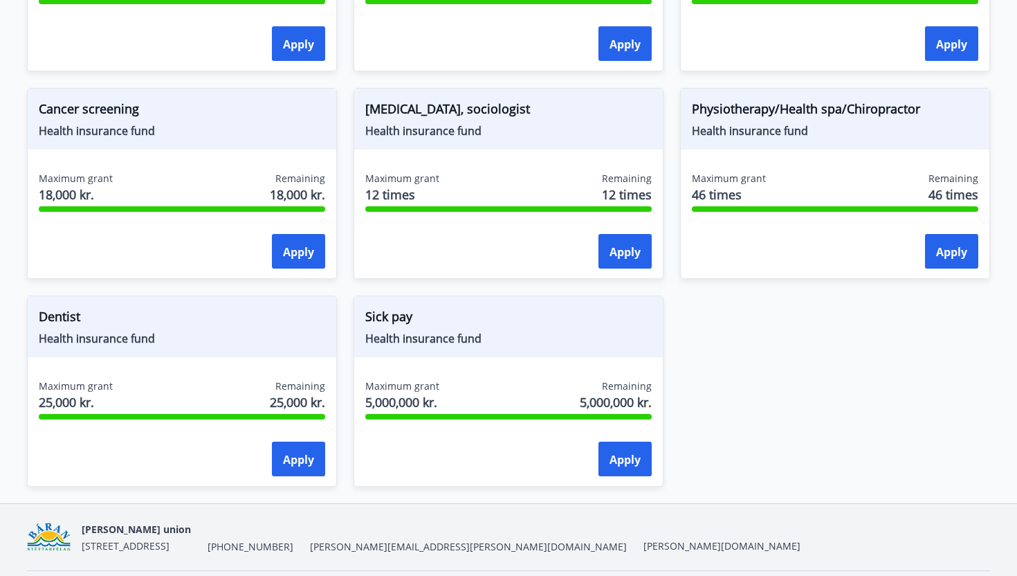
scroll to position [1071, 0]
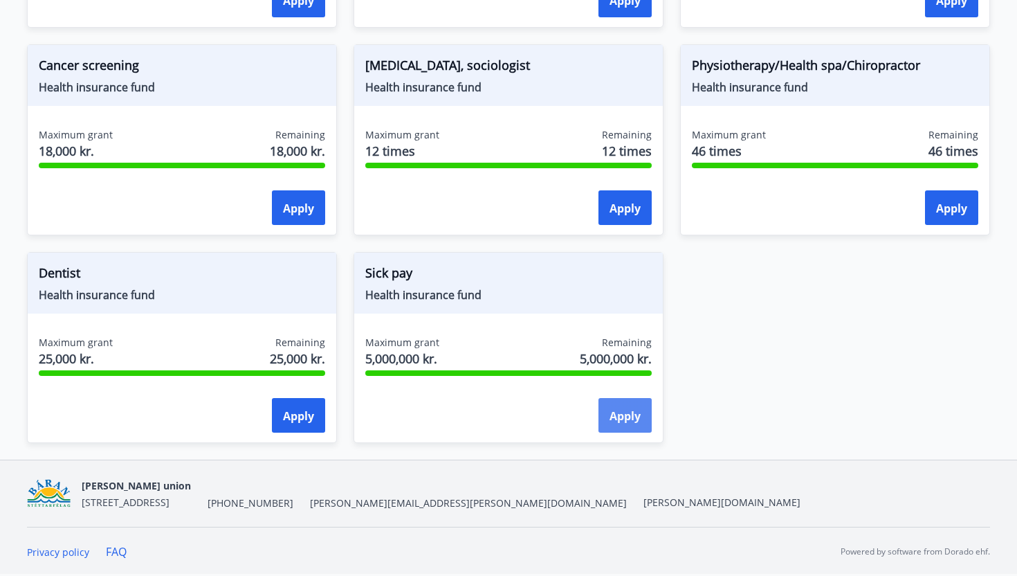
click at [610, 408] on font "Apply" at bounding box center [625, 415] width 31 height 15
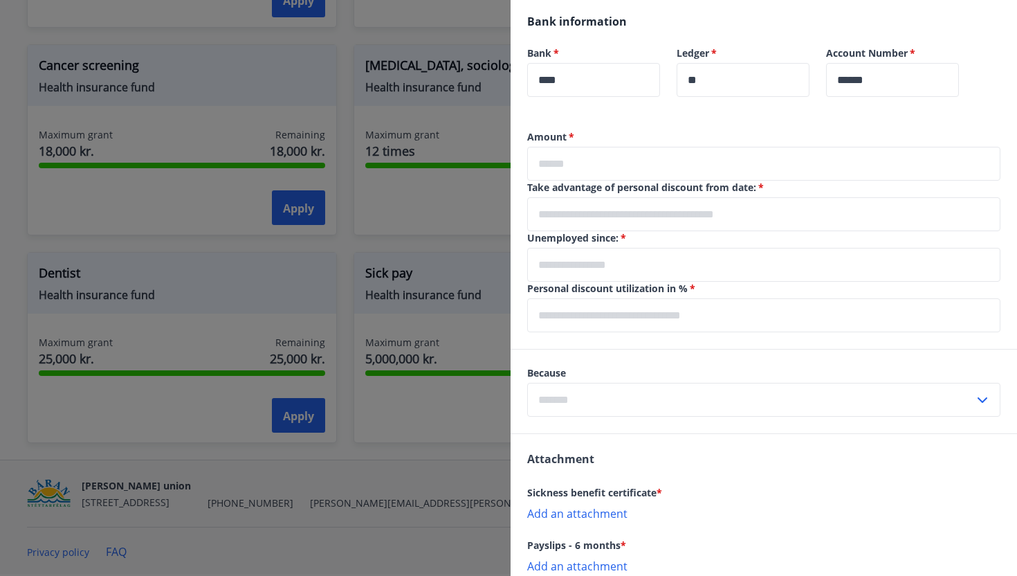
scroll to position [0, 0]
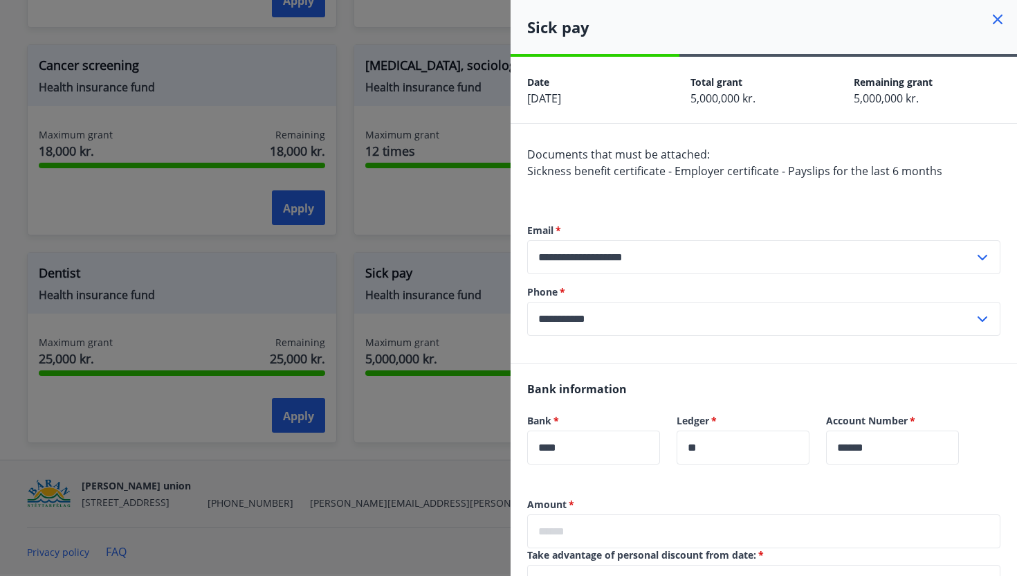
click at [426, 201] on div at bounding box center [508, 288] width 1017 height 576
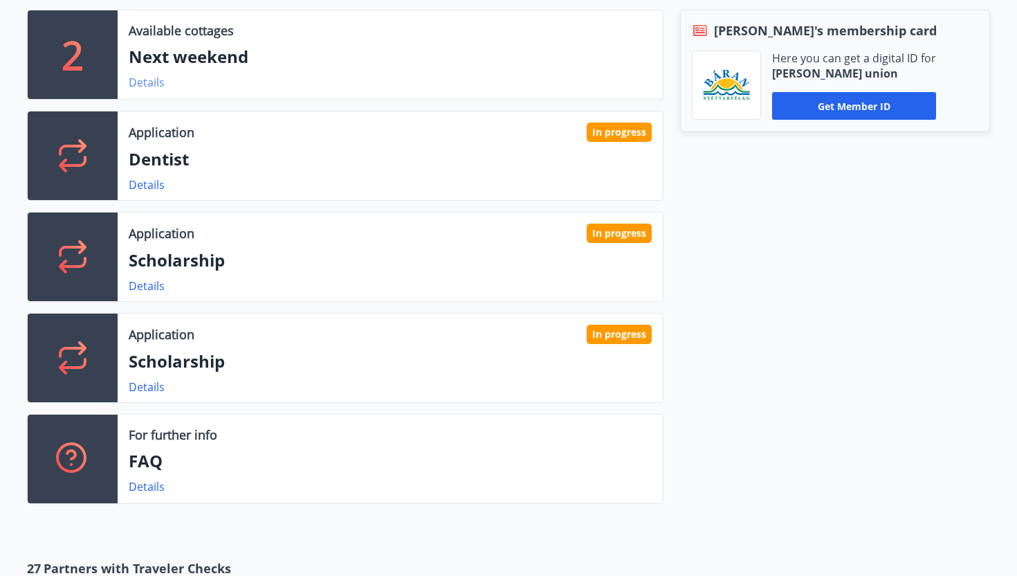
scroll to position [428, 0]
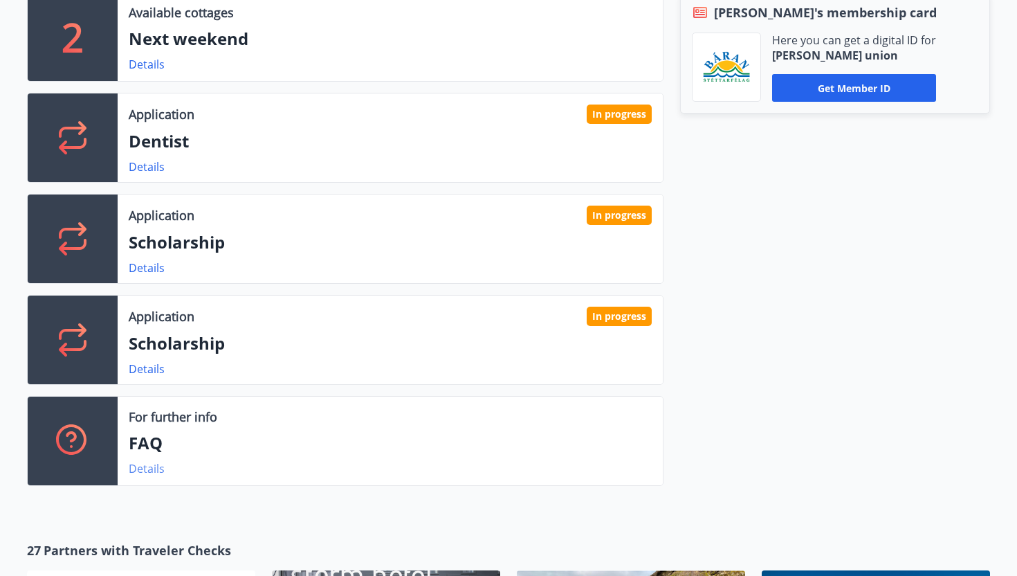
click at [146, 472] on font "Details" at bounding box center [147, 468] width 36 height 15
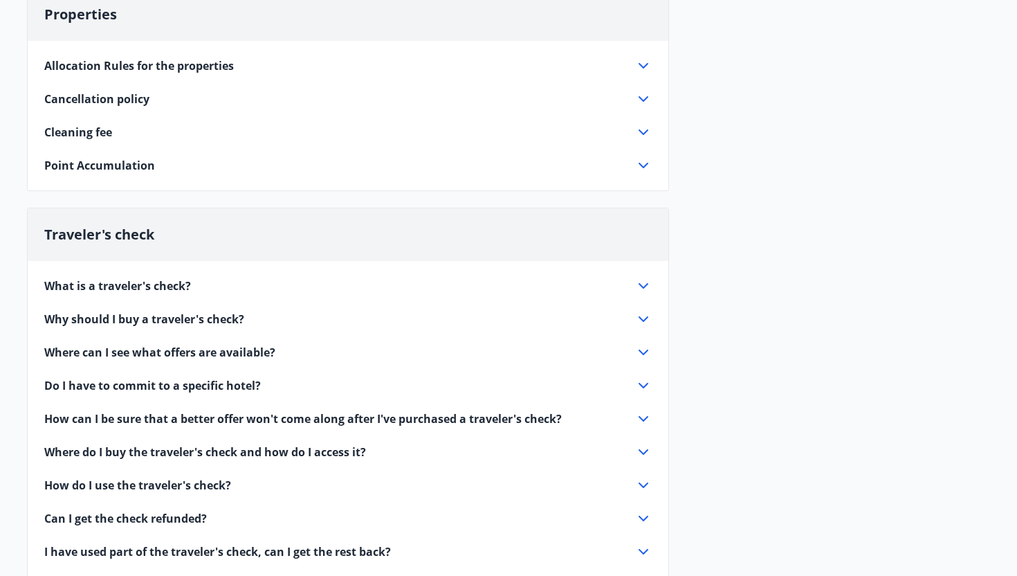
scroll to position [169, 0]
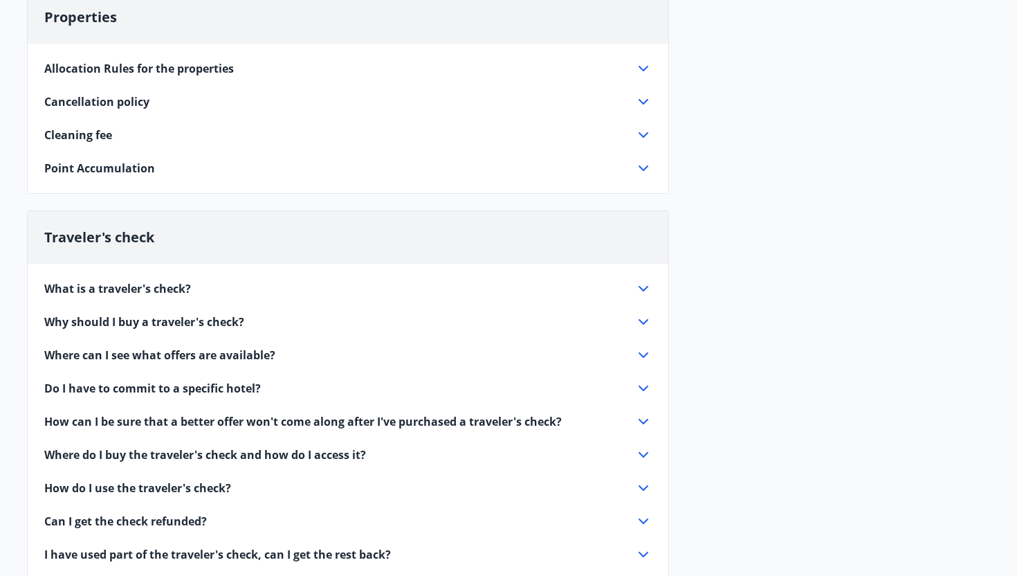
click at [103, 138] on span "Cleaning fee" at bounding box center [78, 134] width 68 height 15
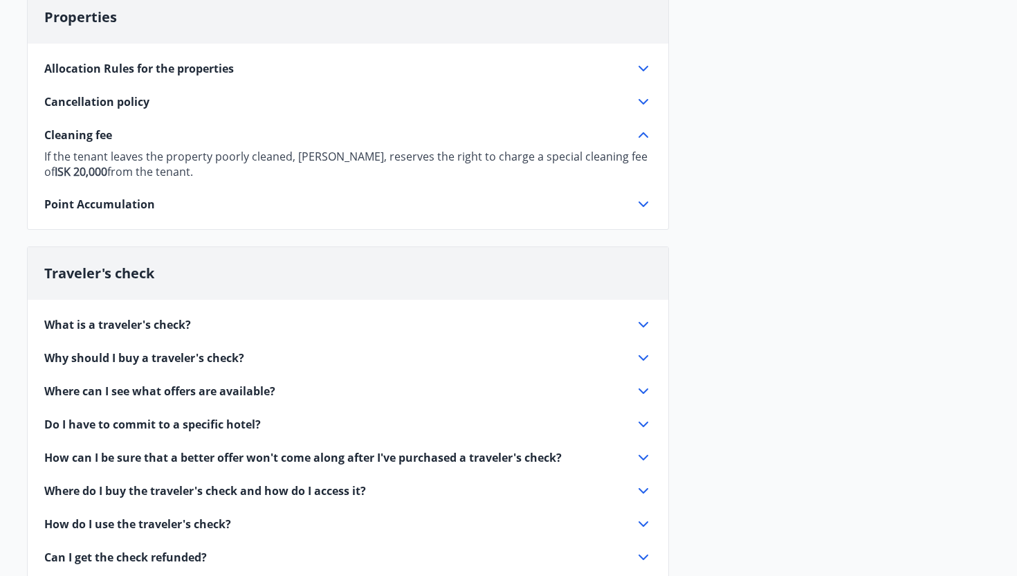
click at [109, 102] on span "Cancellation policy" at bounding box center [96, 101] width 105 height 15
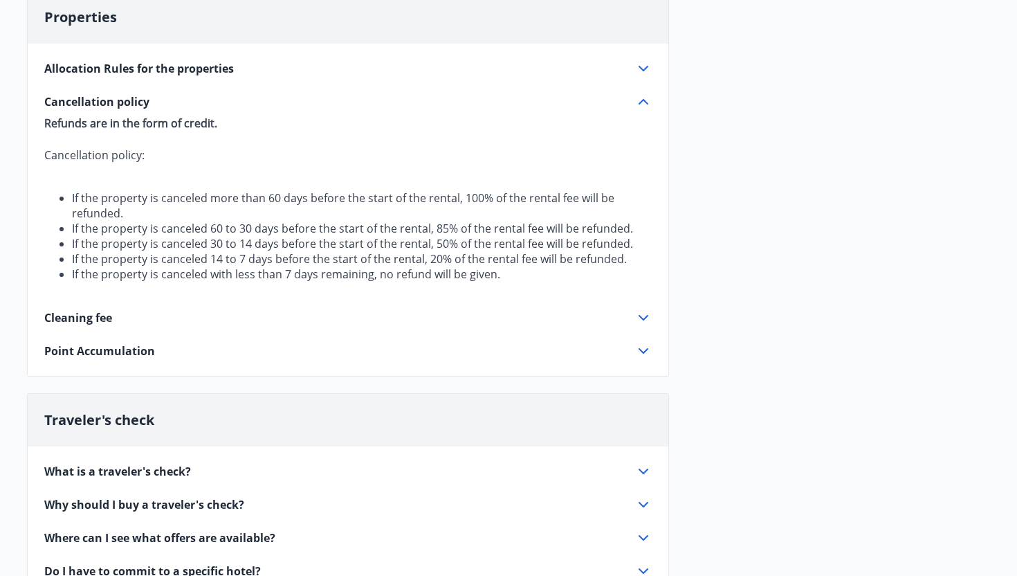
click at [134, 349] on span "Point Accumulation" at bounding box center [99, 350] width 111 height 15
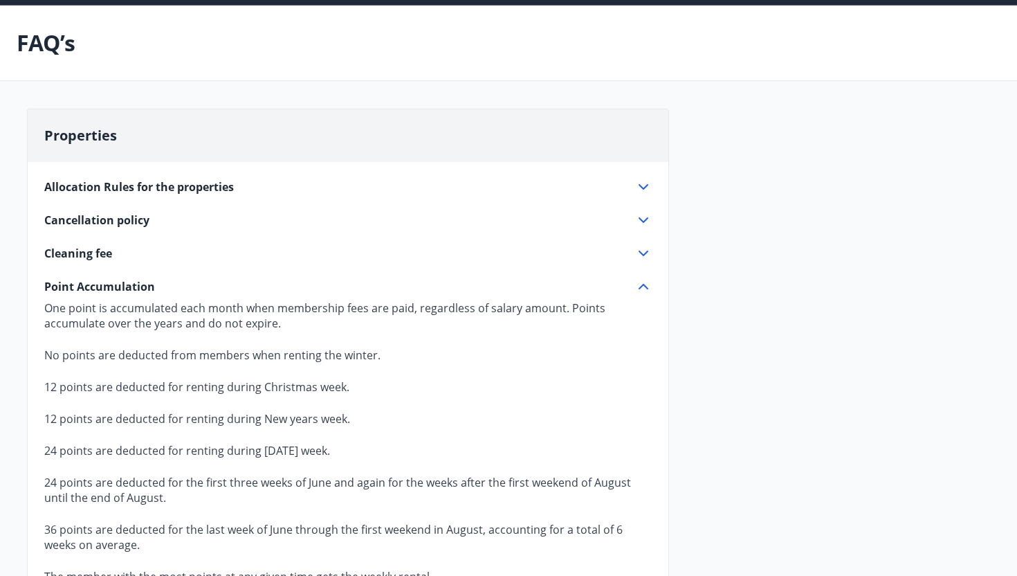
scroll to position [0, 0]
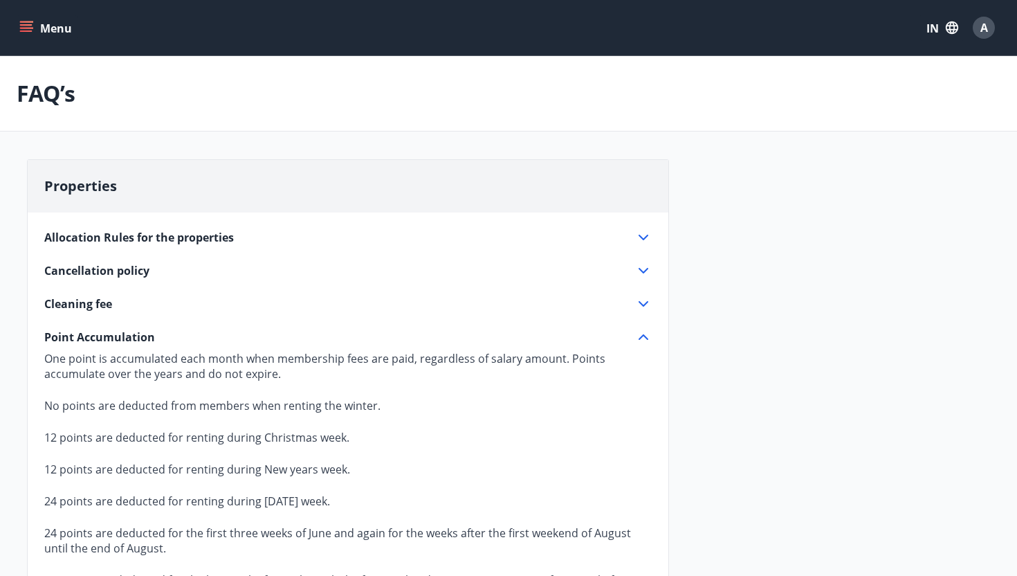
click at [39, 35] on button "Menu" at bounding box center [47, 27] width 61 height 25
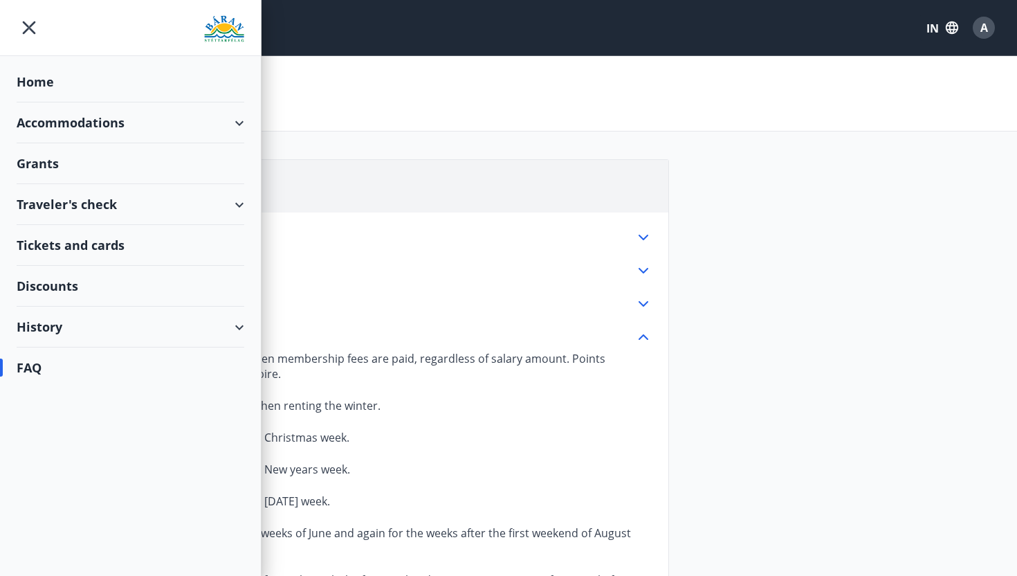
click at [46, 85] on font "Home" at bounding box center [35, 81] width 37 height 17
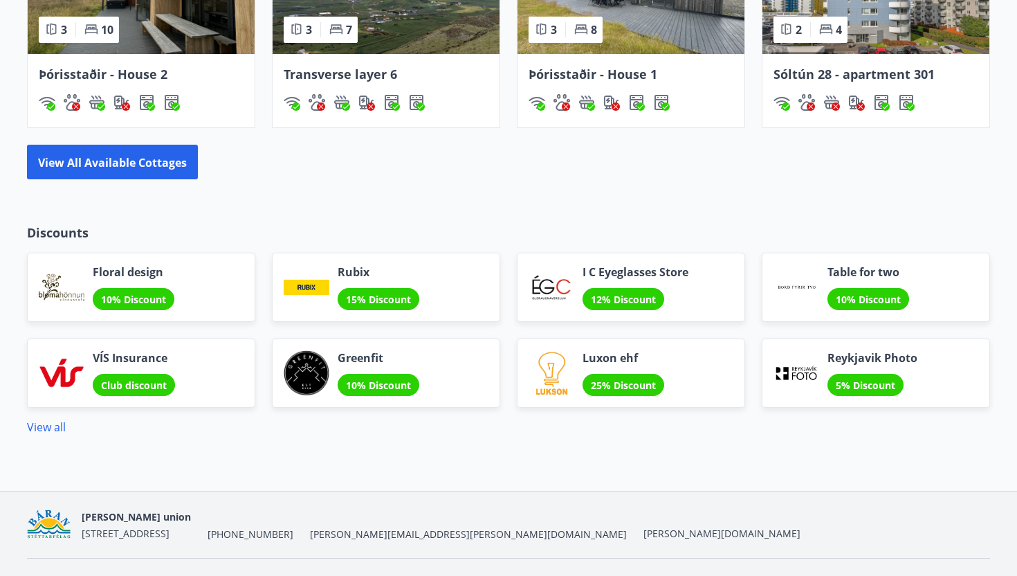
scroll to position [1396, 0]
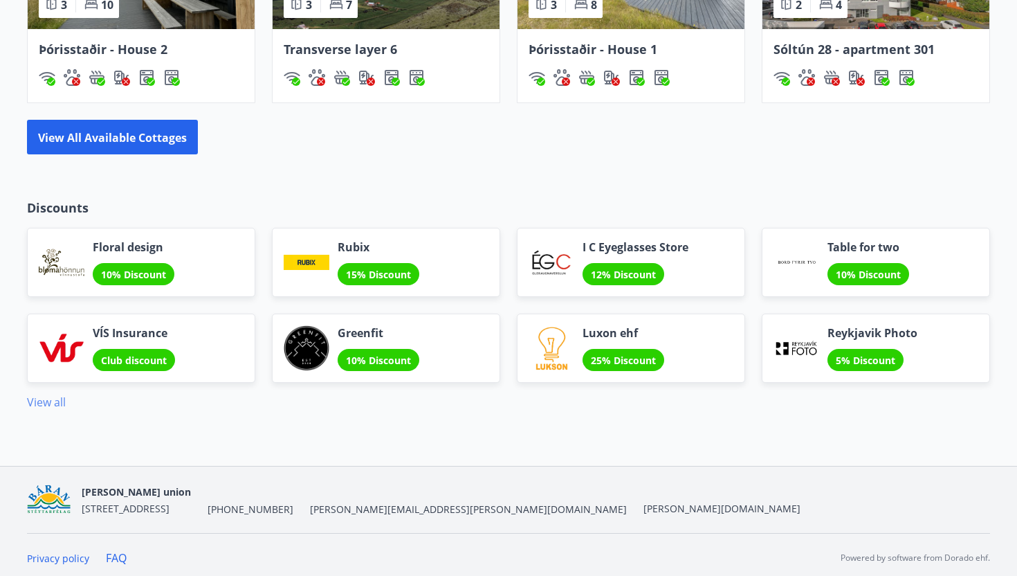
click at [48, 399] on font "View all" at bounding box center [46, 402] width 39 height 15
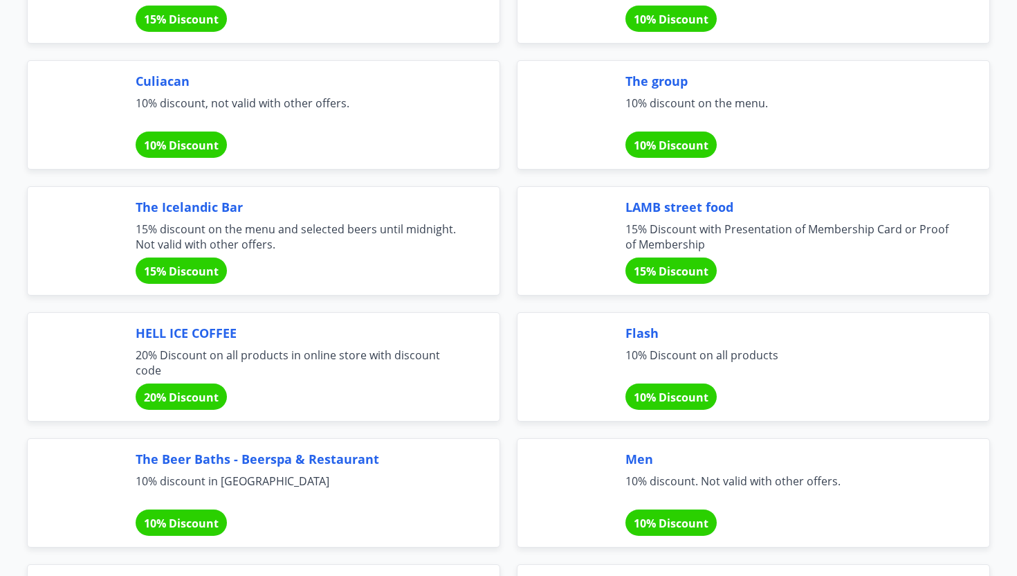
scroll to position [4153, 0]
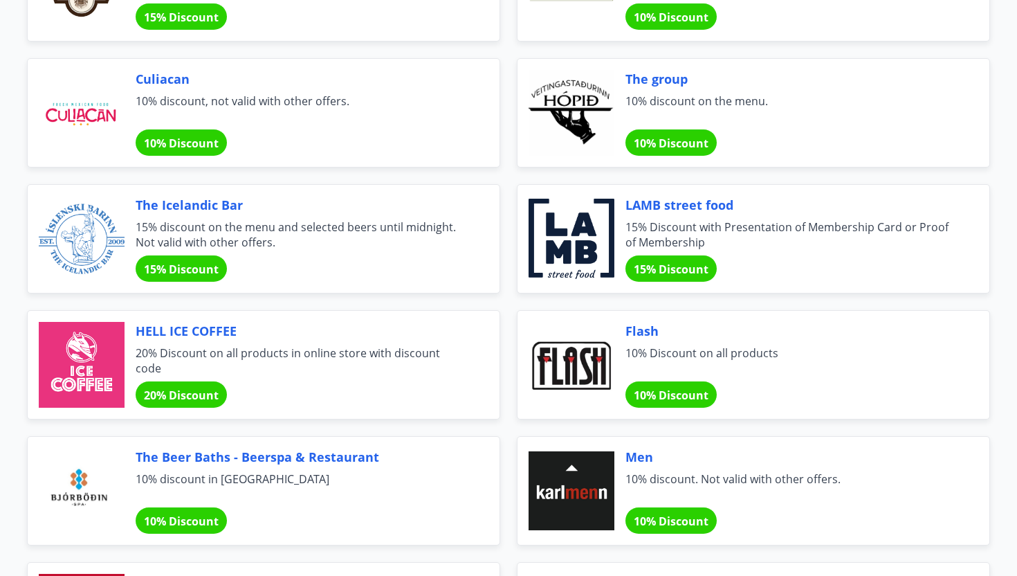
click at [201, 397] on font "20% Discount" at bounding box center [181, 395] width 75 height 15
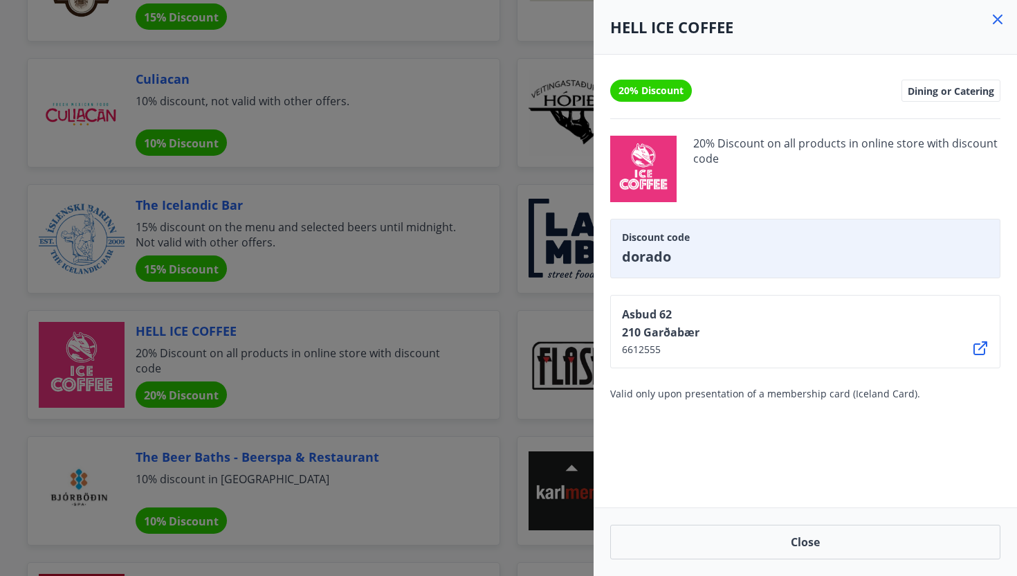
click at [201, 397] on div at bounding box center [508, 288] width 1017 height 576
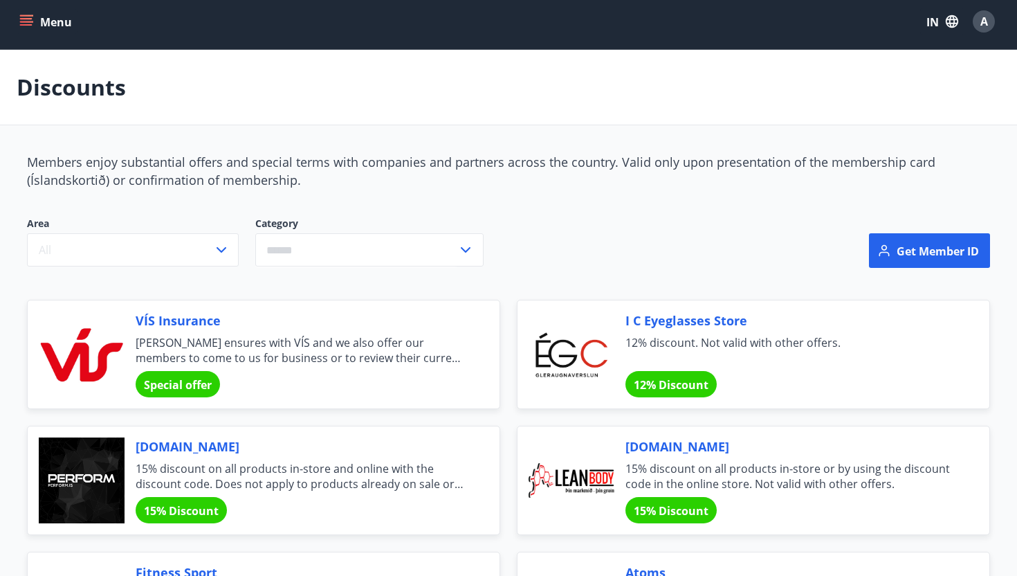
scroll to position [0, 0]
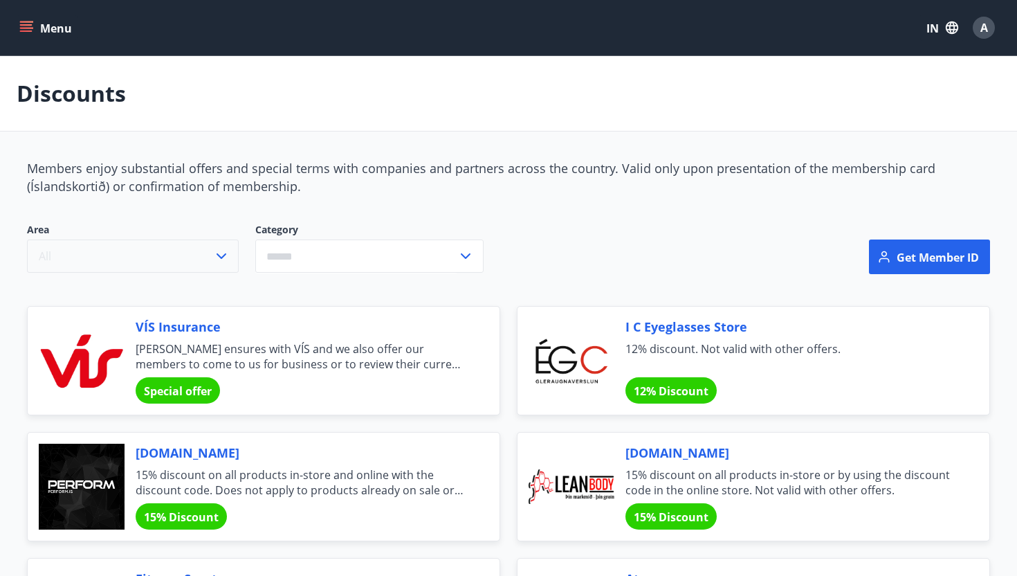
click at [199, 260] on button "All" at bounding box center [133, 255] width 212 height 33
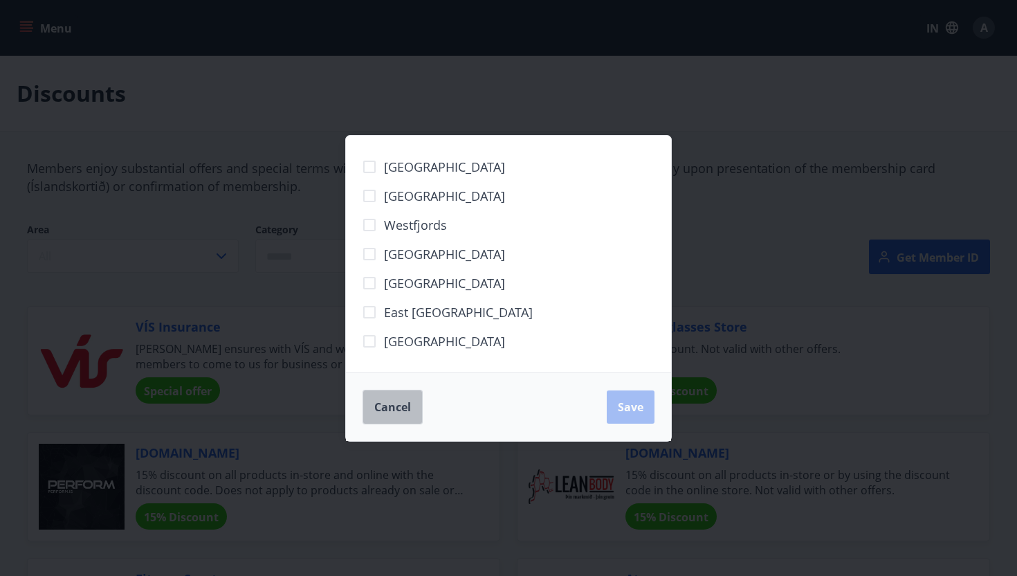
click at [369, 401] on button "Cancel" at bounding box center [393, 407] width 60 height 35
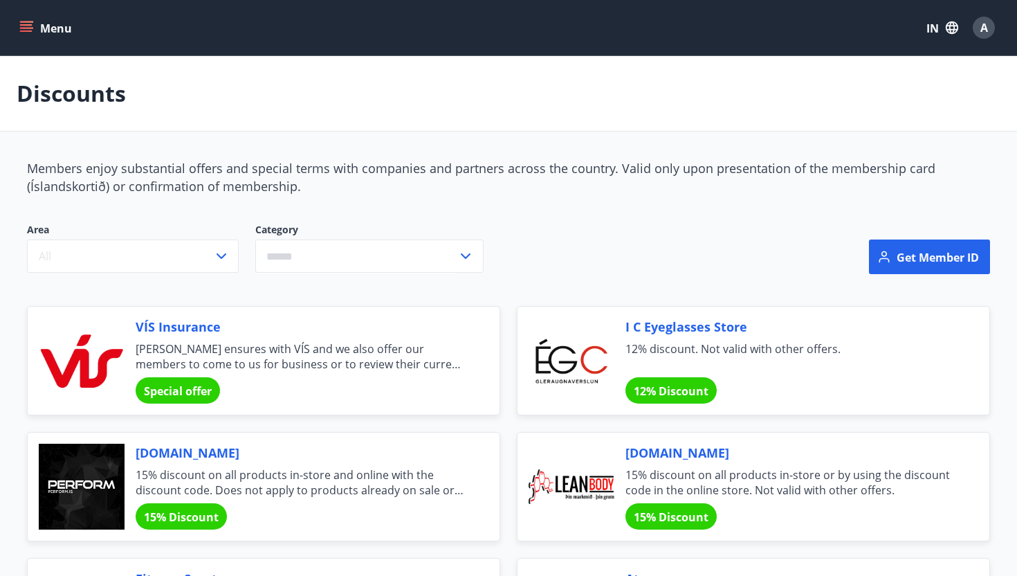
click at [30, 39] on button "Menu" at bounding box center [47, 27] width 61 height 25
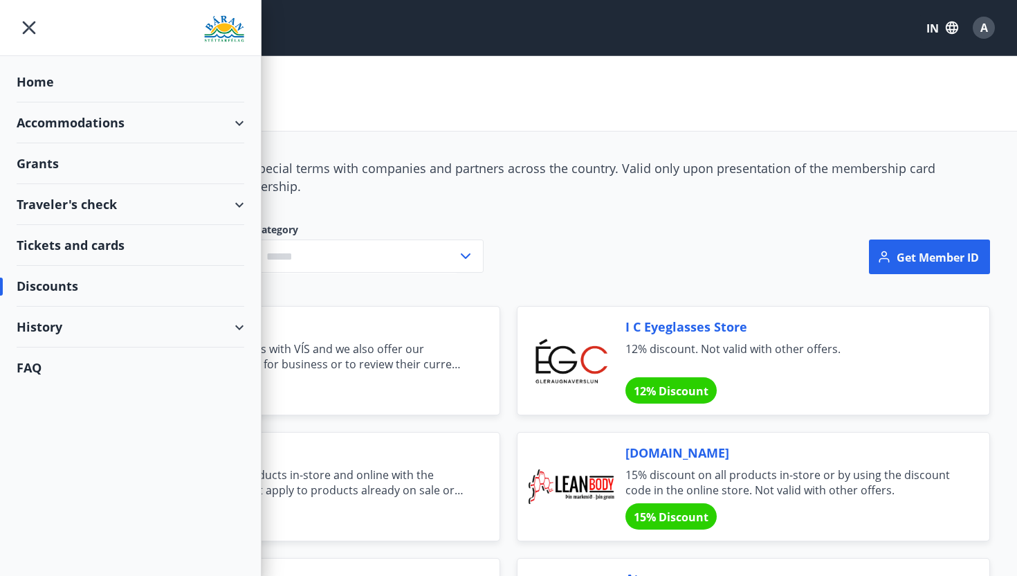
click at [81, 243] on font "Tickets and cards" at bounding box center [71, 245] width 108 height 17
click at [62, 288] on font "Discounts" at bounding box center [48, 286] width 62 height 17
click at [94, 141] on div "Accommodations" at bounding box center [131, 122] width 228 height 41
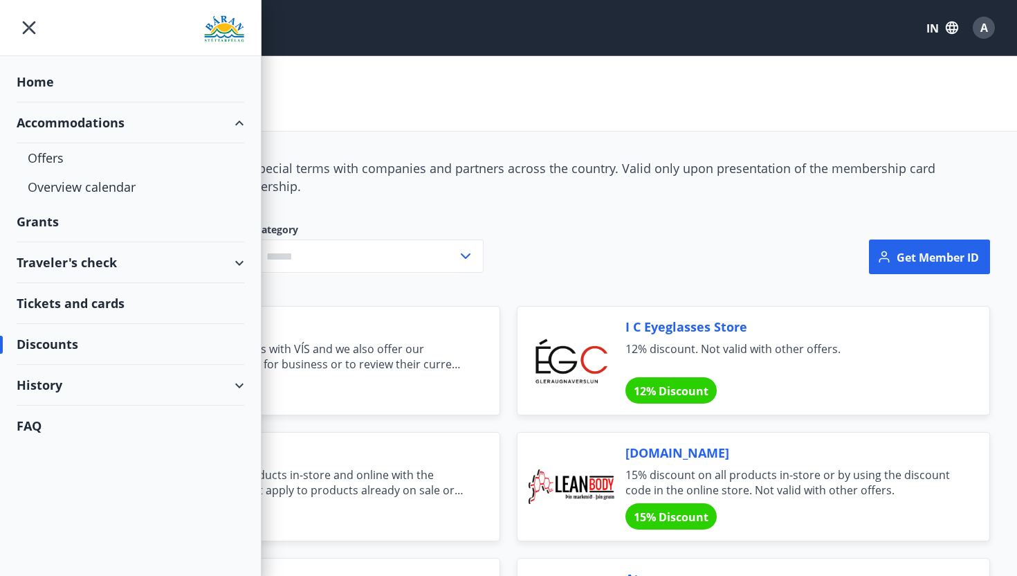
click at [64, 266] on font "Traveler's check" at bounding box center [67, 262] width 100 height 17
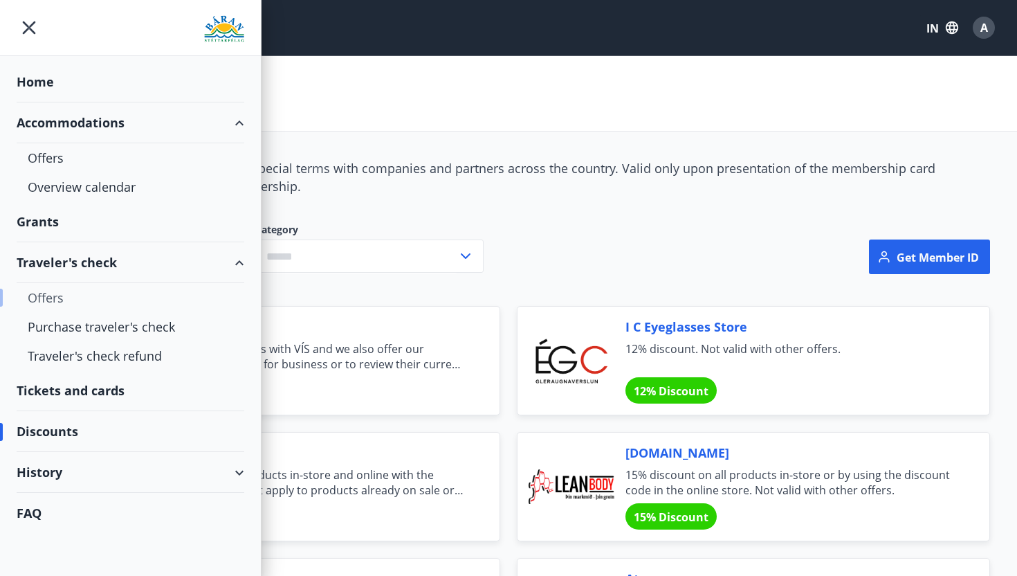
click at [50, 298] on font "Offers" at bounding box center [46, 297] width 36 height 17
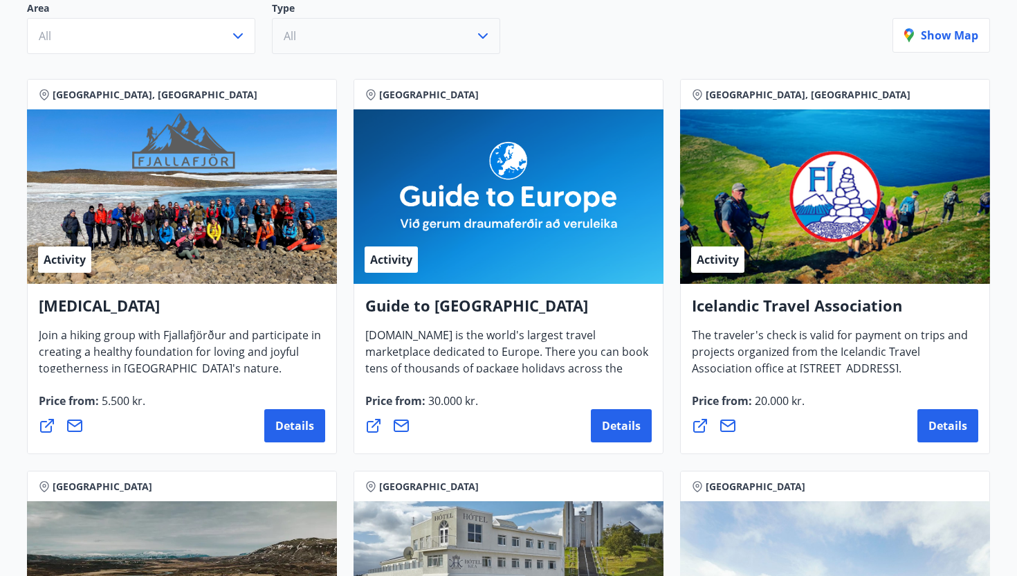
scroll to position [193, 0]
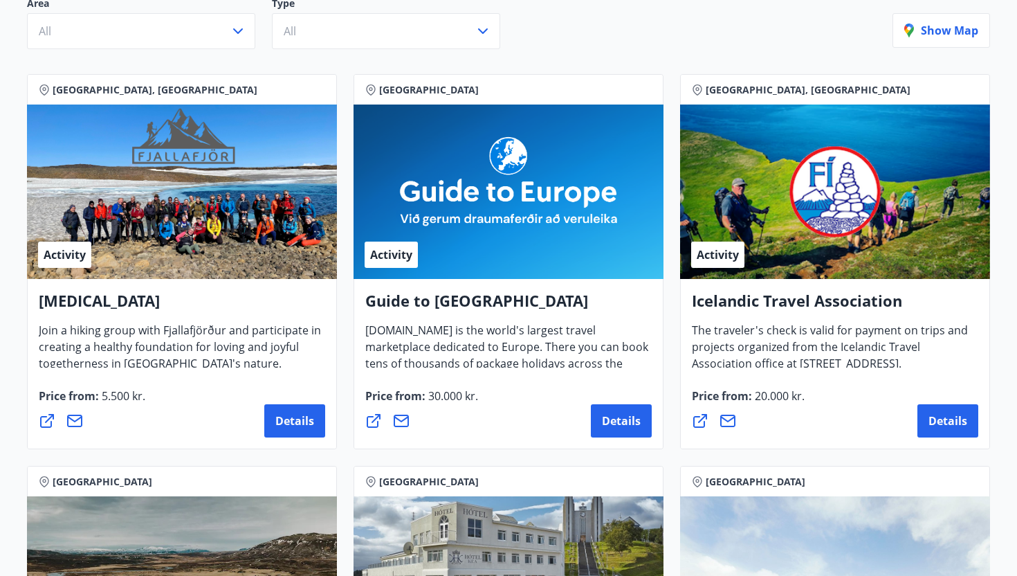
click at [604, 402] on div "Price from : 30.000 kr. Details" at bounding box center [508, 413] width 287 height 50
click at [611, 416] on font "Details" at bounding box center [621, 420] width 39 height 15
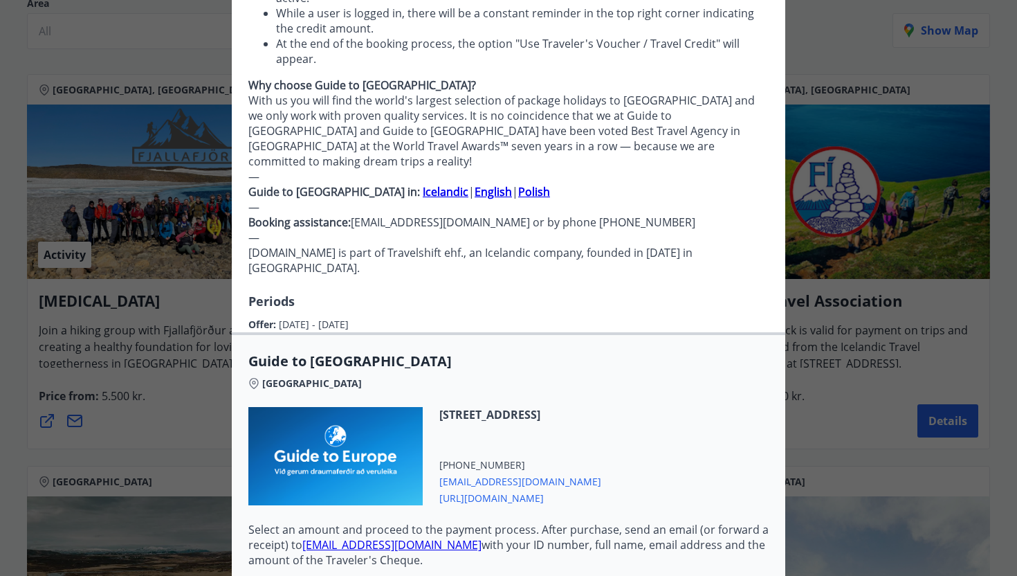
scroll to position [0, 0]
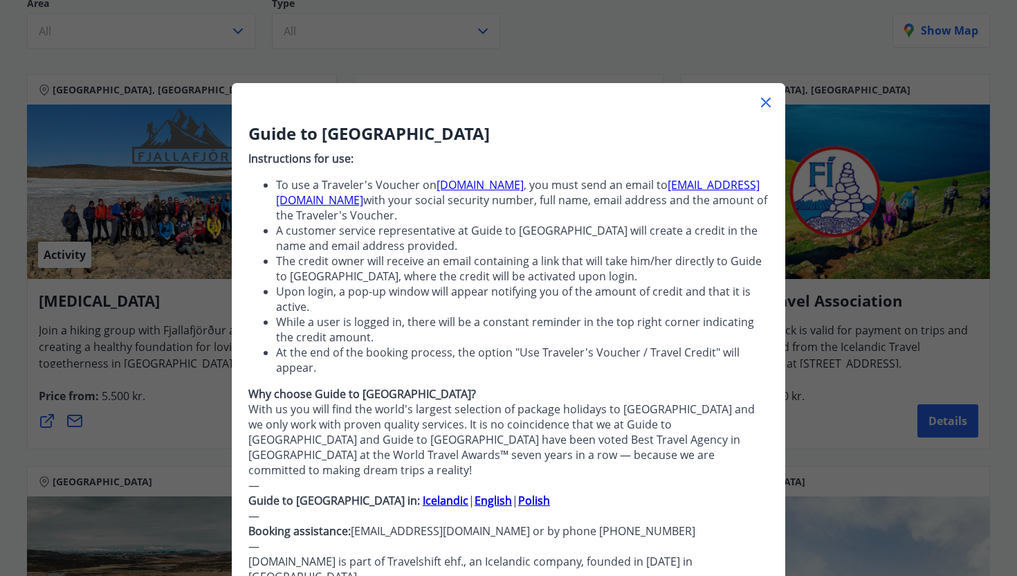
click at [763, 106] on icon at bounding box center [766, 103] width 10 height 10
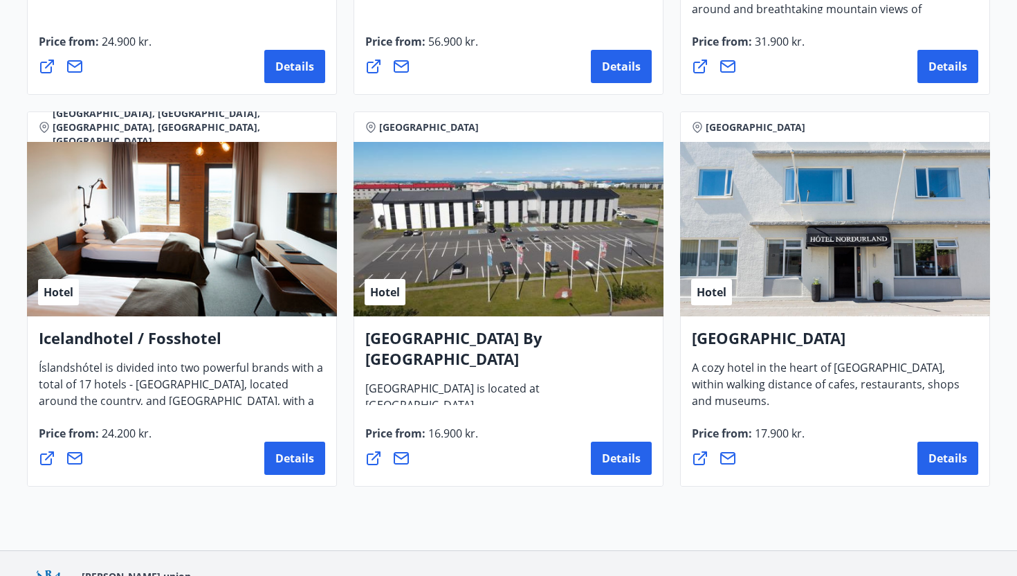
scroll to position [3292, 0]
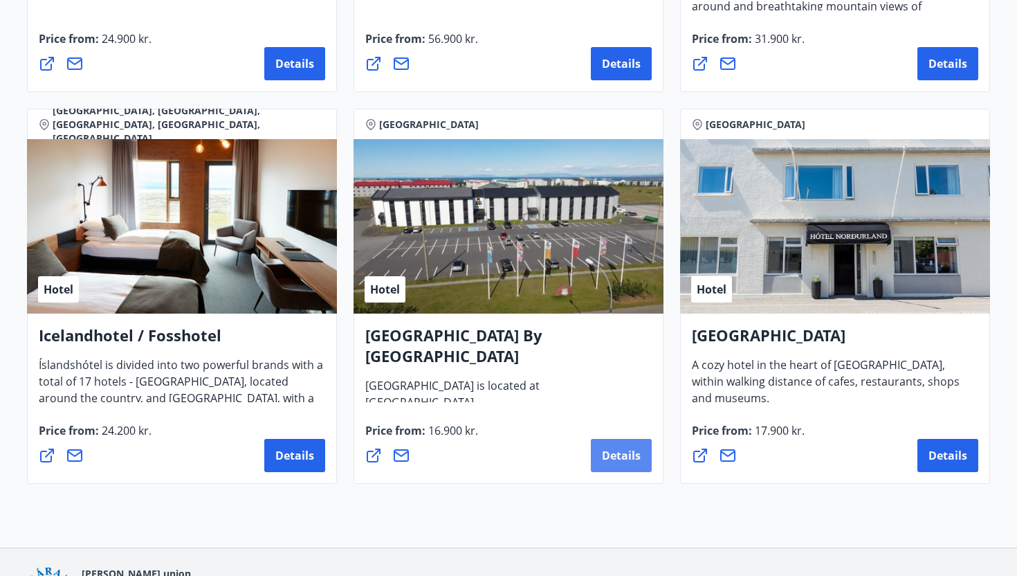
click at [599, 457] on button "Details" at bounding box center [621, 455] width 61 height 33
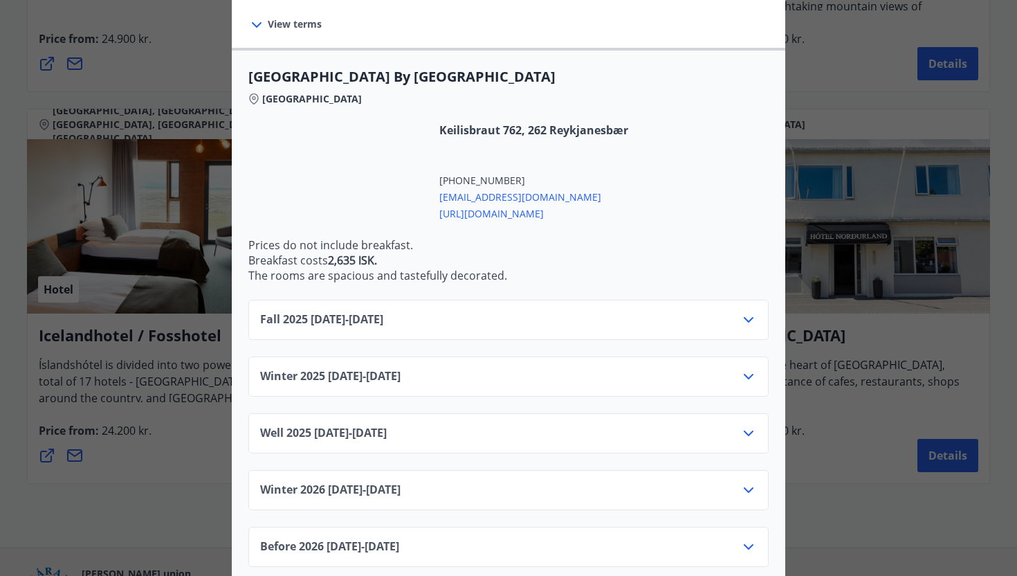
scroll to position [318, 0]
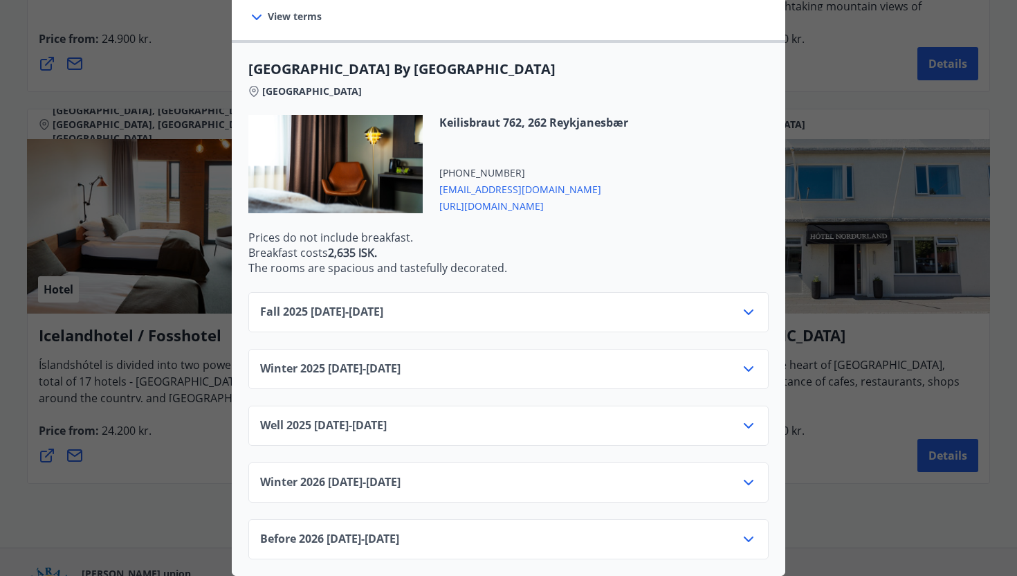
click at [488, 419] on div "Well 2025 20.12.25 - 31.12.25" at bounding box center [508, 431] width 497 height 28
click at [503, 426] on div "Well 2025 20.12.25 - 31.12.25" at bounding box center [508, 431] width 497 height 28
click at [759, 419] on div "Well 2025 20.12.25 - 31.12.25" at bounding box center [508, 426] width 520 height 40
click at [747, 429] on icon at bounding box center [749, 425] width 17 height 17
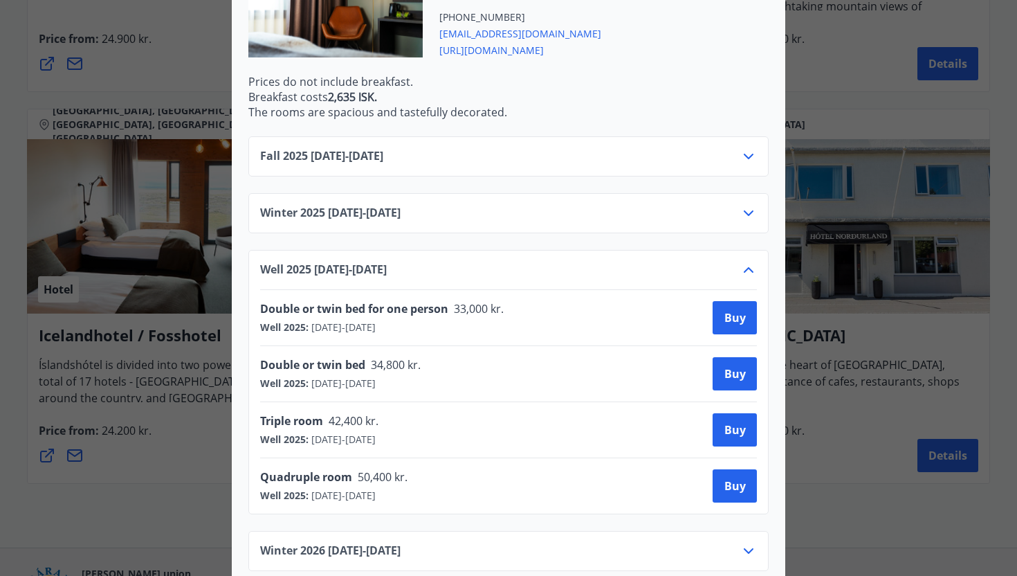
scroll to position [543, 0]
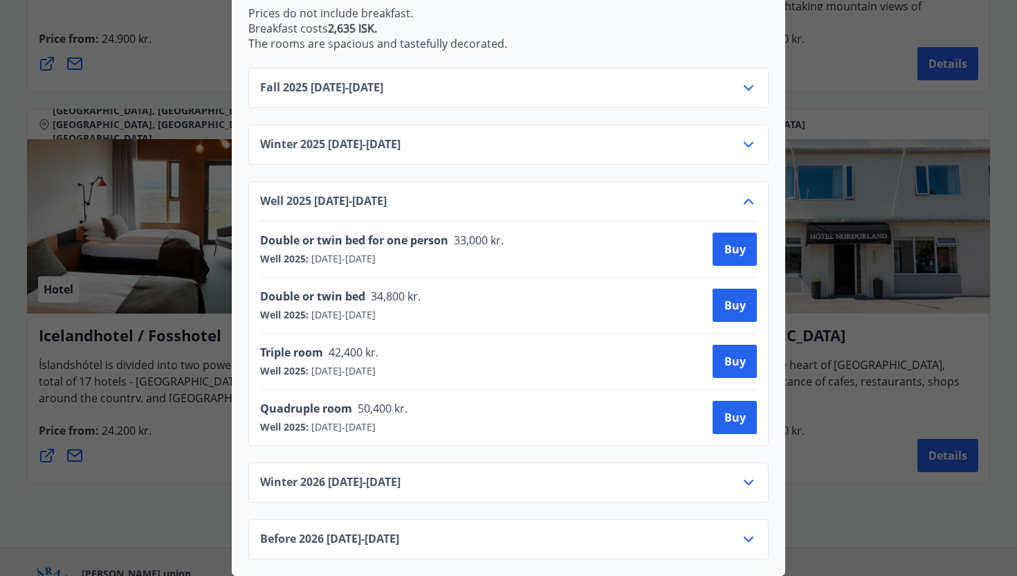
click at [837, 151] on div "Konvin Hotel By Keflavik Airport Our main goal is to provide our customers with…" at bounding box center [508, 288] width 1017 height 576
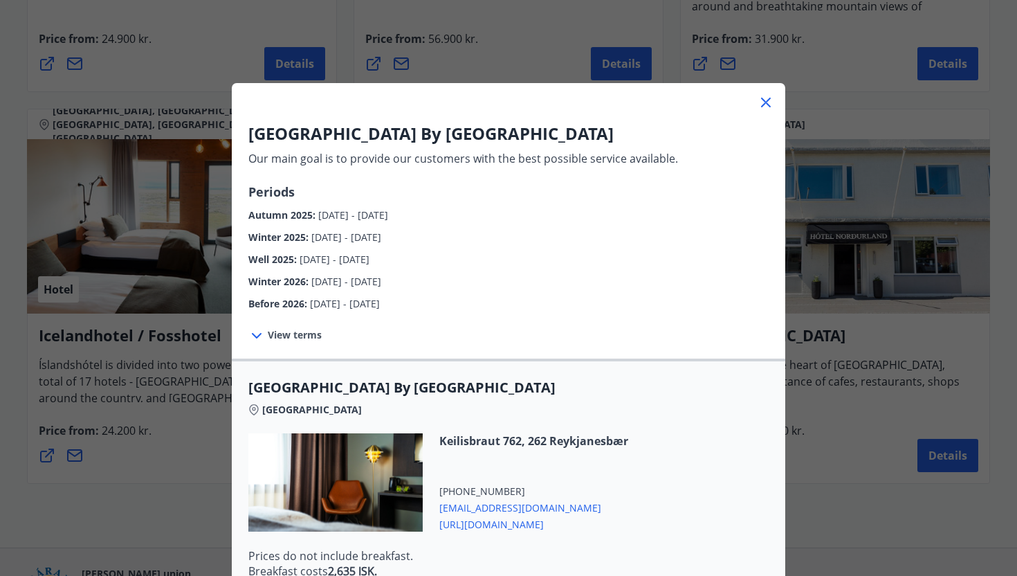
click at [764, 103] on icon at bounding box center [766, 103] width 10 height 10
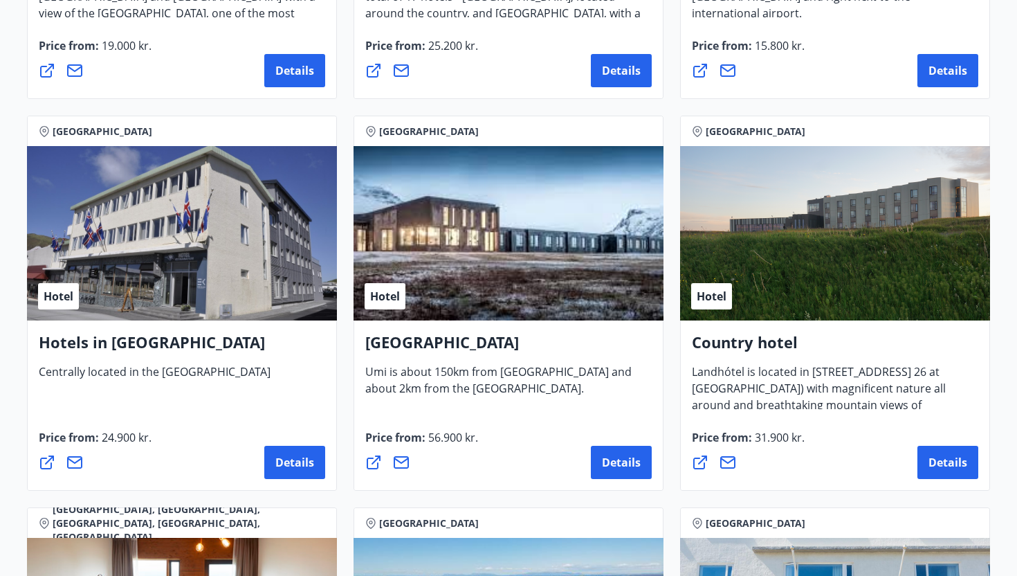
scroll to position [2736, 0]
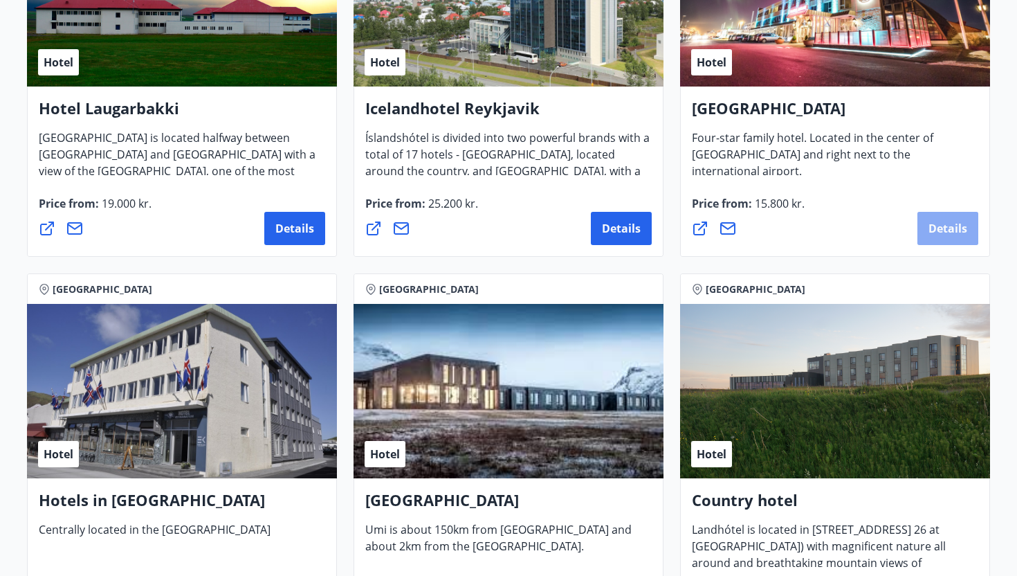
click at [932, 224] on font "Details" at bounding box center [948, 228] width 39 height 15
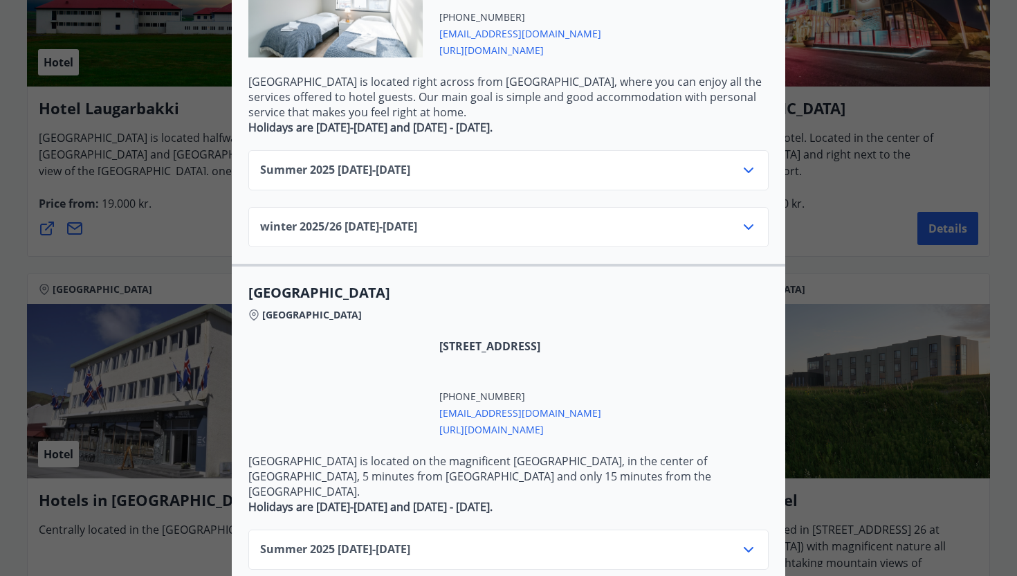
scroll to position [461, 0]
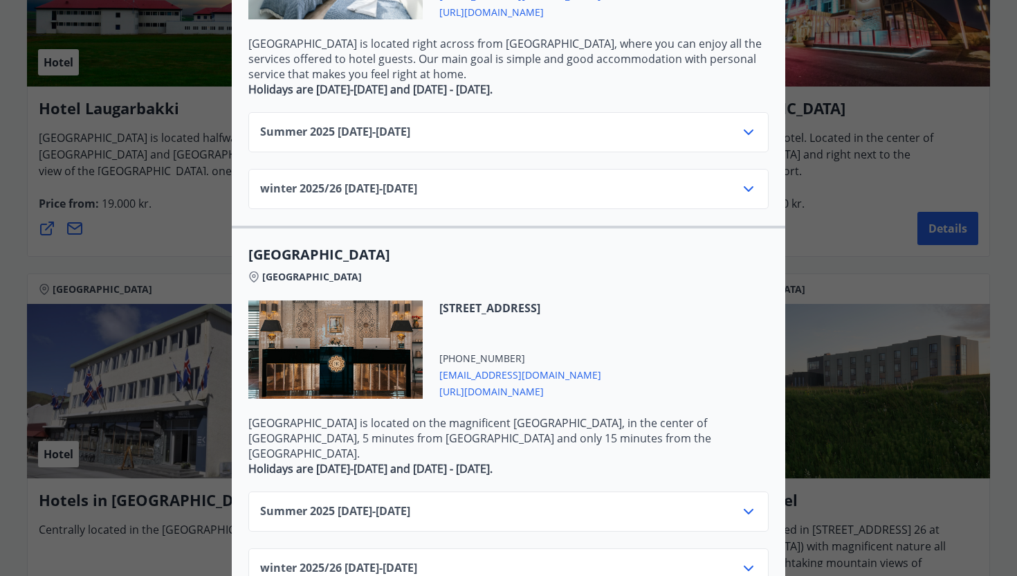
click at [477, 181] on div "winter 2025/26 01.11.25 - 30.04.26" at bounding box center [508, 195] width 497 height 28
click at [743, 181] on icon at bounding box center [749, 189] width 17 height 17
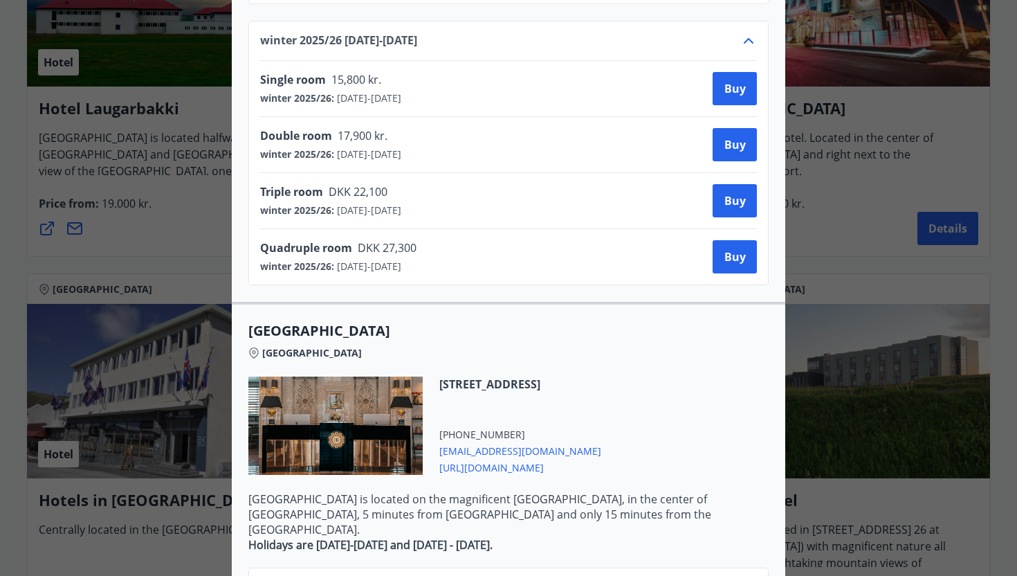
scroll to position [685, 0]
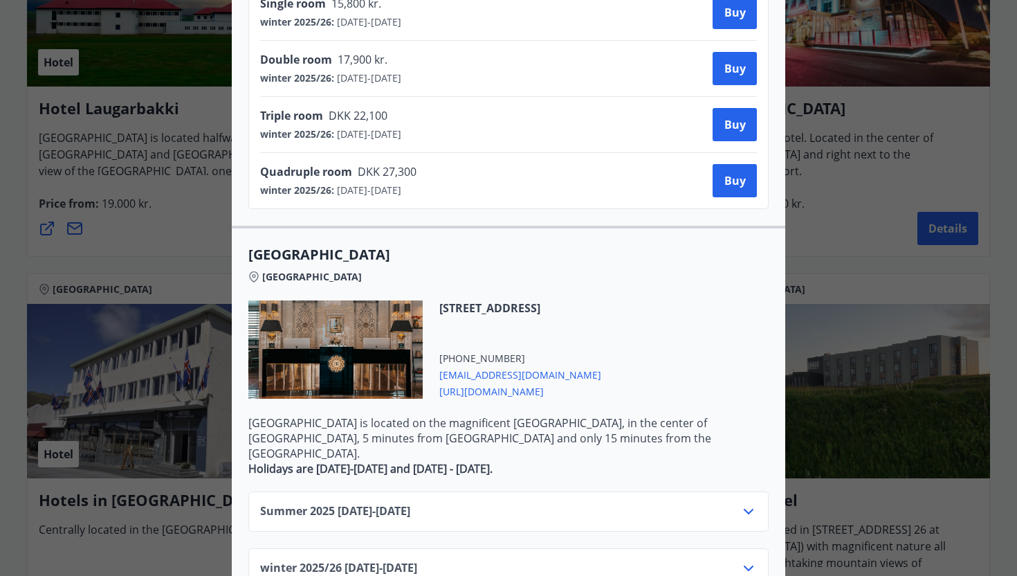
click at [476, 560] on div "winter 2025/26 01.11.25 - 30.04.26" at bounding box center [508, 574] width 497 height 28
click at [750, 565] on icon at bounding box center [749, 568] width 10 height 6
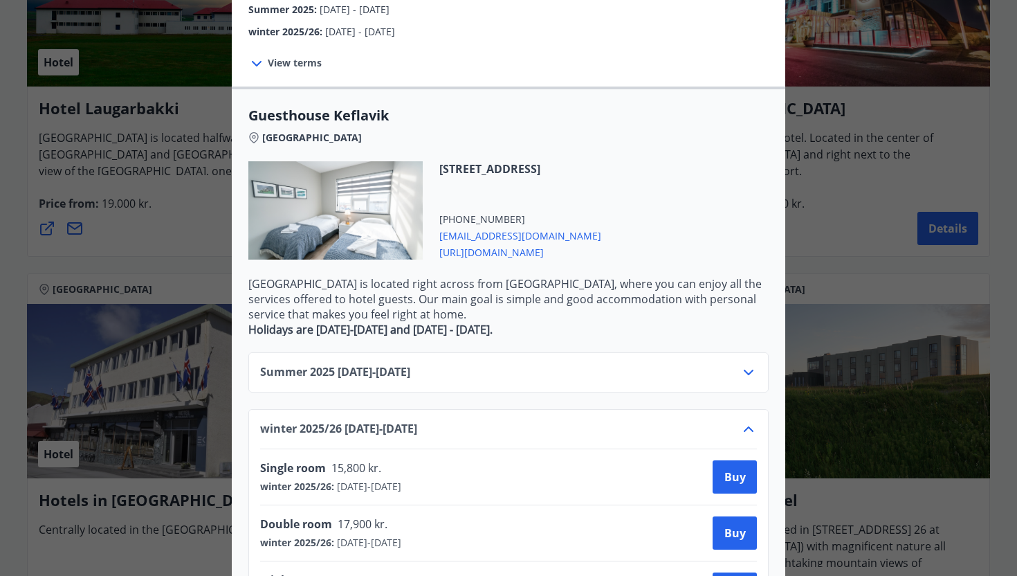
scroll to position [0, 0]
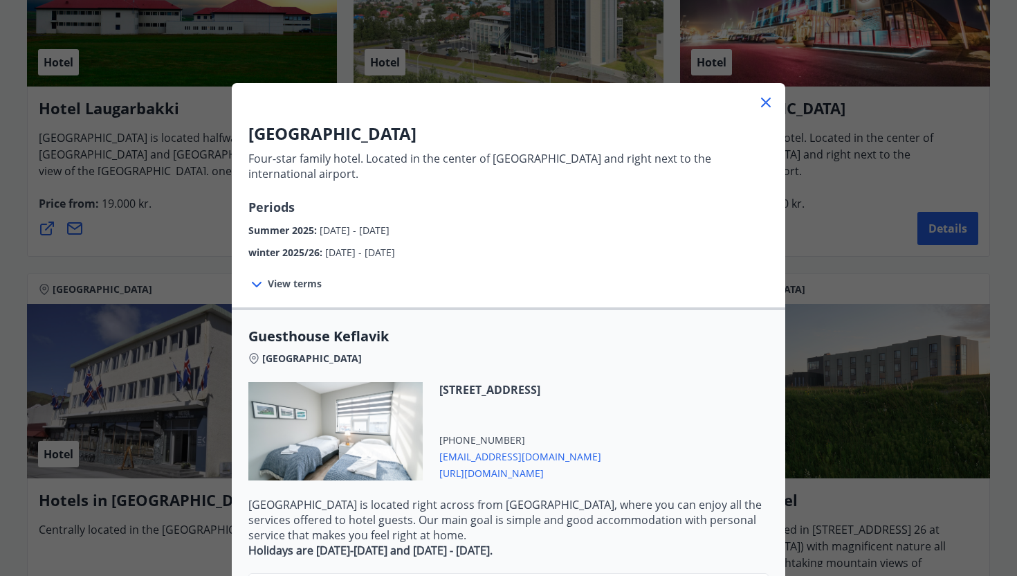
click at [765, 103] on icon at bounding box center [766, 103] width 10 height 10
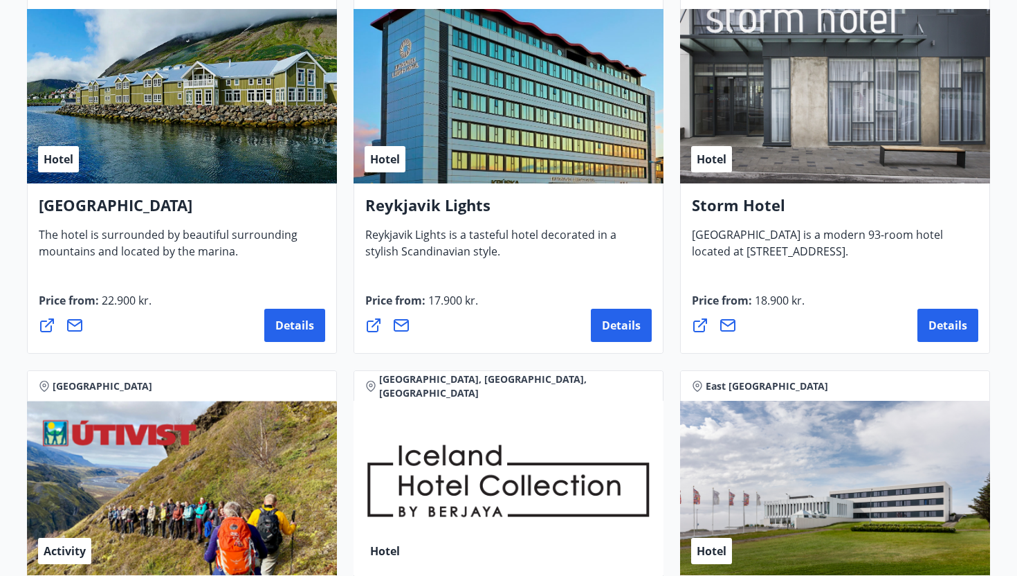
scroll to position [986, 0]
